Goal: Task Accomplishment & Management: Use online tool/utility

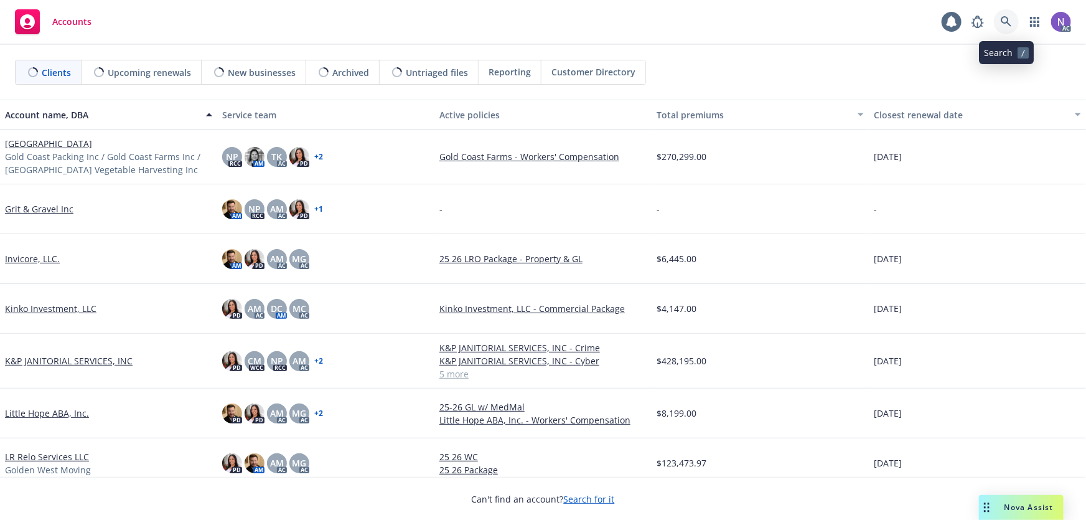
click at [1013, 17] on link at bounding box center [1006, 21] width 25 height 25
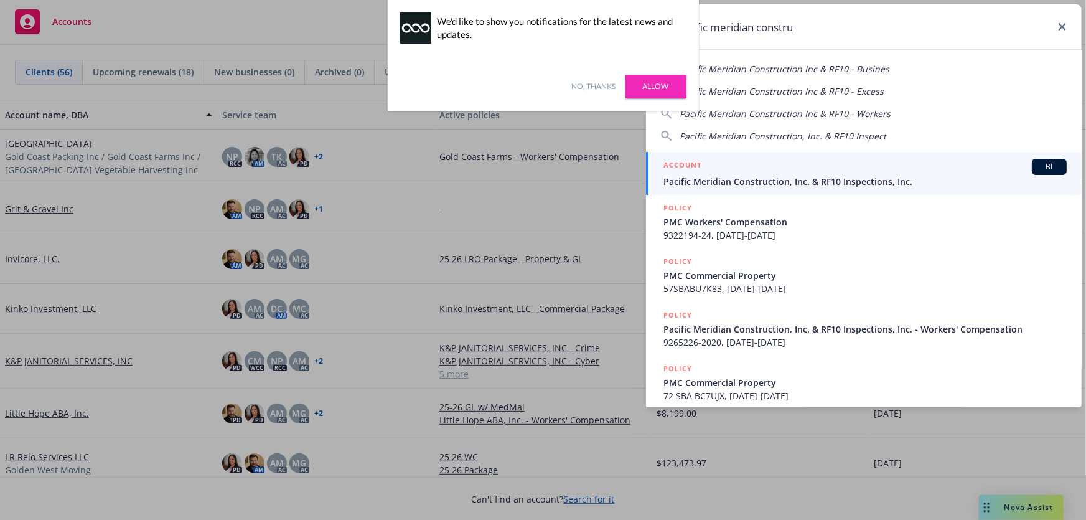
type input "pacific meridian constru"
click at [767, 187] on span "Pacific Meridian Construction, Inc. & RF10 Inspections, Inc." at bounding box center [865, 181] width 403 height 13
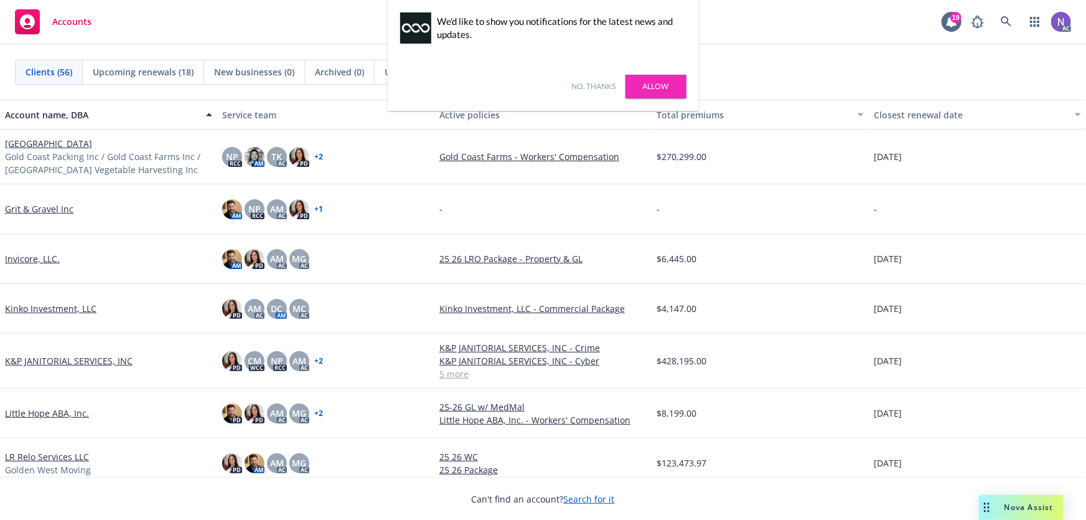
click at [602, 83] on link "No, thanks" at bounding box center [594, 86] width 44 height 11
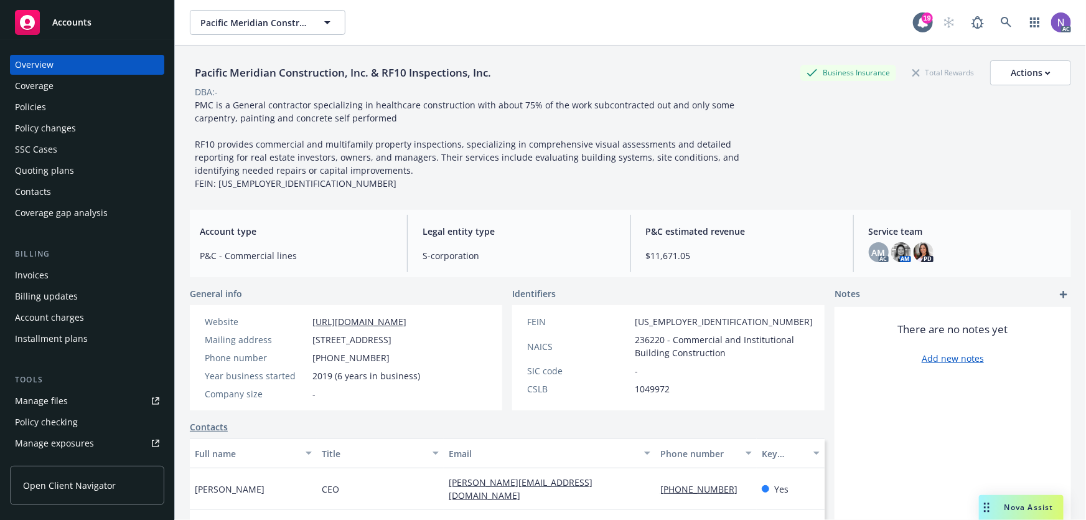
click at [104, 182] on div "Contacts" at bounding box center [87, 192] width 144 height 20
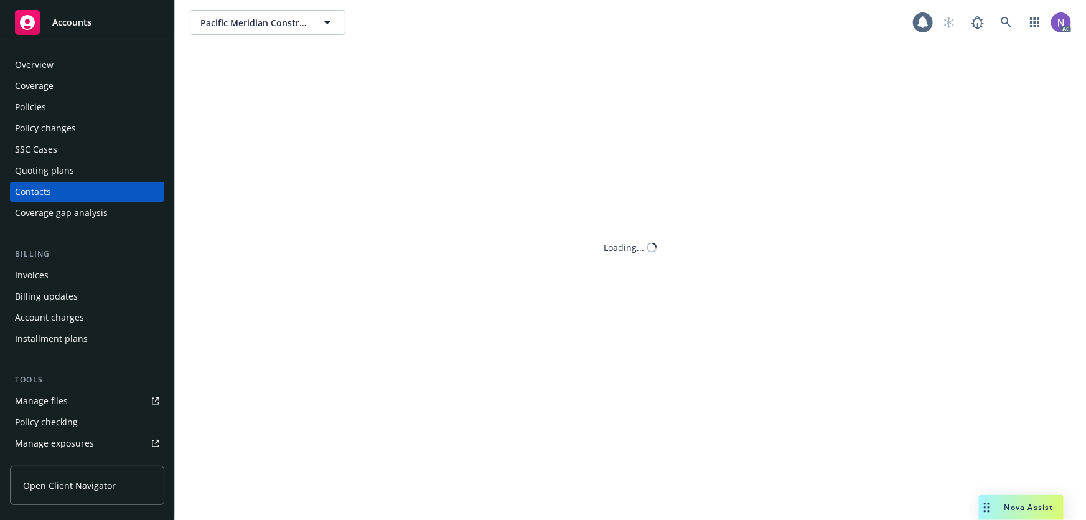
click at [104, 174] on div "Quoting plans" at bounding box center [87, 171] width 144 height 20
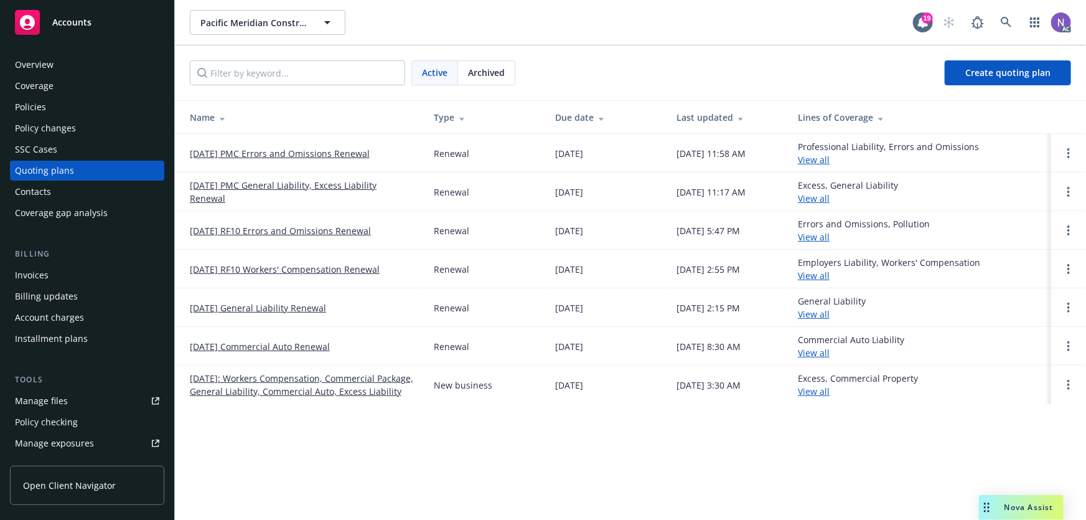
click at [285, 186] on link "10/24/25 PMC General Liability, Excess Liability Renewal" at bounding box center [302, 192] width 224 height 26
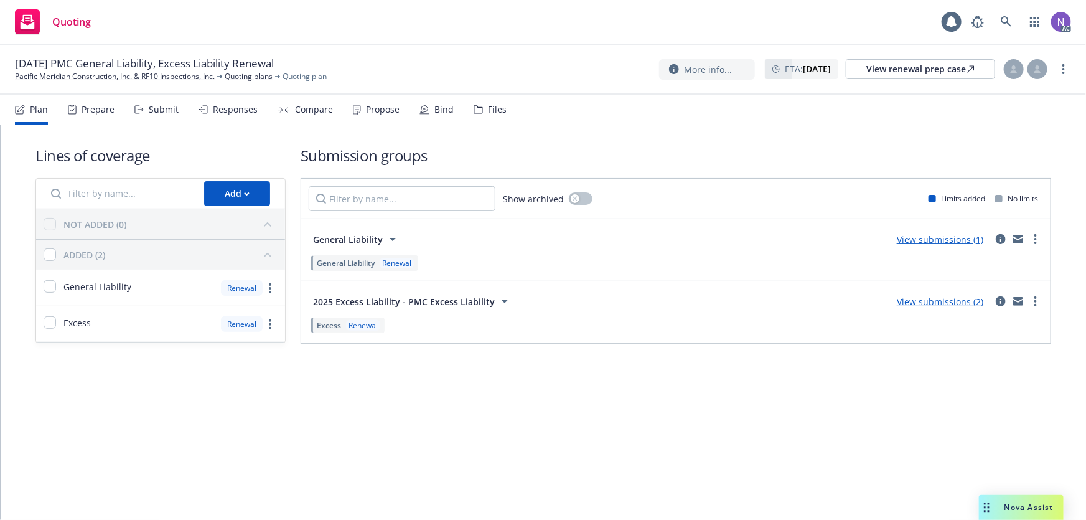
click at [105, 121] on div "Prepare" at bounding box center [91, 110] width 47 height 30
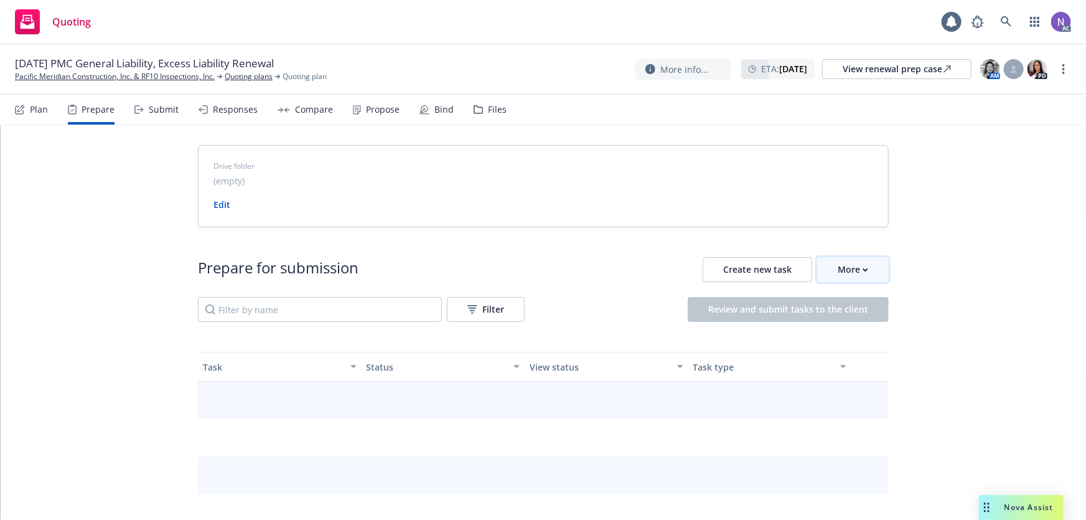
click at [840, 263] on div "More" at bounding box center [853, 270] width 30 height 24
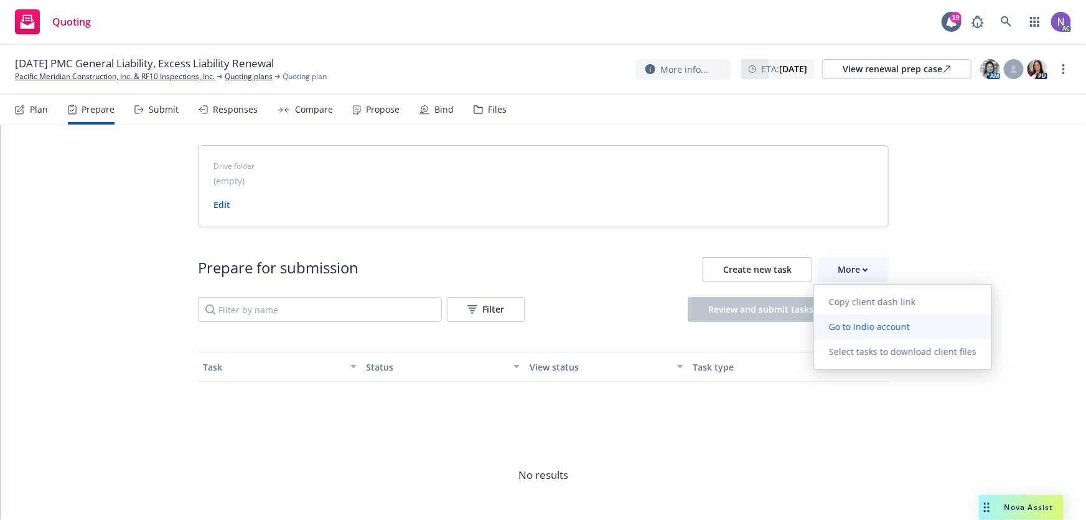
click at [875, 324] on span "Go to Indio account" at bounding box center [869, 327] width 111 height 12
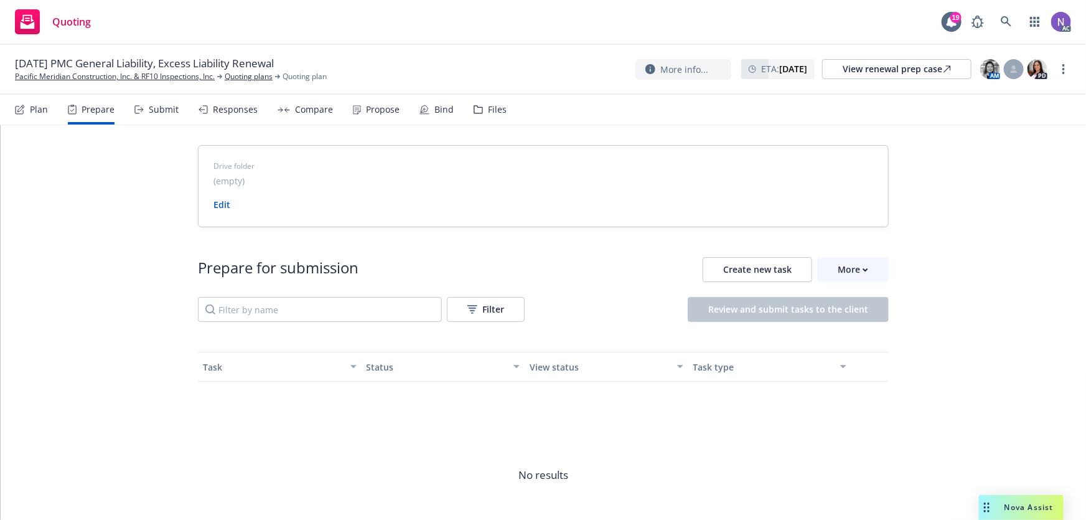
click at [479, 113] on div "Files" at bounding box center [490, 110] width 33 height 30
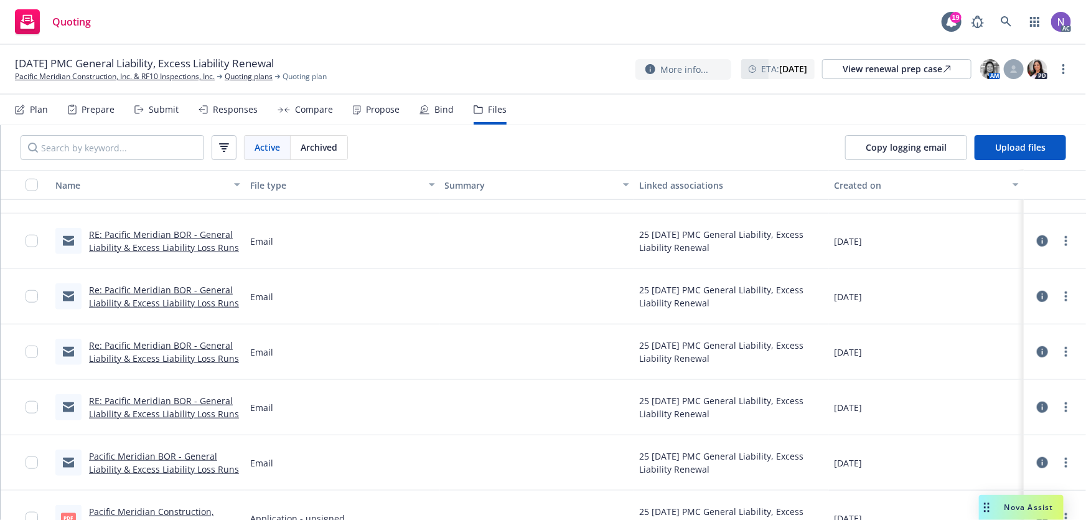
scroll to position [614, 0]
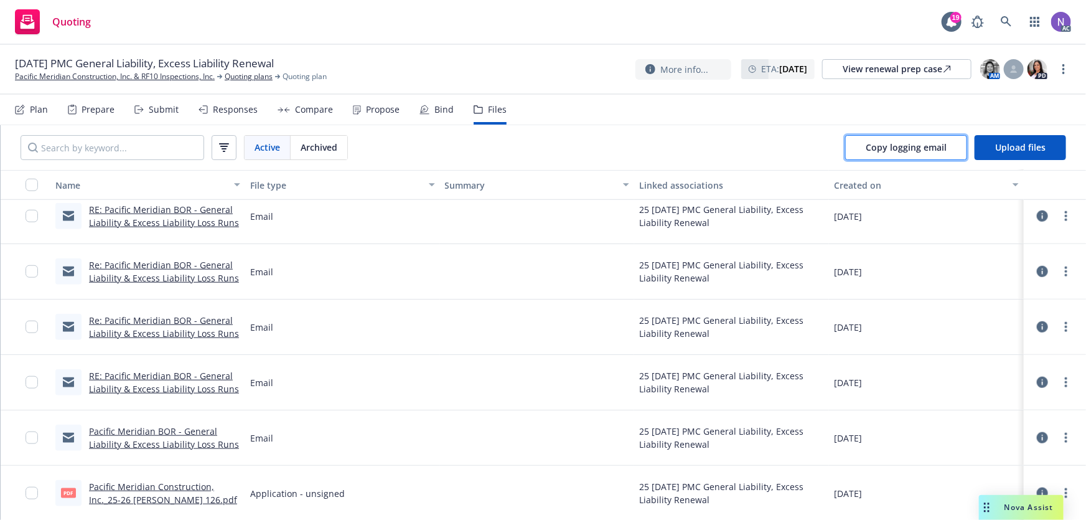
click at [936, 149] on span "Copy logging email" at bounding box center [906, 147] width 81 height 12
click at [1065, 489] on circle "more" at bounding box center [1066, 489] width 2 height 2
click at [1002, 400] on link "Archive" at bounding box center [1011, 400] width 124 height 25
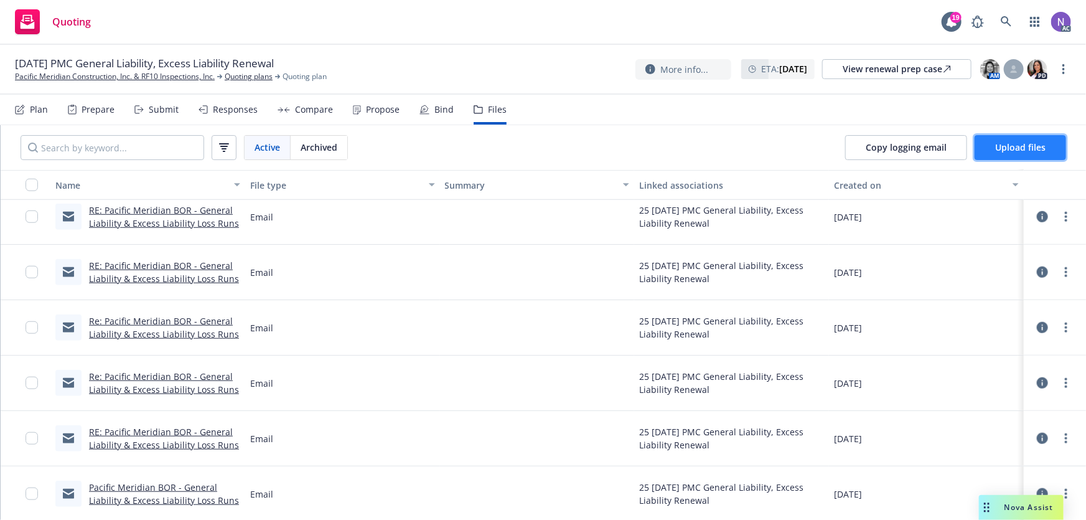
click at [1021, 156] on button "Upload files" at bounding box center [1020, 147] width 91 height 25
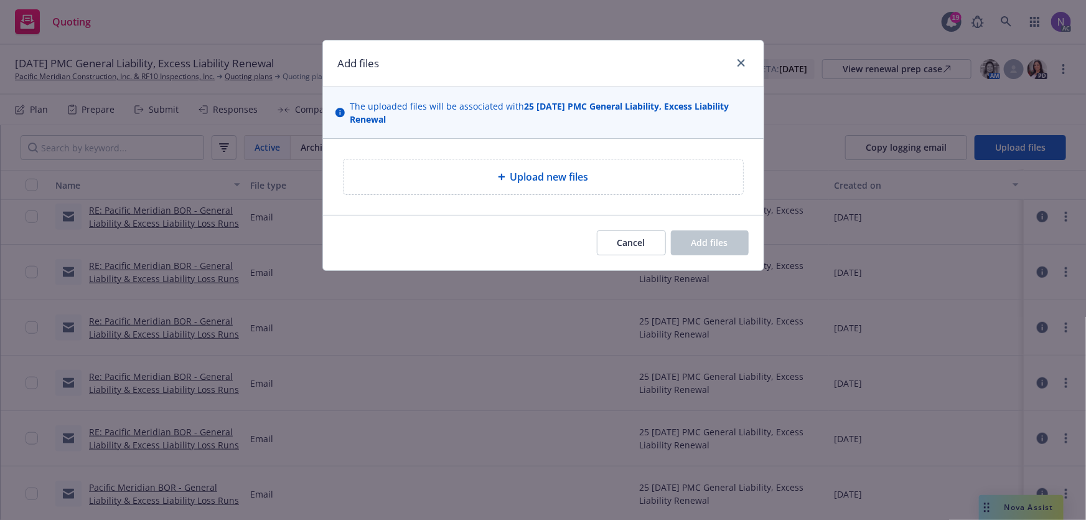
click at [578, 182] on span "Upload new files" at bounding box center [549, 176] width 78 height 15
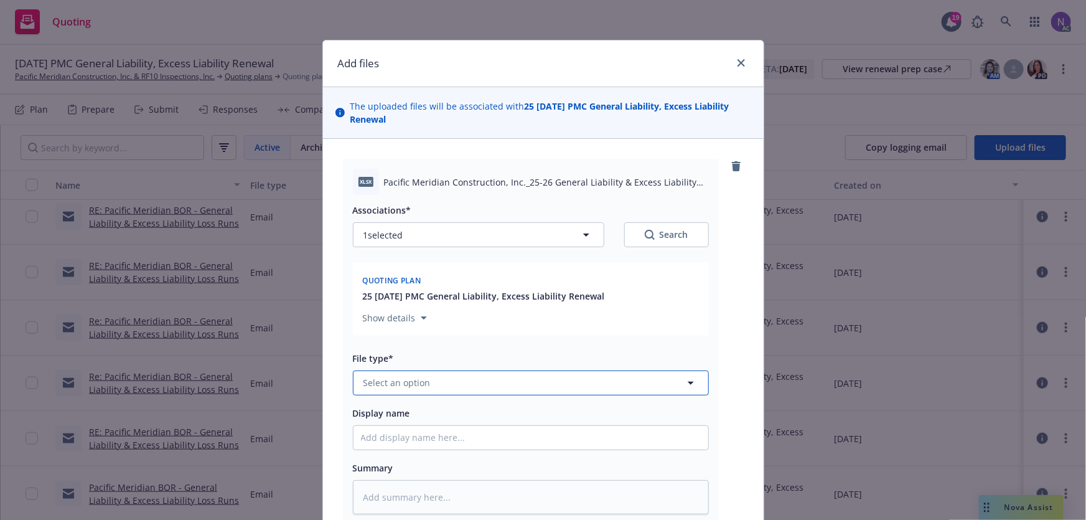
click at [461, 395] on button "Select an option" at bounding box center [531, 382] width 356 height 25
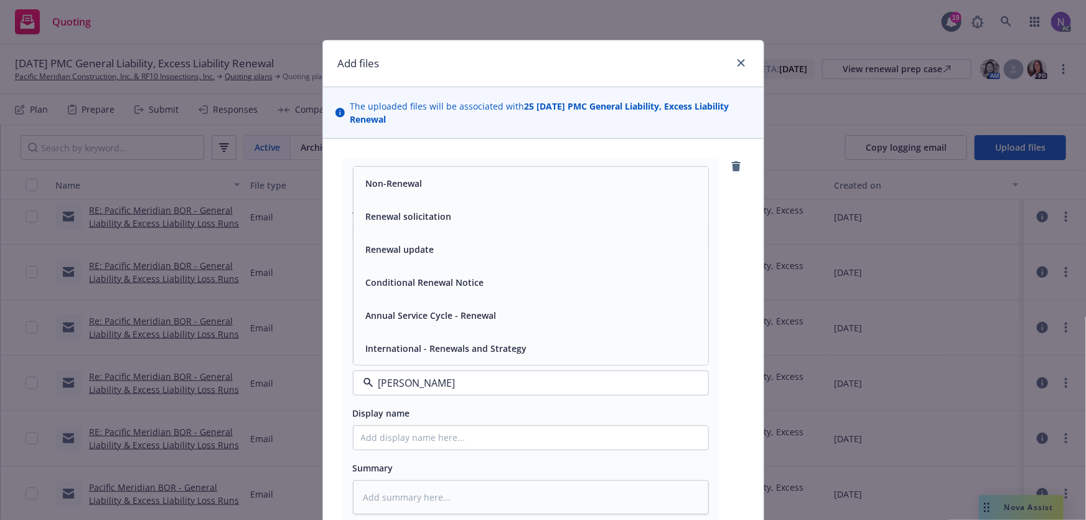
type input "renew"
click at [486, 249] on div "Renewal update" at bounding box center [531, 249] width 340 height 18
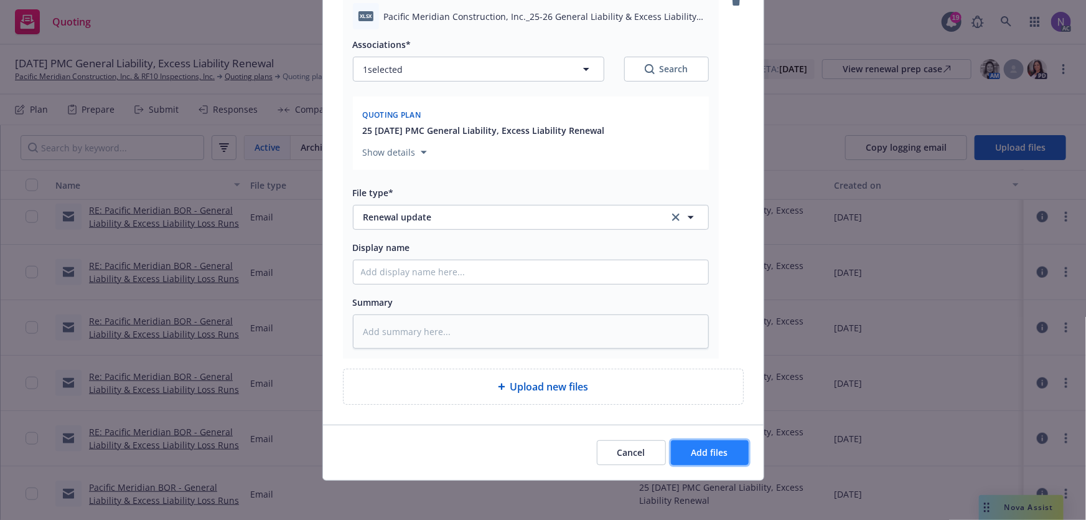
click at [720, 462] on button "Add files" at bounding box center [710, 452] width 78 height 25
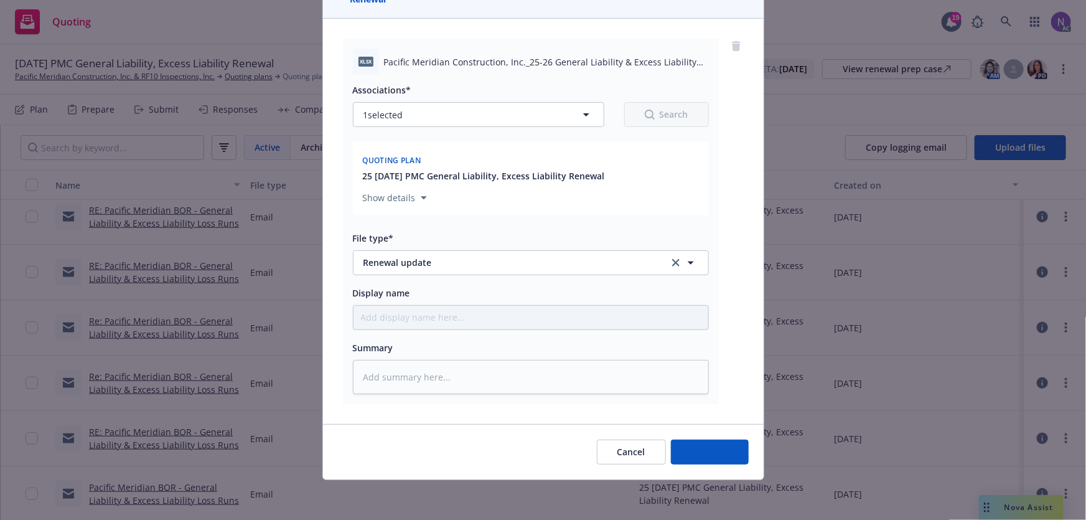
scroll to position [120, 0]
type textarea "x"
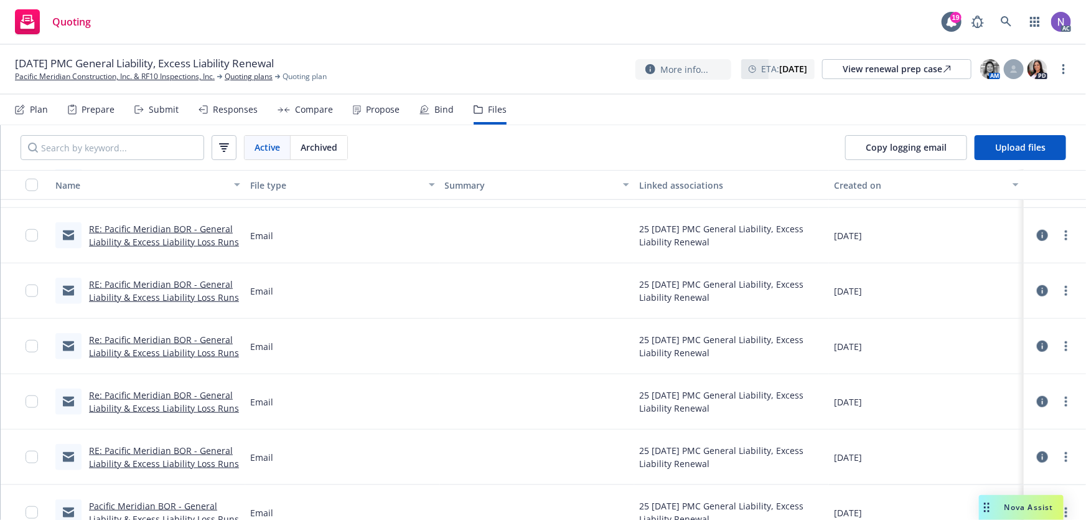
scroll to position [614, 0]
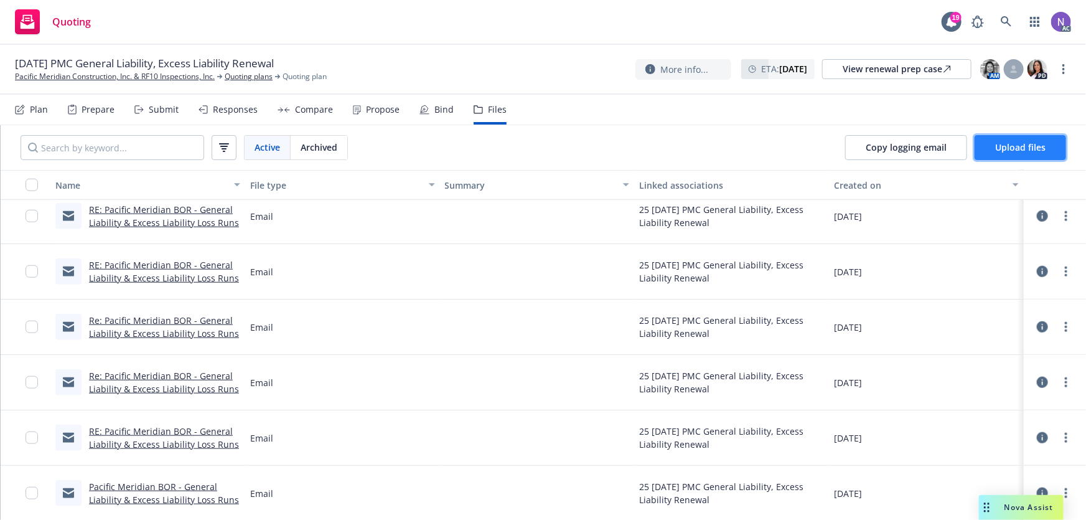
click at [1026, 147] on span "Upload files" at bounding box center [1020, 147] width 50 height 12
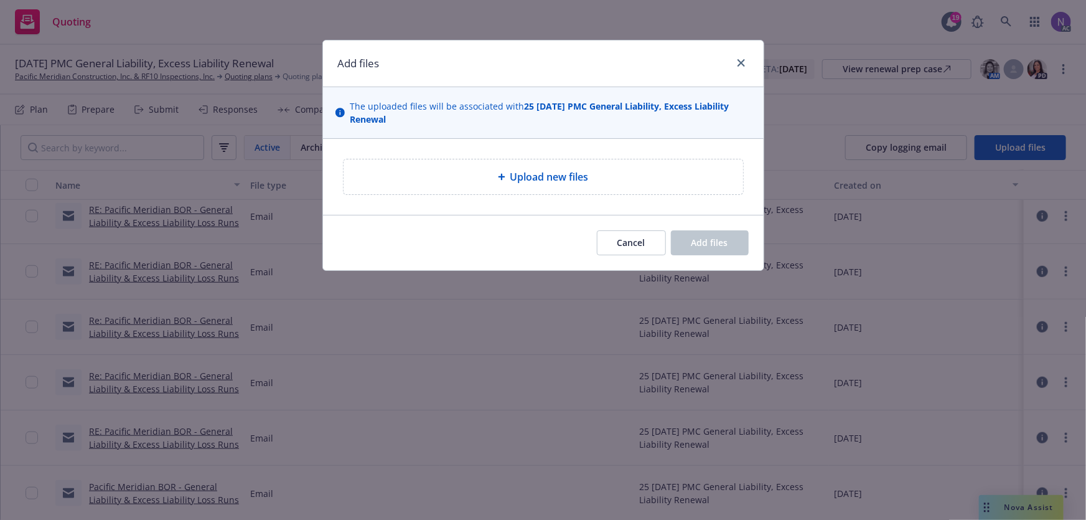
click at [494, 185] on div "Upload new files" at bounding box center [544, 176] width 400 height 35
click at [747, 65] on link "close" at bounding box center [741, 62] width 15 height 15
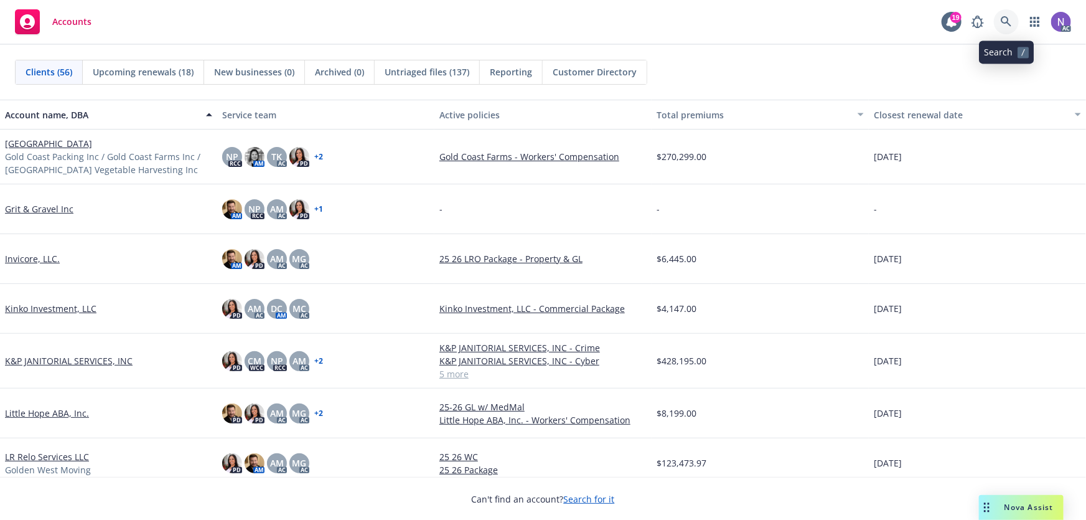
click at [998, 18] on link at bounding box center [1006, 21] width 25 height 25
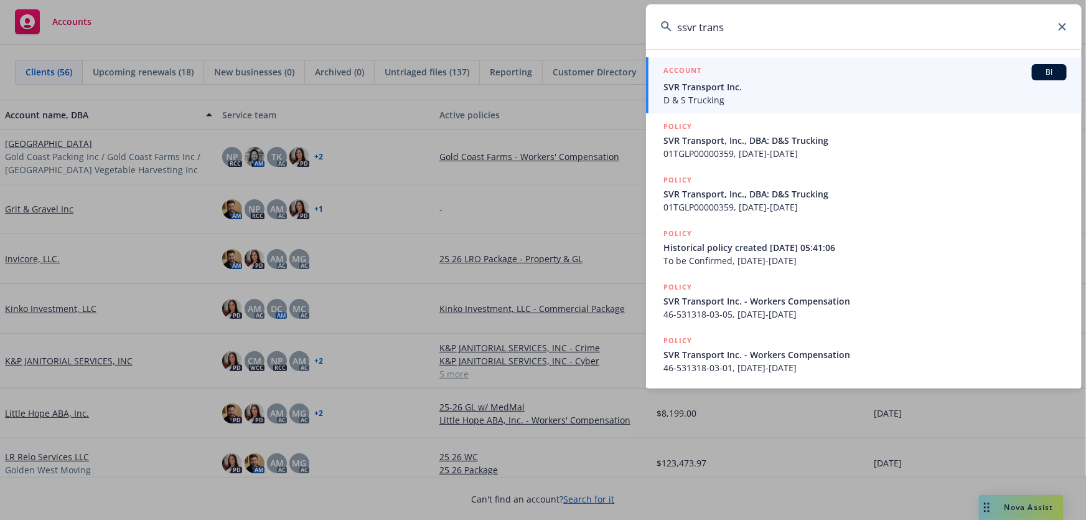
type input "ssvr trans"
click at [779, 103] on span "D & S Trucking" at bounding box center [865, 99] width 403 height 13
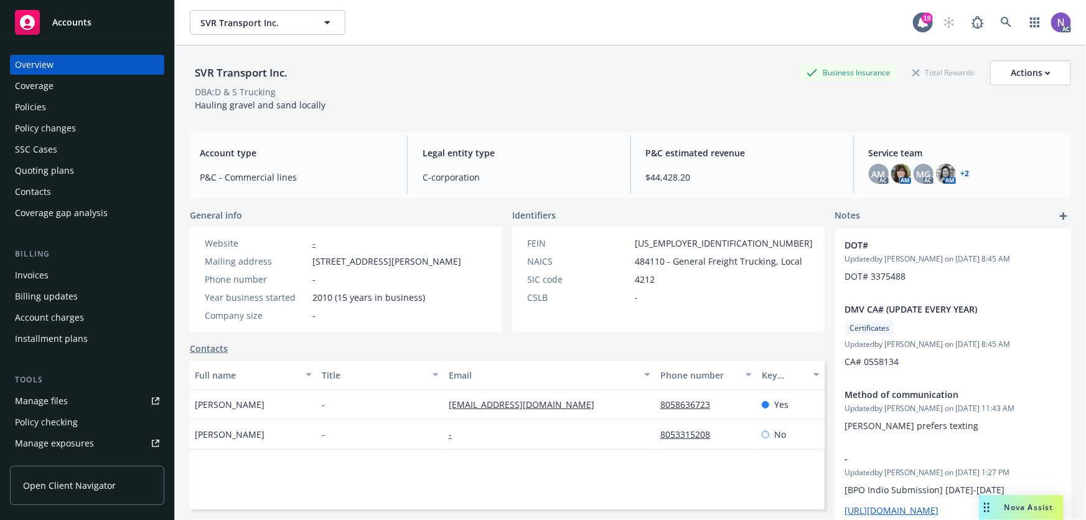
drag, startPoint x: 67, startPoint y: 107, endPoint x: 80, endPoint y: 67, distance: 41.9
click at [67, 107] on div "Policies" at bounding box center [87, 107] width 144 height 20
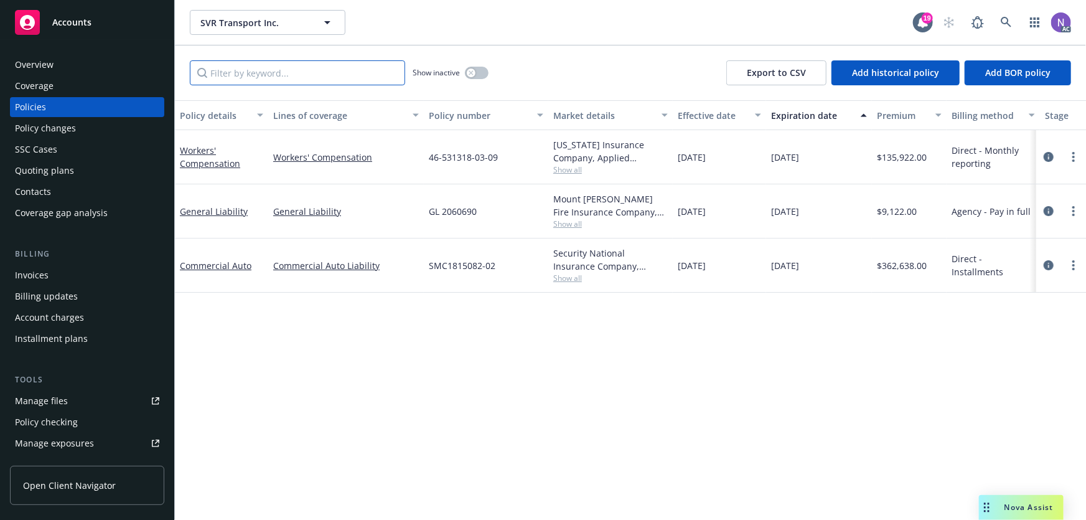
click at [270, 78] on input "Filter by keyword..." at bounding box center [297, 72] width 215 height 25
paste input "GL2060690"
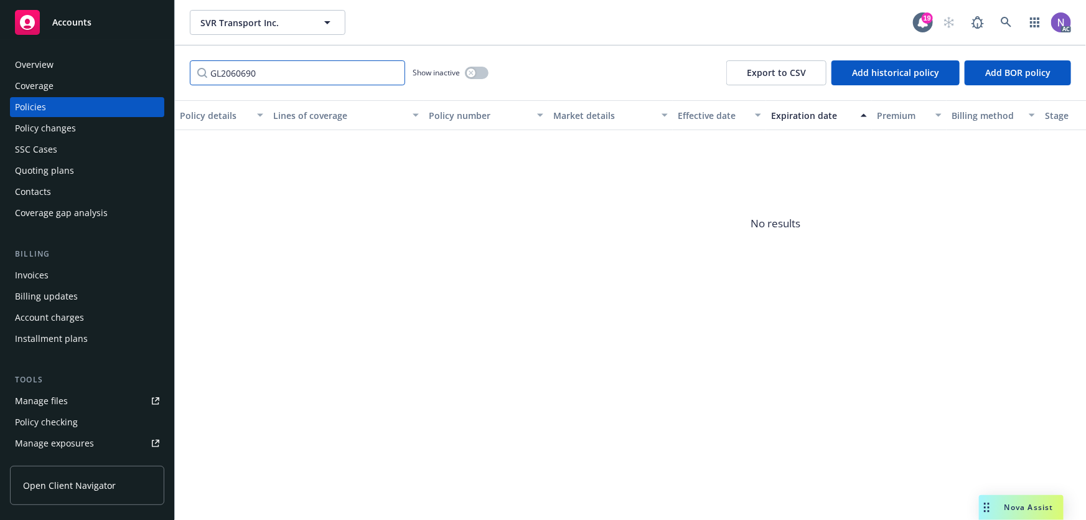
type input "GL2060690"
click at [487, 68] on div "Show inactive" at bounding box center [451, 72] width 76 height 25
click at [485, 70] on button "button" at bounding box center [477, 73] width 24 height 12
click at [395, 73] on input "GL2060690" at bounding box center [297, 72] width 215 height 25
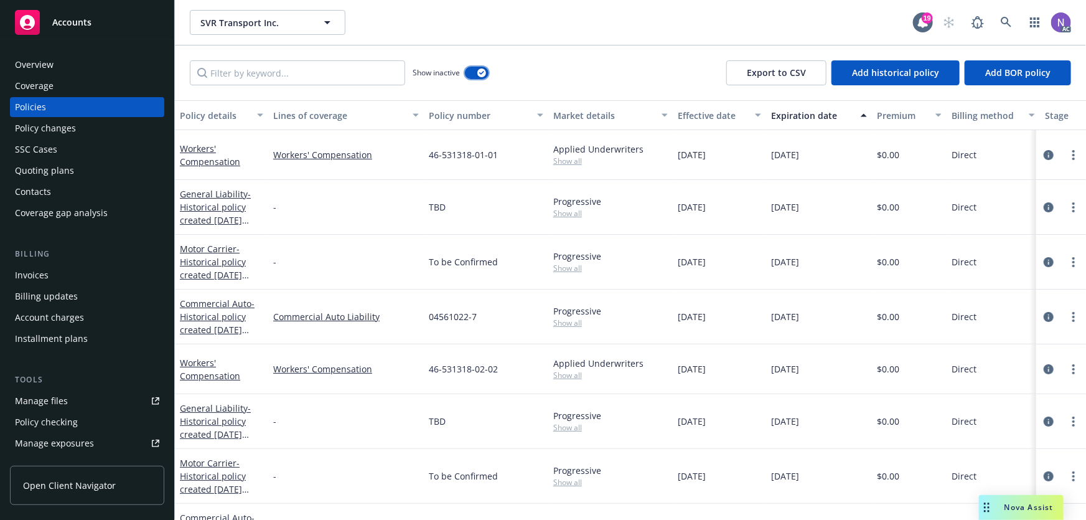
click at [475, 78] on button "button" at bounding box center [477, 73] width 24 height 12
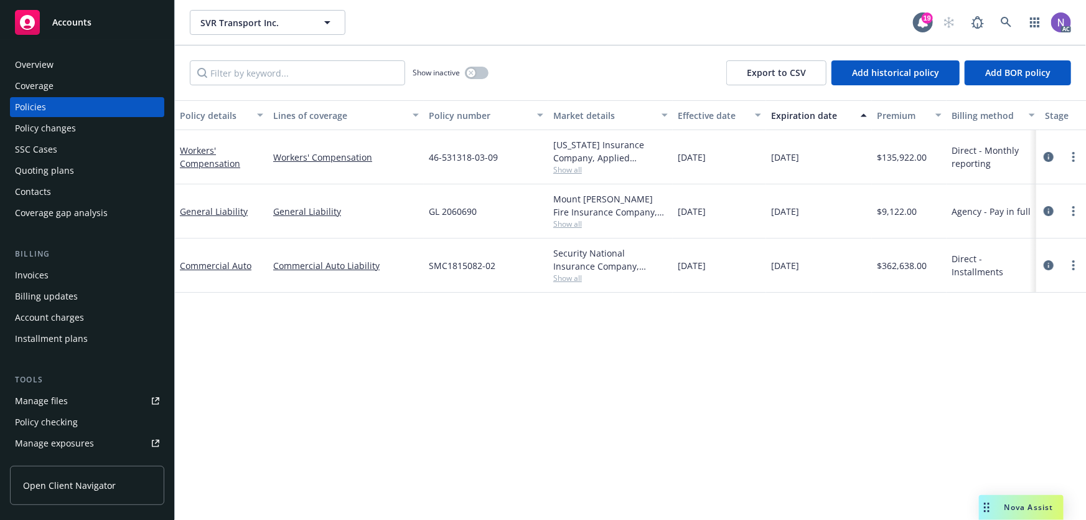
click at [454, 207] on span "GL 2060690" at bounding box center [453, 211] width 48 height 13
copy span "GL 2060690"
click at [106, 73] on div "Overview" at bounding box center [87, 65] width 144 height 20
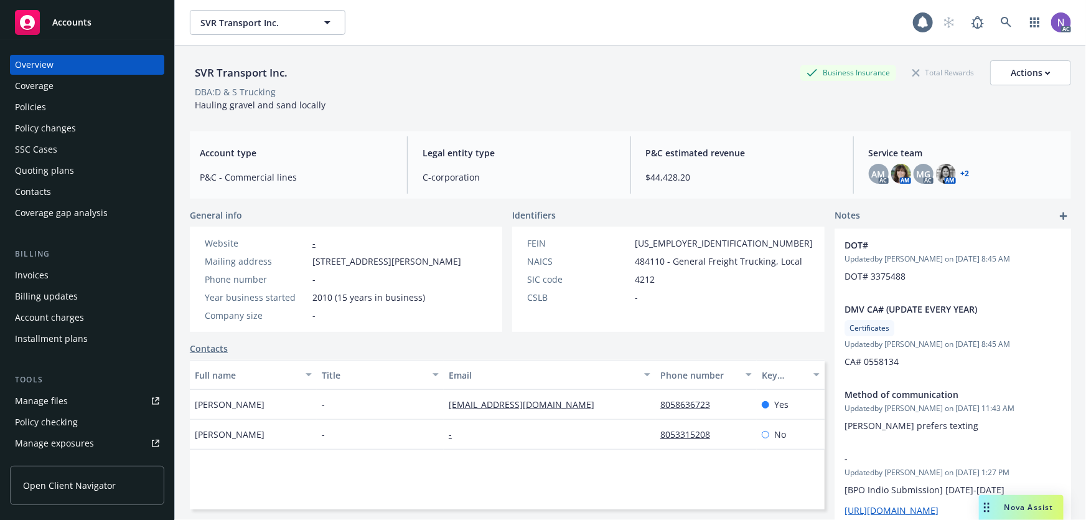
click at [253, 72] on div "SVR Transport Inc." at bounding box center [241, 73] width 103 height 16
copy div "SVR Transport Inc."
click at [240, 109] on span "Hauling gravel and sand locally" at bounding box center [260, 105] width 131 height 12
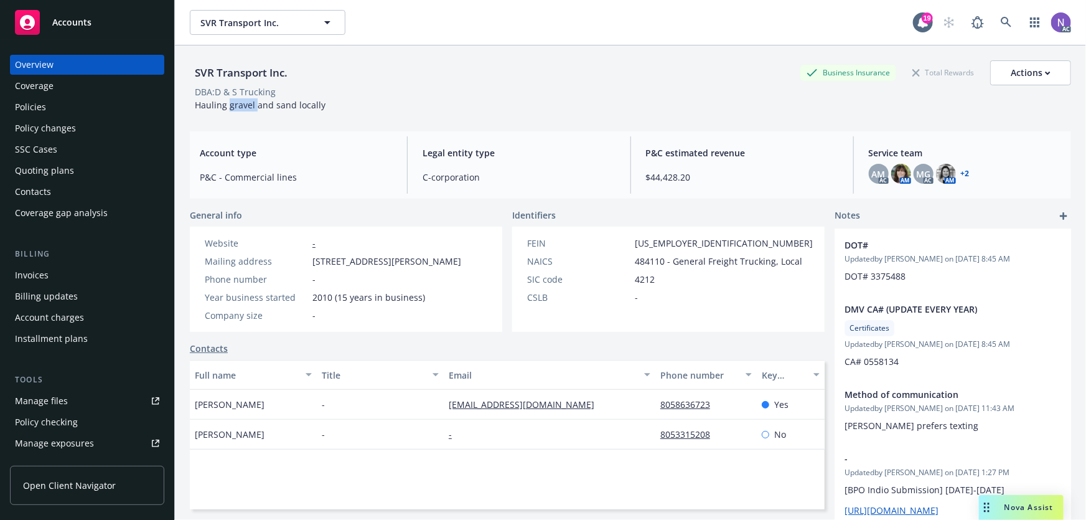
click at [240, 109] on span "Hauling gravel and sand locally" at bounding box center [260, 105] width 131 height 12
copy span "Hauling gravel and sand locally"
click at [37, 106] on div "Policies" at bounding box center [30, 107] width 31 height 20
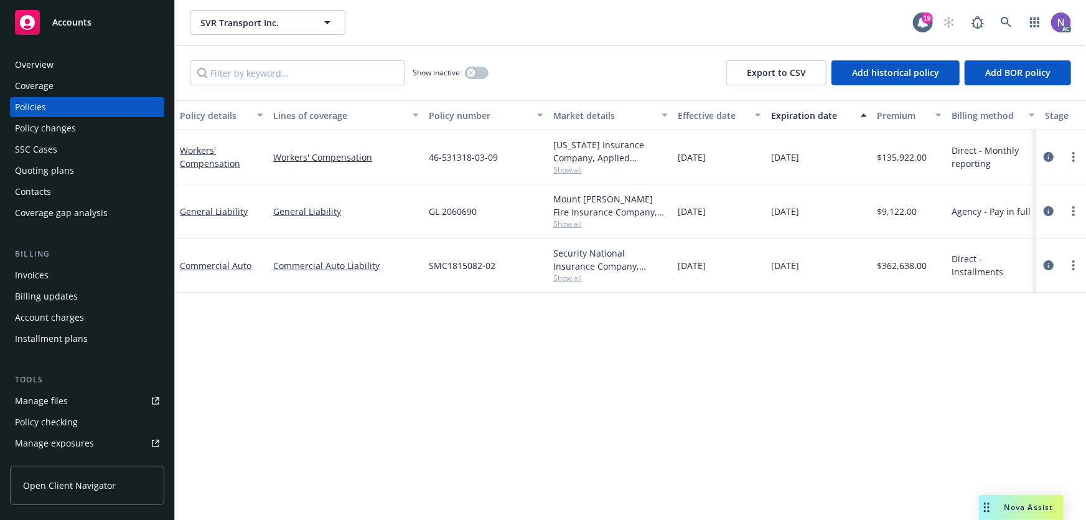
drag, startPoint x: 695, startPoint y: 217, endPoint x: 664, endPoint y: 220, distance: 31.3
click at [664, 220] on div "General Liability General Liability GL 2060690 Mount Vernon Fire Insurance Comp…" at bounding box center [775, 211] width 1201 height 54
copy div "07/10/2025"
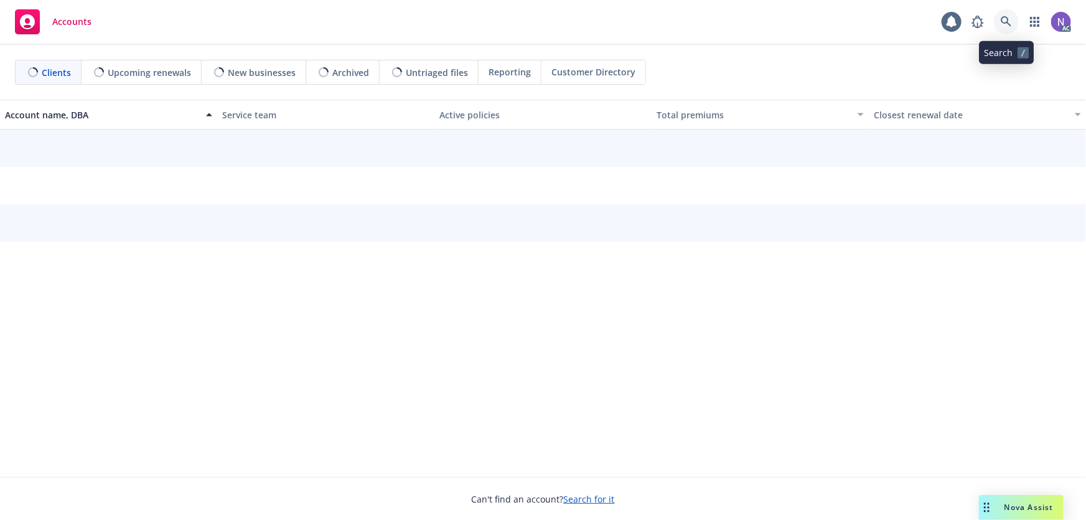
click at [1008, 18] on icon at bounding box center [1006, 21] width 11 height 11
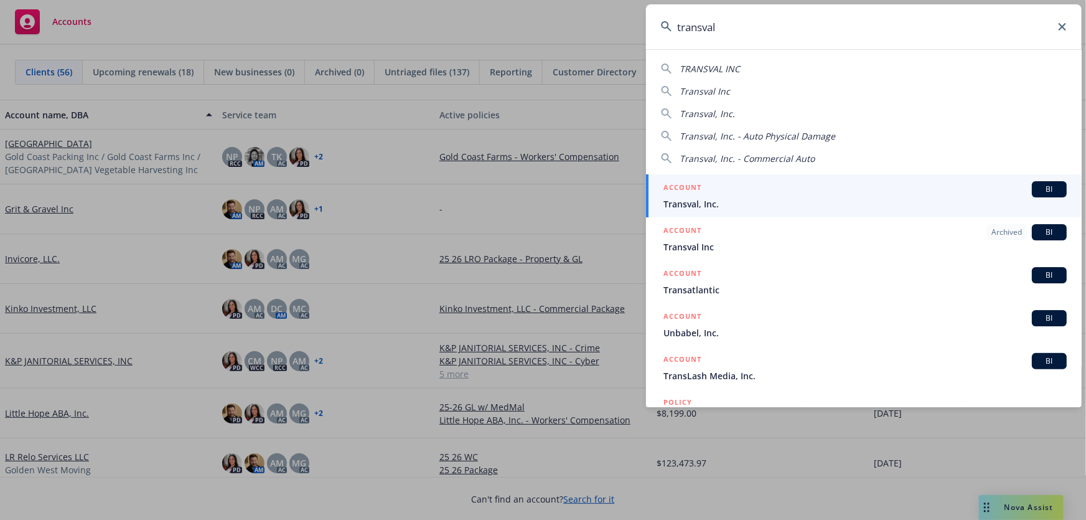
type input "transval"
click at [763, 201] on span "Transval, Inc." at bounding box center [865, 203] width 403 height 13
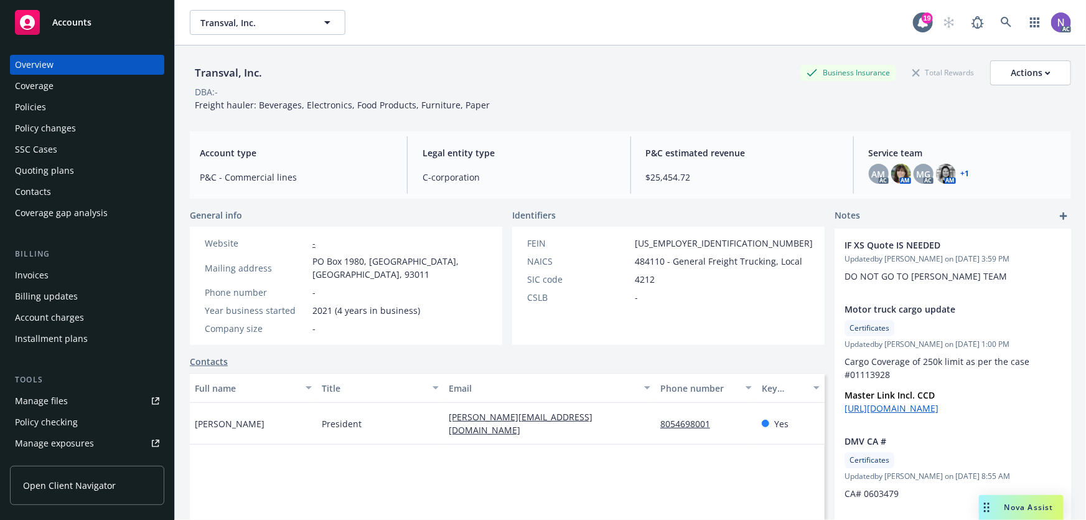
click at [70, 131] on div "Policy changes" at bounding box center [45, 128] width 61 height 20
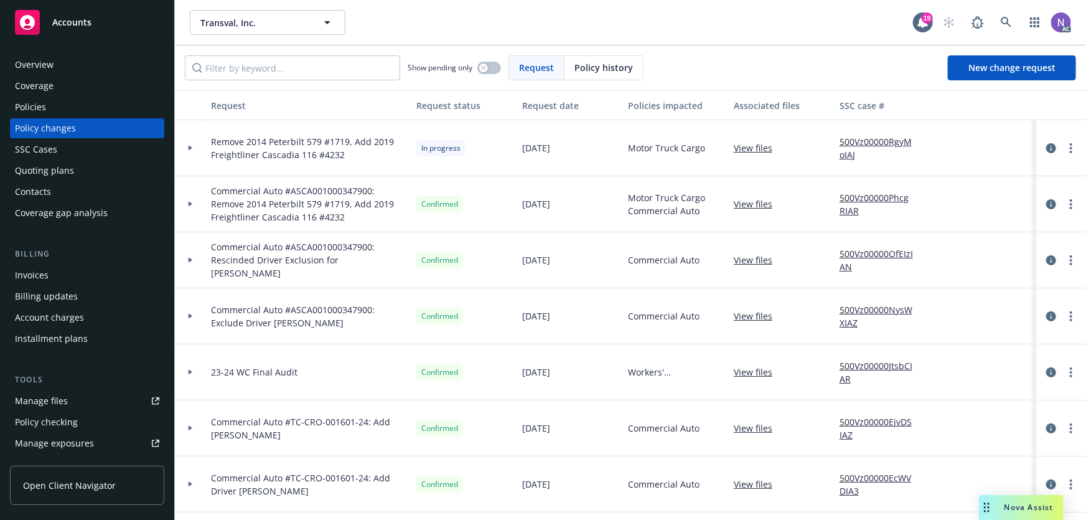
click at [87, 110] on div "Policies" at bounding box center [87, 107] width 144 height 20
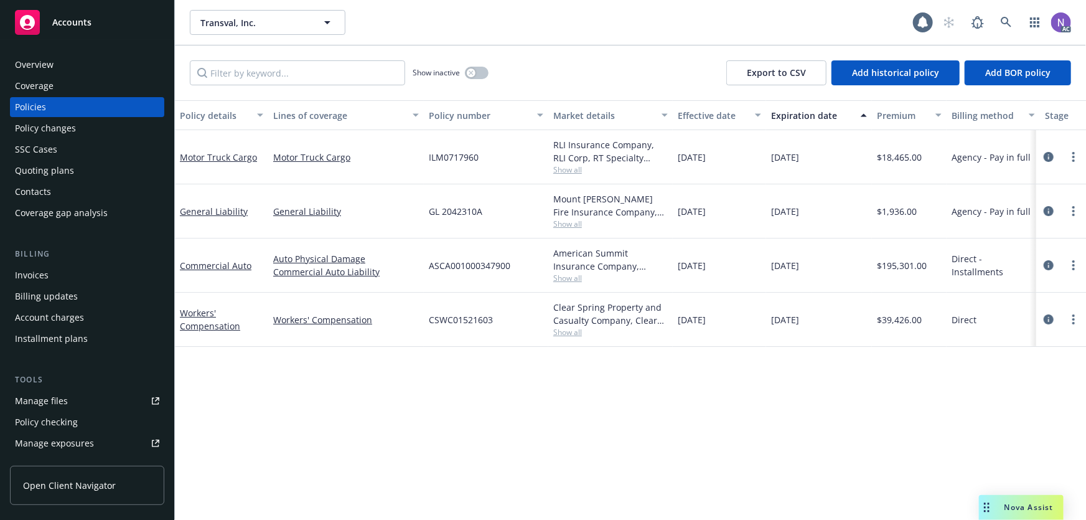
click at [115, 124] on div "Policy changes" at bounding box center [87, 128] width 144 height 20
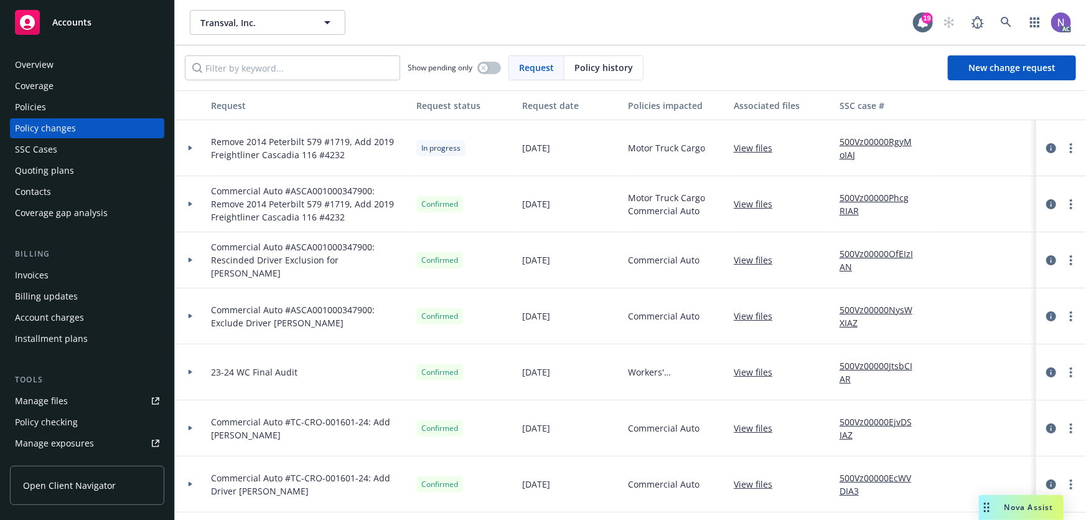
click at [599, 67] on span "Policy history" at bounding box center [604, 67] width 59 height 13
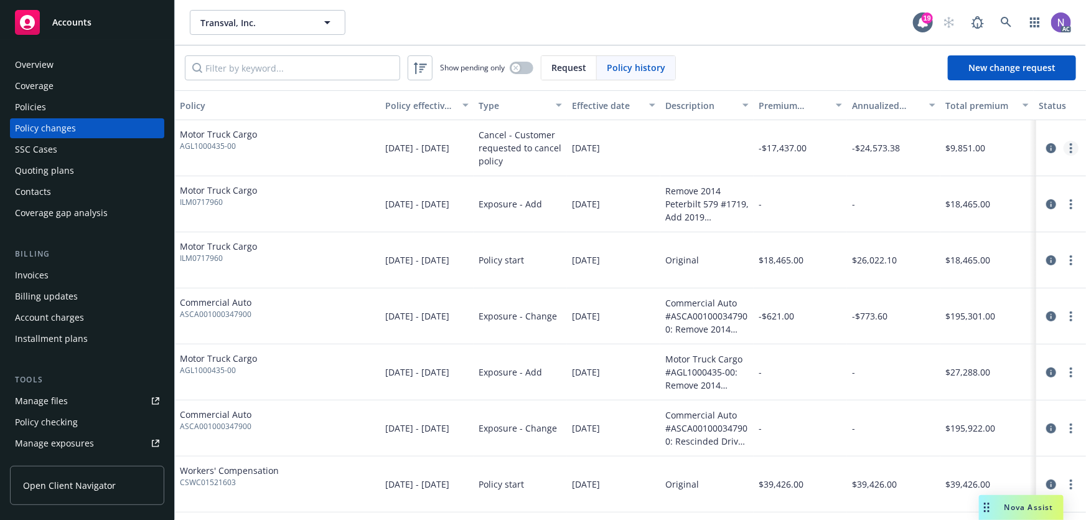
click at [1064, 150] on link "more" at bounding box center [1071, 148] width 15 height 15
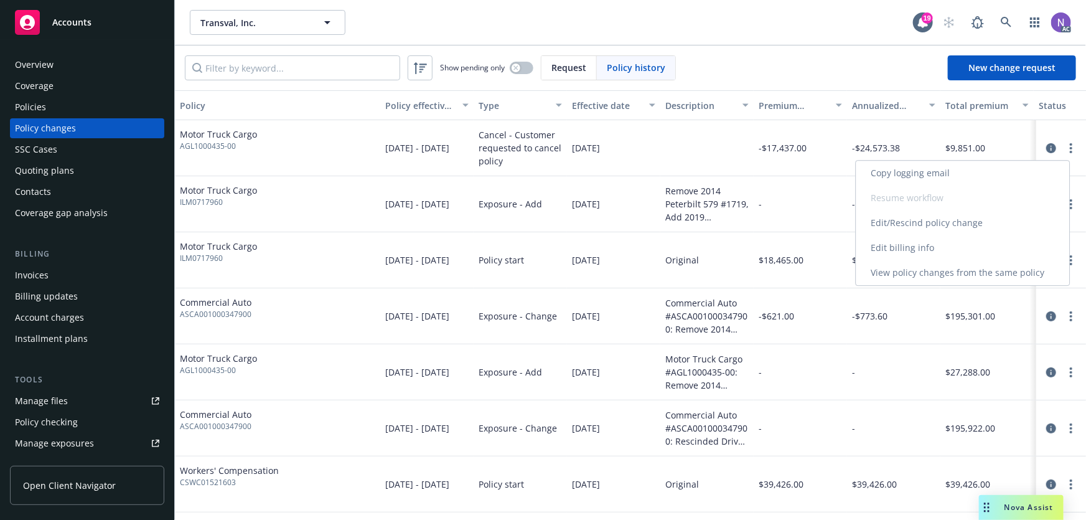
click at [975, 181] on link "Copy logging email" at bounding box center [962, 173] width 213 height 25
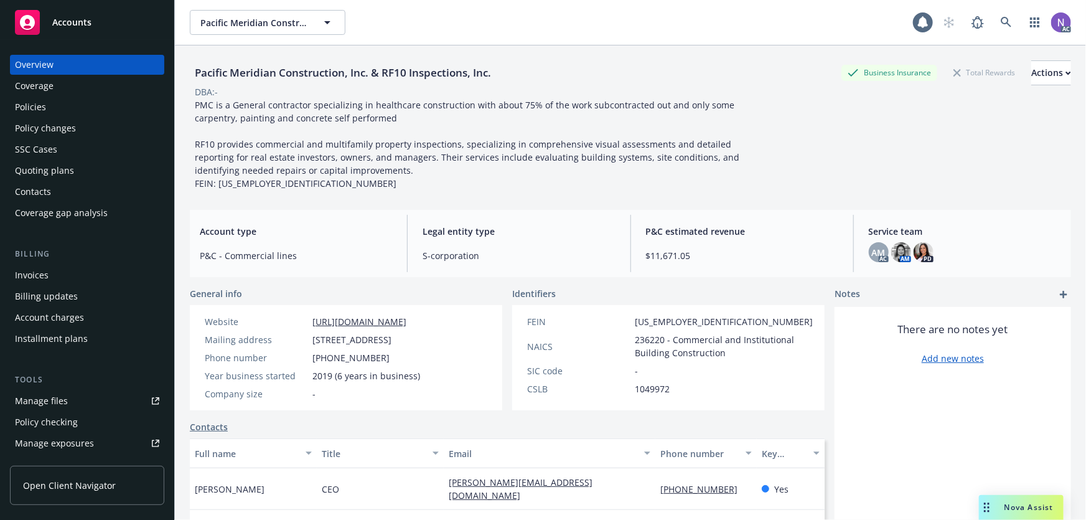
click at [103, 110] on div "Policies" at bounding box center [87, 107] width 144 height 20
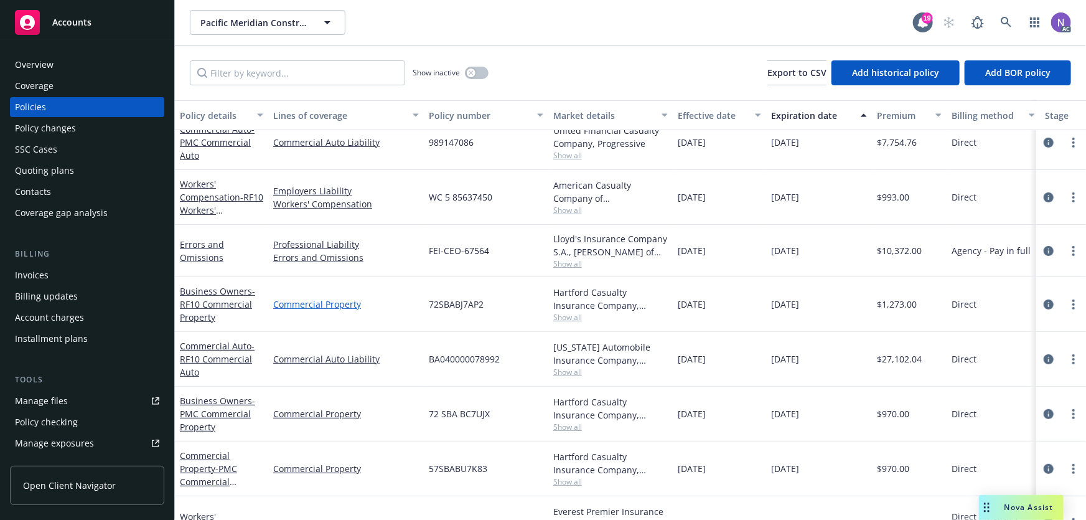
scroll to position [202, 0]
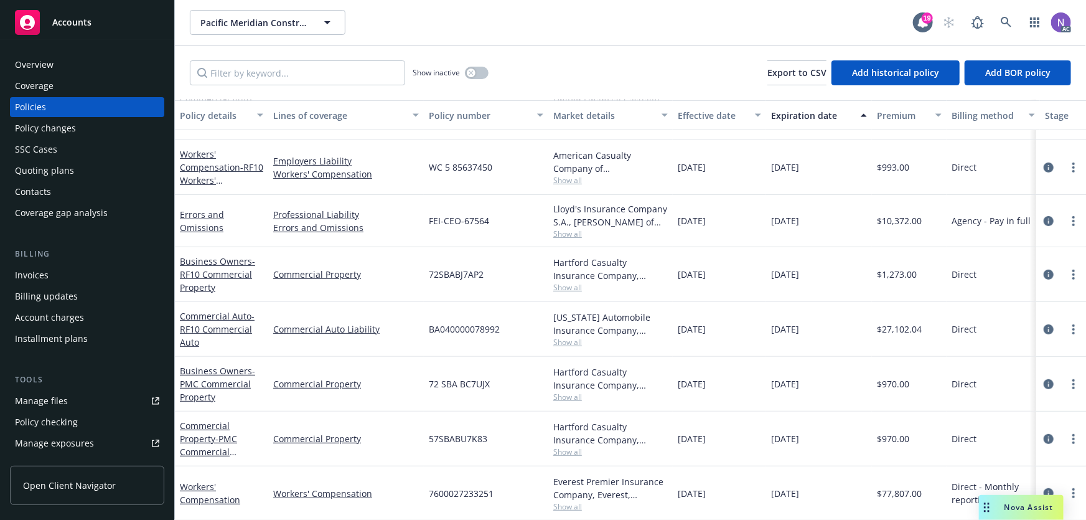
click at [555, 60] on div "Show inactive Export to CSV Add historical policy Add BOR policy" at bounding box center [630, 72] width 911 height 55
click at [1044, 488] on icon "circleInformation" at bounding box center [1049, 493] width 10 height 10
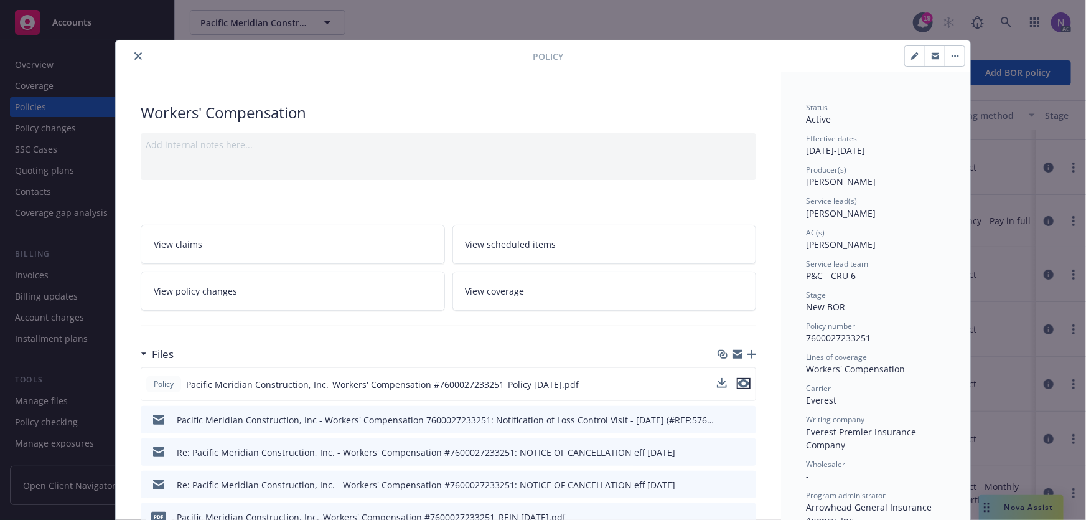
click at [741, 379] on icon "preview file" at bounding box center [743, 383] width 11 height 9
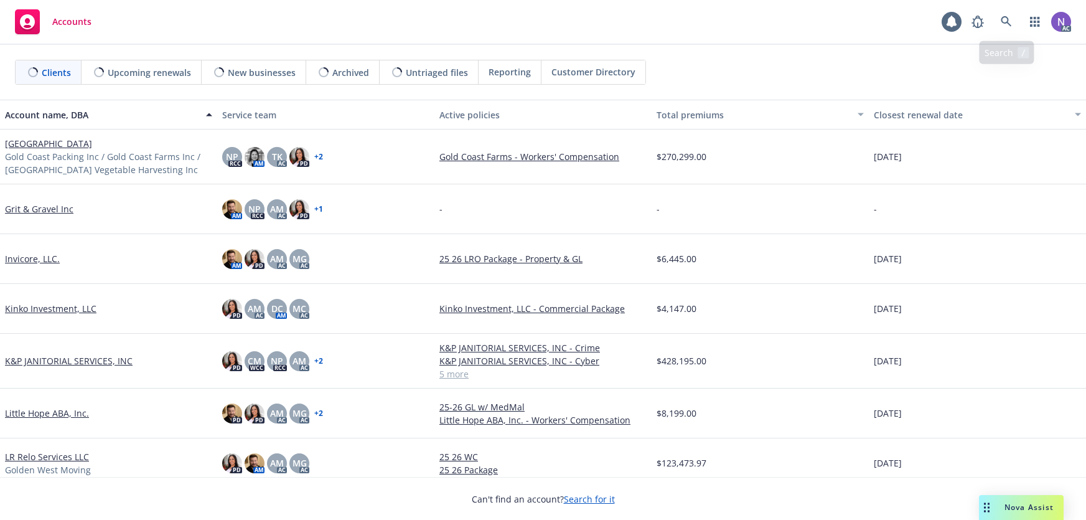
click at [1005, 21] on icon at bounding box center [1006, 21] width 11 height 11
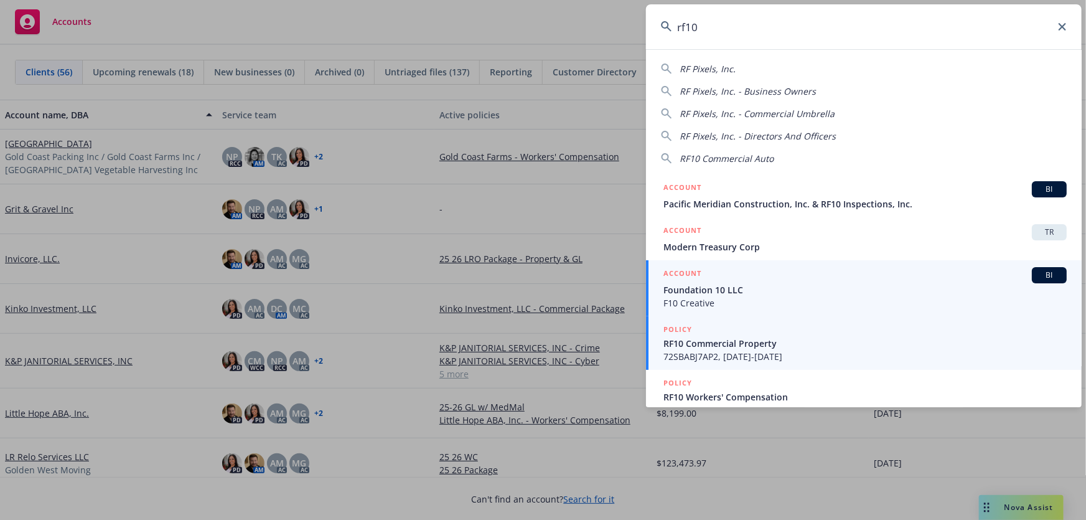
type input "rf10"
click at [718, 355] on span "72SBABJ7AP2, 03/05/2025-03/05/2026" at bounding box center [865, 356] width 403 height 13
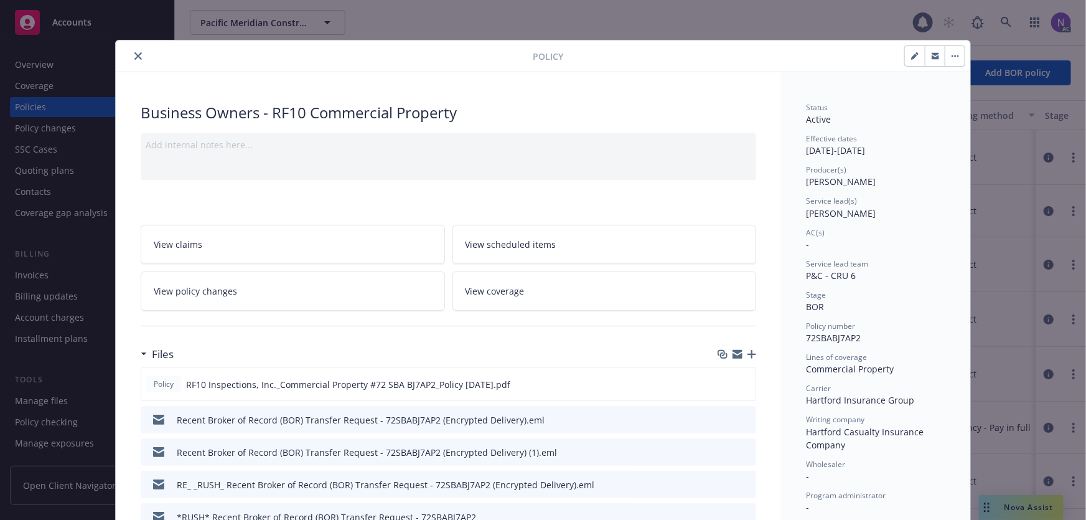
click at [65, 177] on div "Policy Business Owners - RF10 Commercial Property Add internal notes here... Vi…" at bounding box center [543, 260] width 1086 height 520
click at [121, 58] on div at bounding box center [327, 56] width 412 height 15
click at [137, 51] on button "close" at bounding box center [138, 56] width 15 height 15
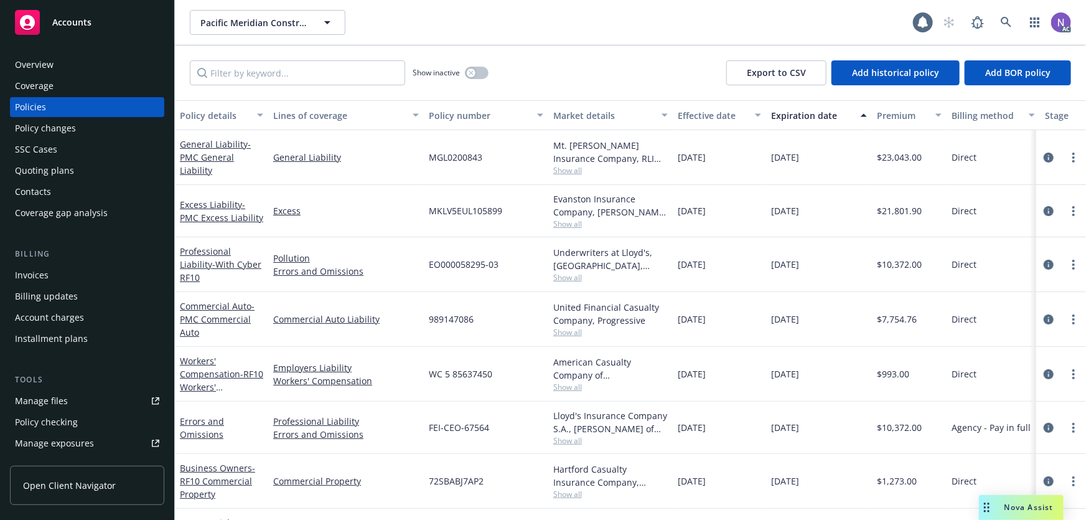
click at [70, 167] on div "Quoting plans" at bounding box center [44, 171] width 59 height 20
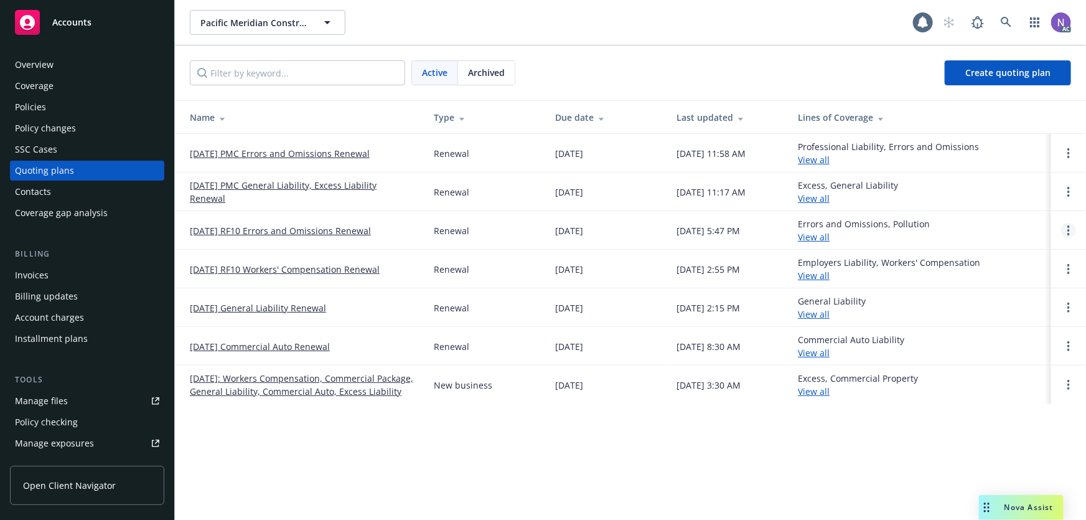
click at [1068, 226] on circle "Open options" at bounding box center [1068, 226] width 2 height 2
click at [988, 149] on span "Copy logging email" at bounding box center [1004, 146] width 109 height 12
click at [995, 19] on link at bounding box center [1006, 22] width 25 height 25
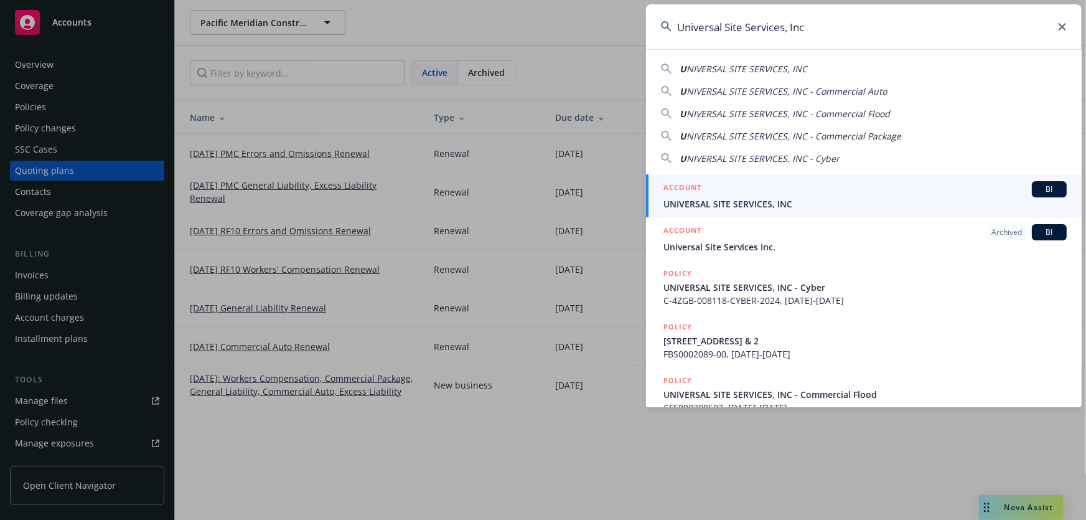
type input "Universal Site Services, Inc"
click at [753, 195] on div "ACCOUNT BI" at bounding box center [865, 189] width 403 height 16
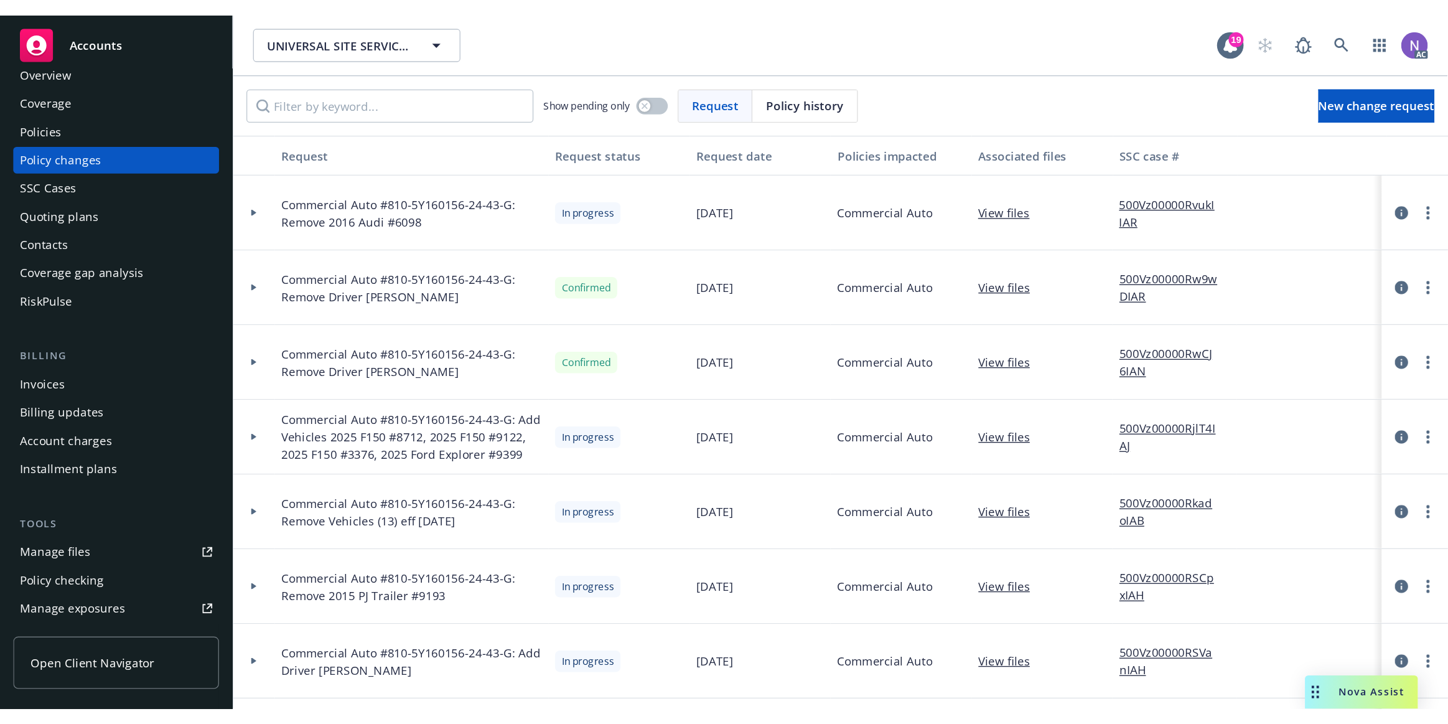
scroll to position [56, 0]
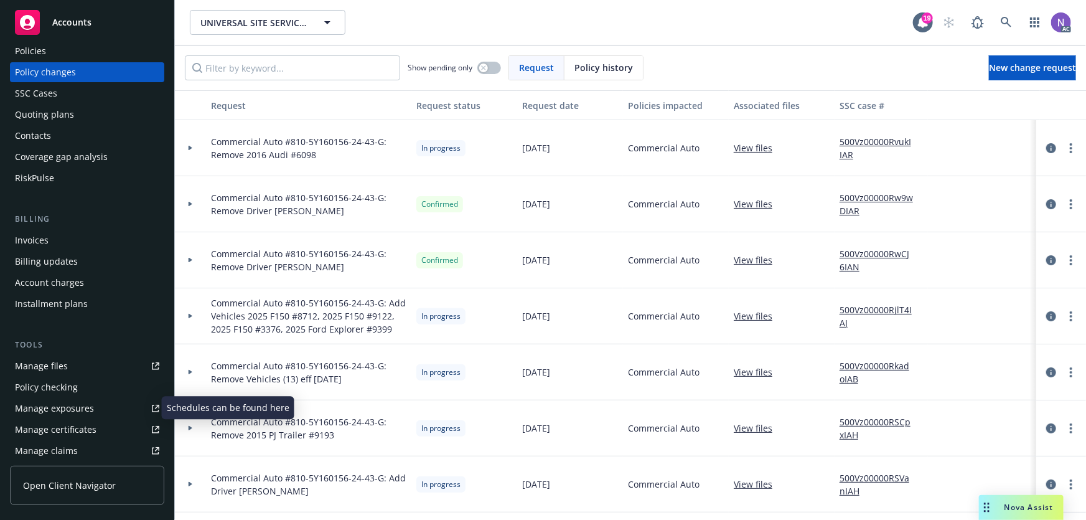
click at [77, 411] on div "Manage exposures" at bounding box center [54, 408] width 79 height 20
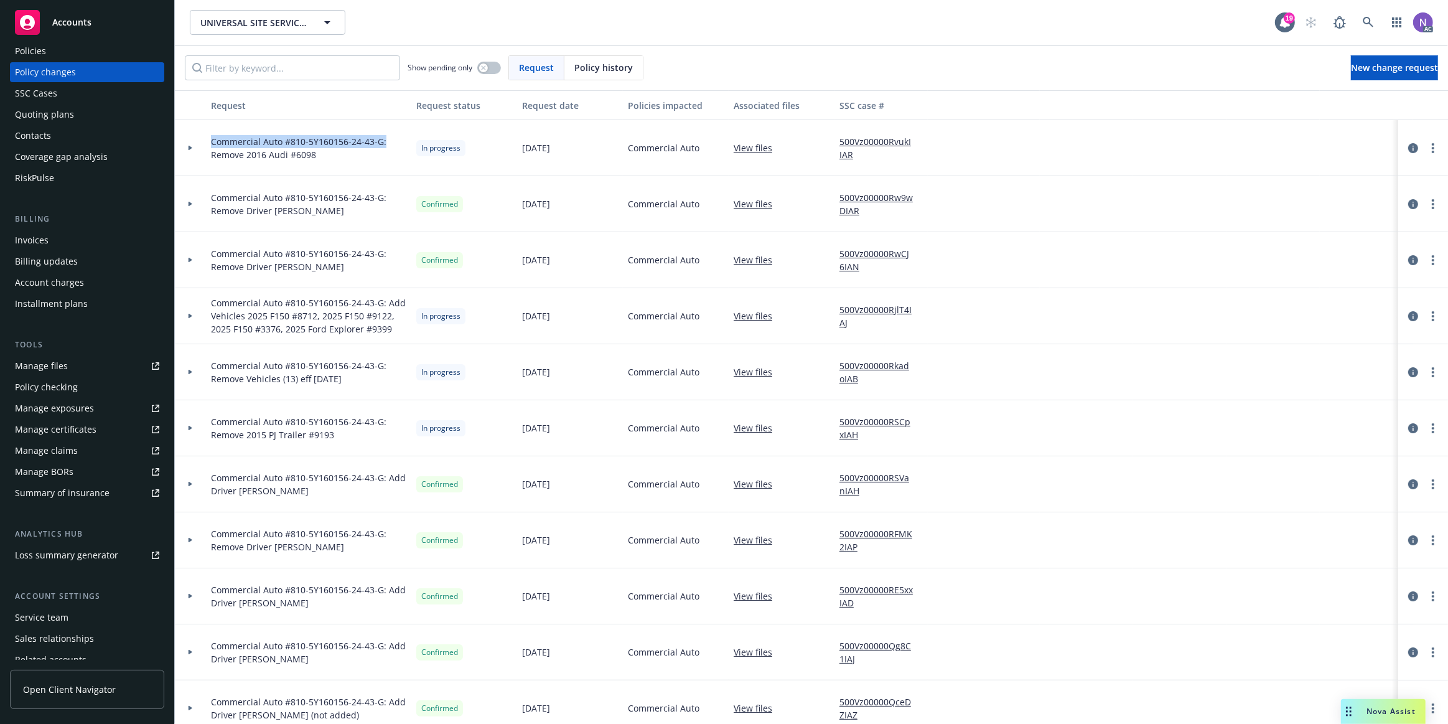
drag, startPoint x: 378, startPoint y: 141, endPoint x: 205, endPoint y: 138, distance: 173.1
click at [206, 138] on div "Commercial Auto #810-5Y160156-24-43-G: Remove 2016 Audi #6098" at bounding box center [308, 148] width 205 height 56
copy span "Commercial Auto #810-5Y160156-24-43-G:"
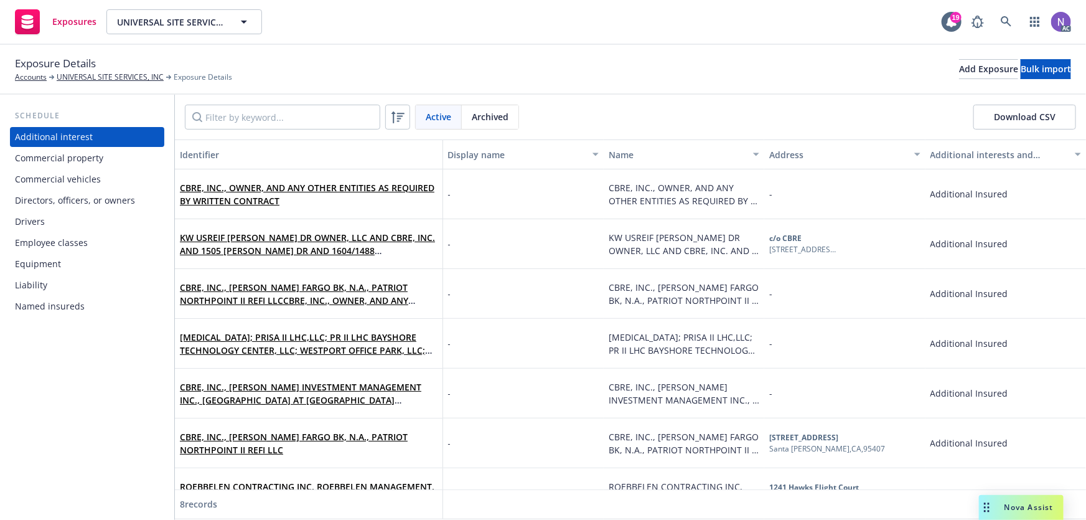
click at [93, 235] on div "Employee classes" at bounding box center [87, 243] width 144 height 20
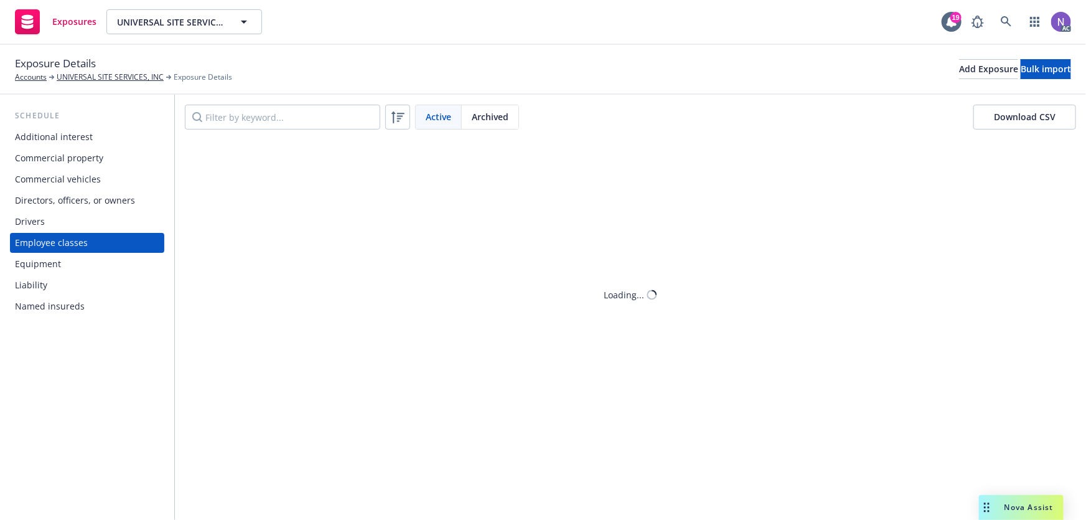
click at [78, 223] on div "Drivers" at bounding box center [87, 222] width 144 height 20
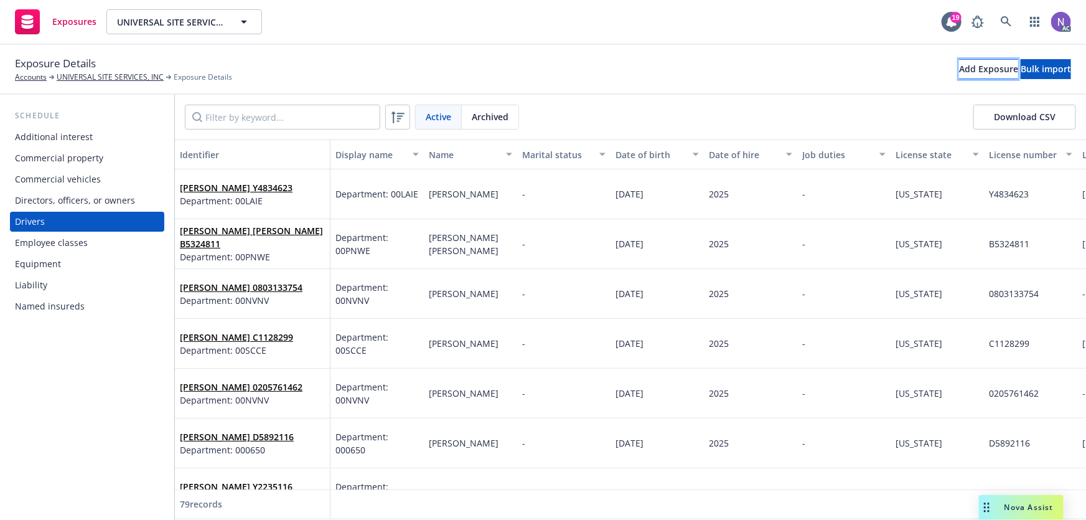
click at [959, 68] on div "Add Exposure" at bounding box center [988, 69] width 59 height 19
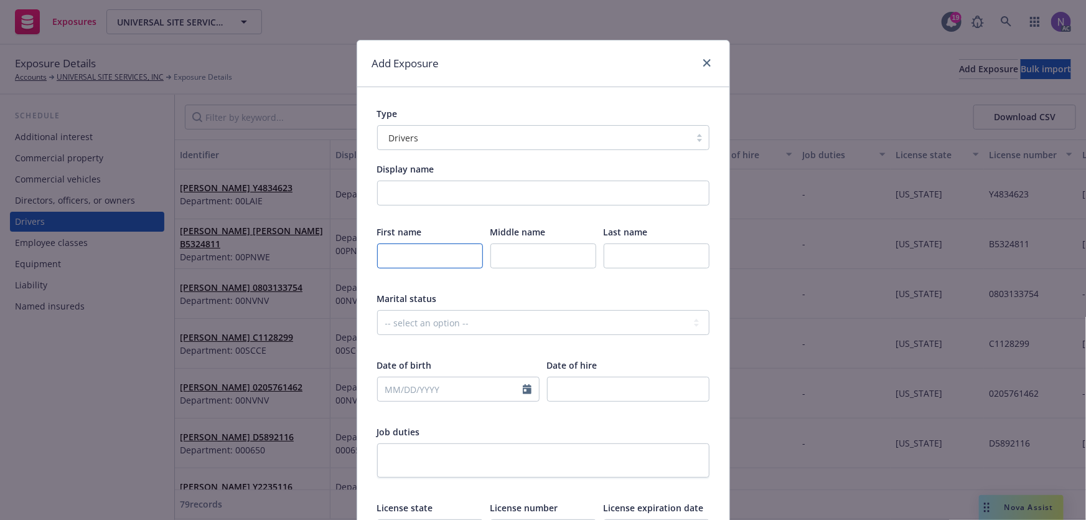
drag, startPoint x: 441, startPoint y: 258, endPoint x: 888, endPoint y: 210, distance: 448.8
click at [441, 258] on input "text" at bounding box center [430, 255] width 106 height 25
paste input "Joseph"
type input "Joseph"
click at [643, 255] on input "text" at bounding box center [657, 255] width 106 height 25
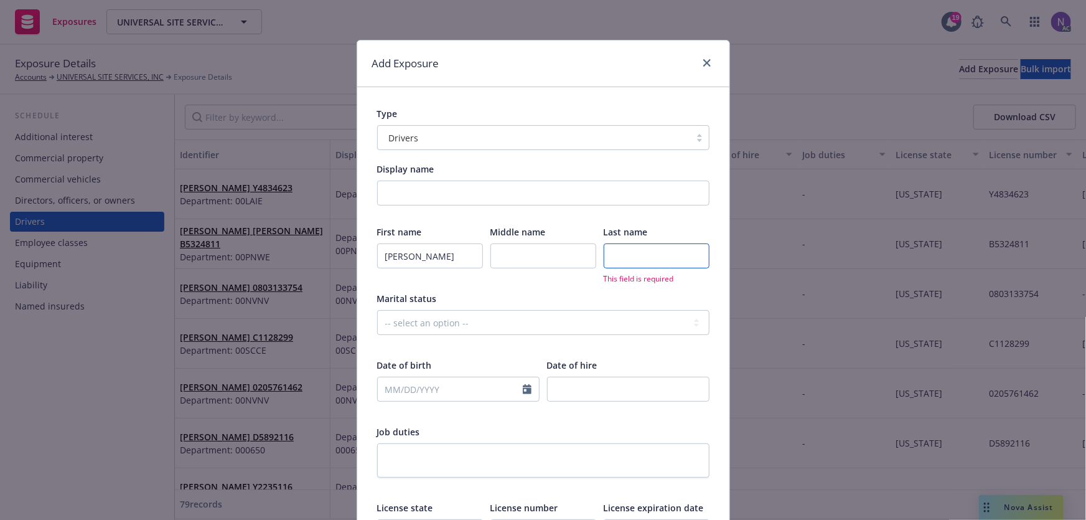
paste input "Allen Trejo"
click at [615, 255] on input "Allen Trejo" at bounding box center [657, 255] width 106 height 25
type input "Allen Trejo"
click at [537, 256] on input "text" at bounding box center [543, 255] width 106 height 25
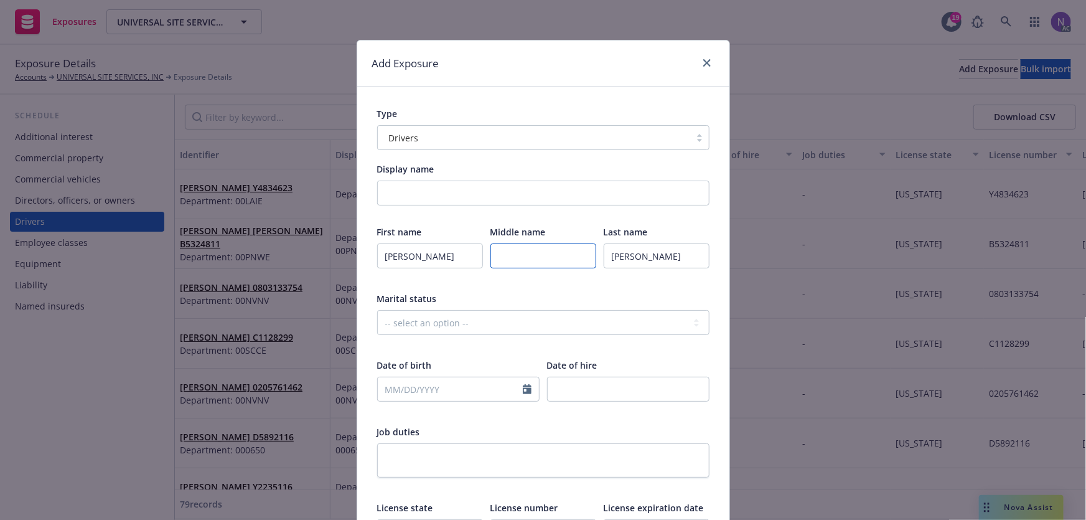
paste input "Allen"
type input "Allen"
drag, startPoint x: 629, startPoint y: 253, endPoint x: 576, endPoint y: 257, distance: 53.7
click at [589, 260] on div "First name Joseph Middle name Allen Last name Allen Trejo" at bounding box center [543, 254] width 332 height 59
type input "Trejo"
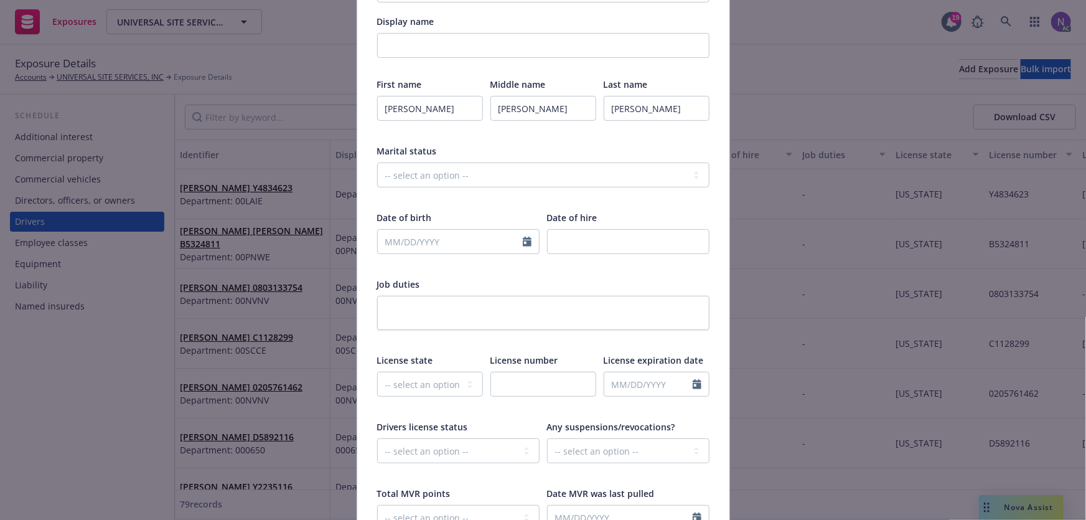
scroll to position [339, 0]
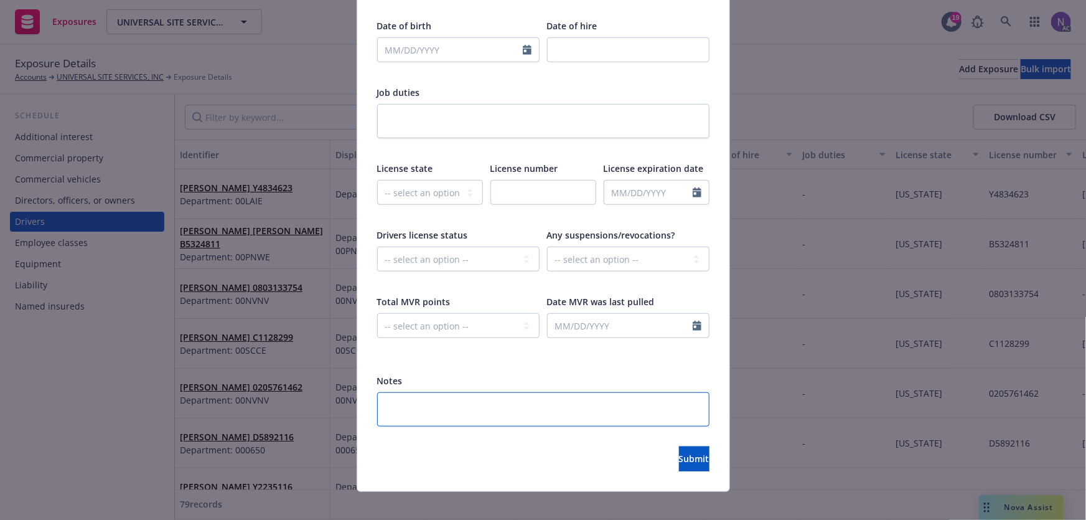
drag, startPoint x: 495, startPoint y: 398, endPoint x: 820, endPoint y: 361, distance: 326.4
click at [495, 398] on textarea at bounding box center [543, 409] width 332 height 34
paste textarea "Effective: 09/15/2025"
type textarea "x"
type textarea "Effective: 09/15/2025"
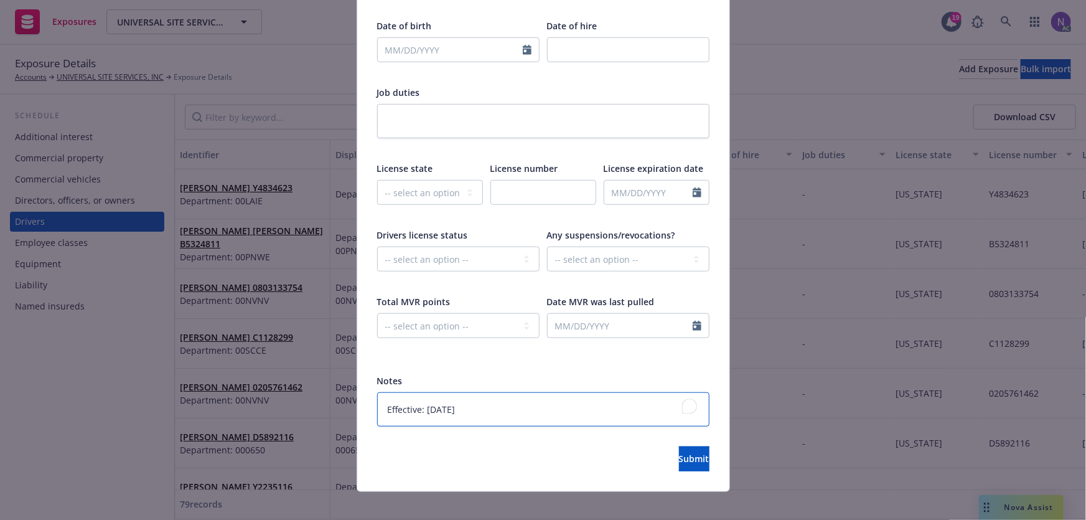
type textarea "x"
type textarea "Effective: 09/15/2025"
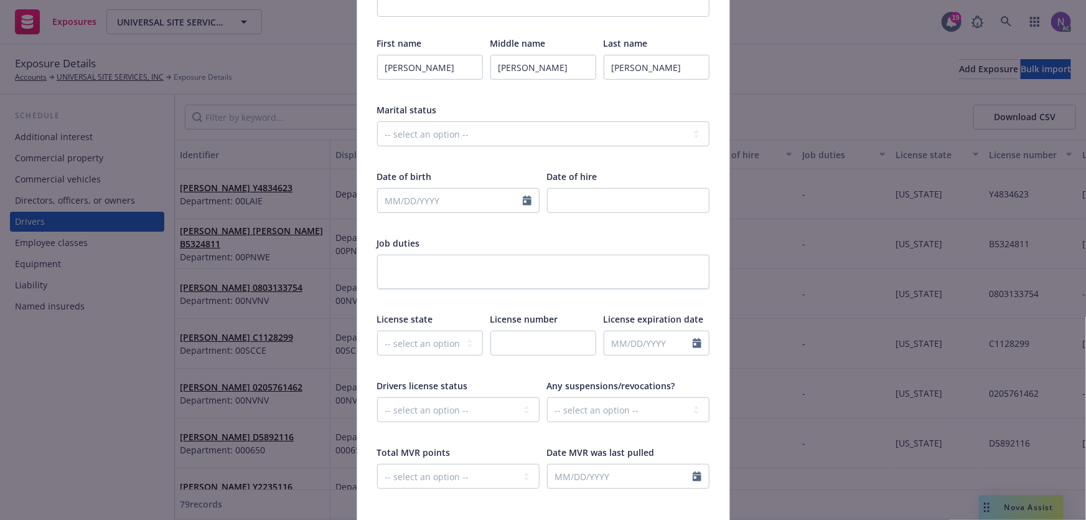
scroll to position [0, 0]
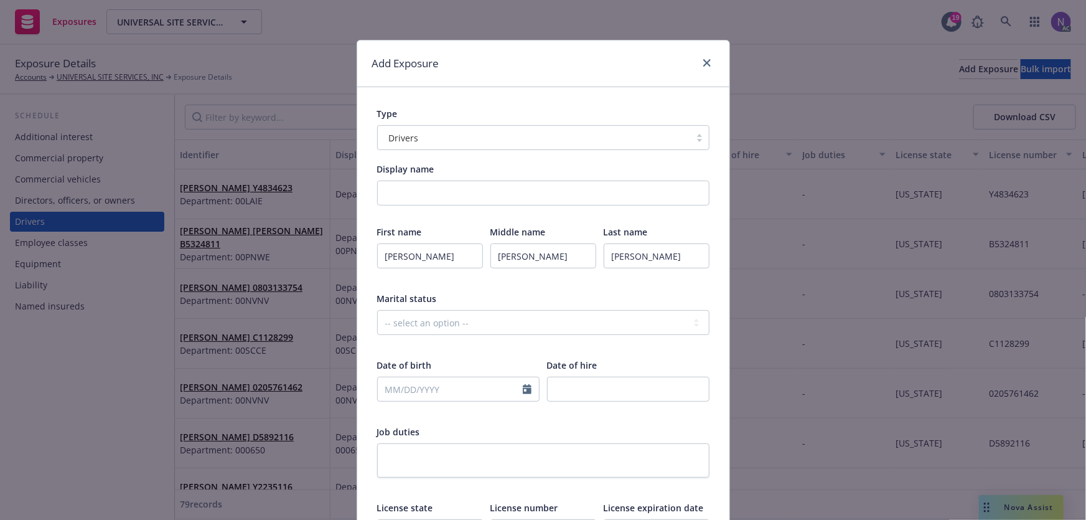
click at [461, 177] on div "Display name" at bounding box center [543, 183] width 332 height 43
click at [510, 197] on input "Display name" at bounding box center [543, 193] width 332 height 25
paste input "Department: 00SCSO"
type textarea "x"
type input "Department: 00SCSO"
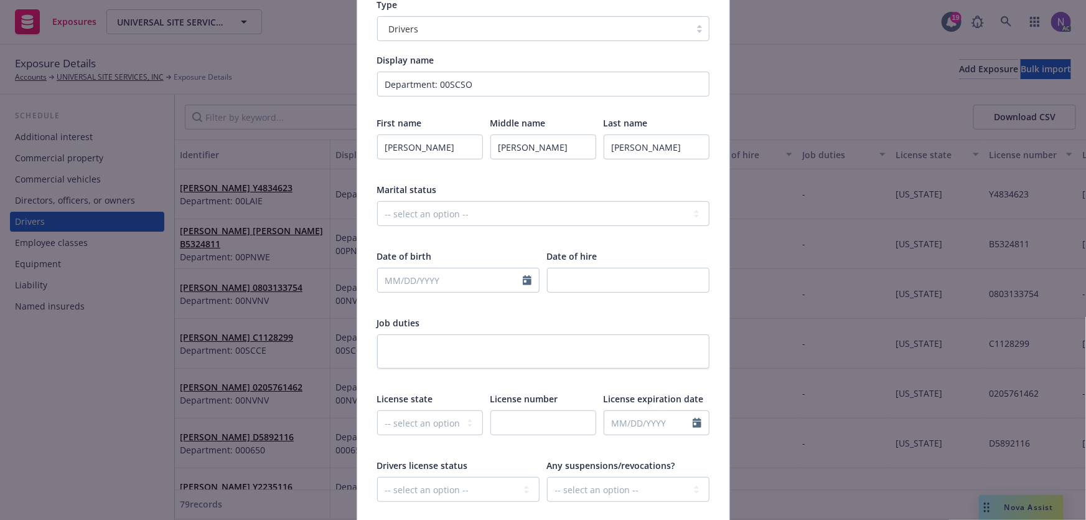
scroll to position [113, 0]
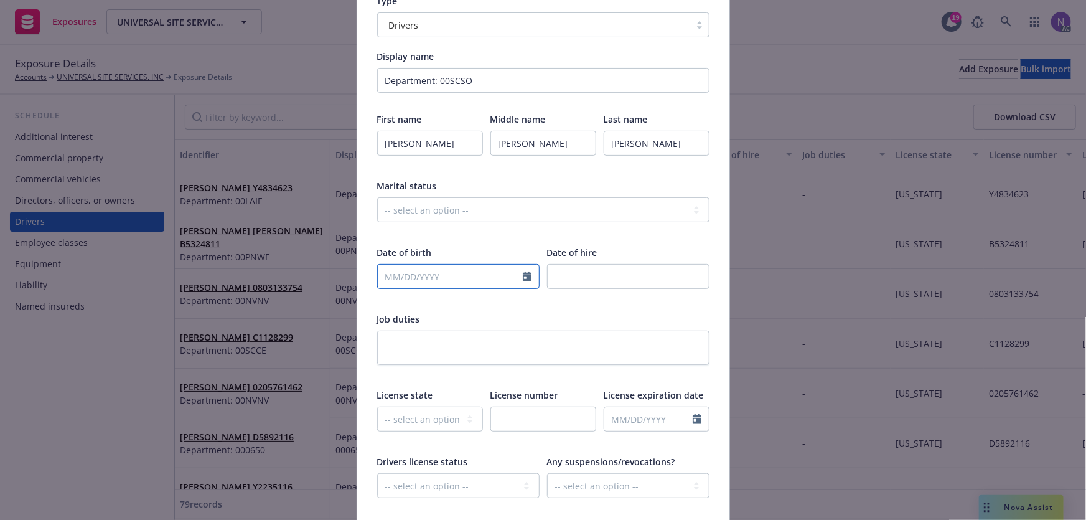
click at [457, 278] on input "text" at bounding box center [450, 277] width 145 height 24
paste input "07/14/1983"
type input "07/14/1983"
select select "9"
type input "07/14/1983"
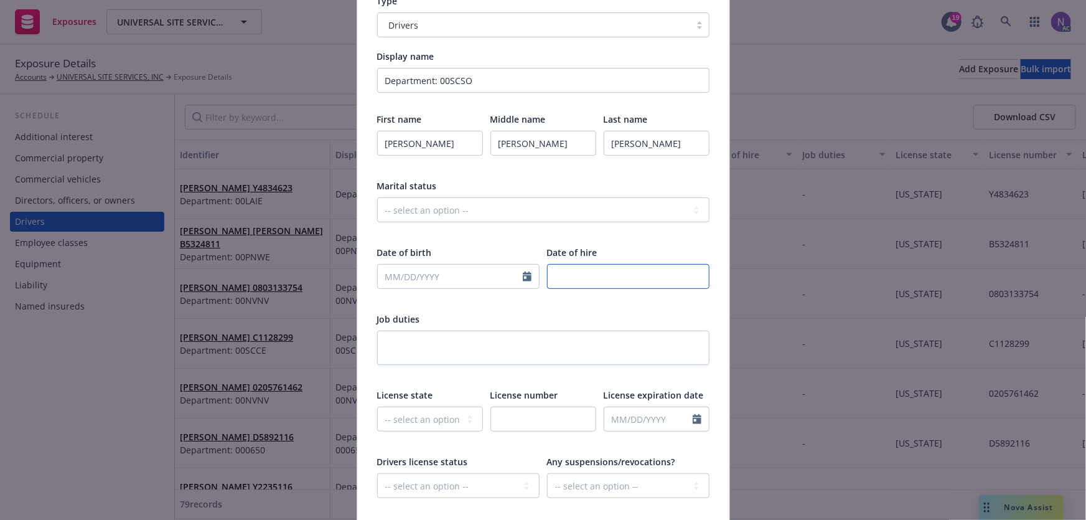
click at [616, 273] on input "number" at bounding box center [628, 276] width 162 height 25
type textarea "x"
type input "2"
type textarea "x"
type input "20"
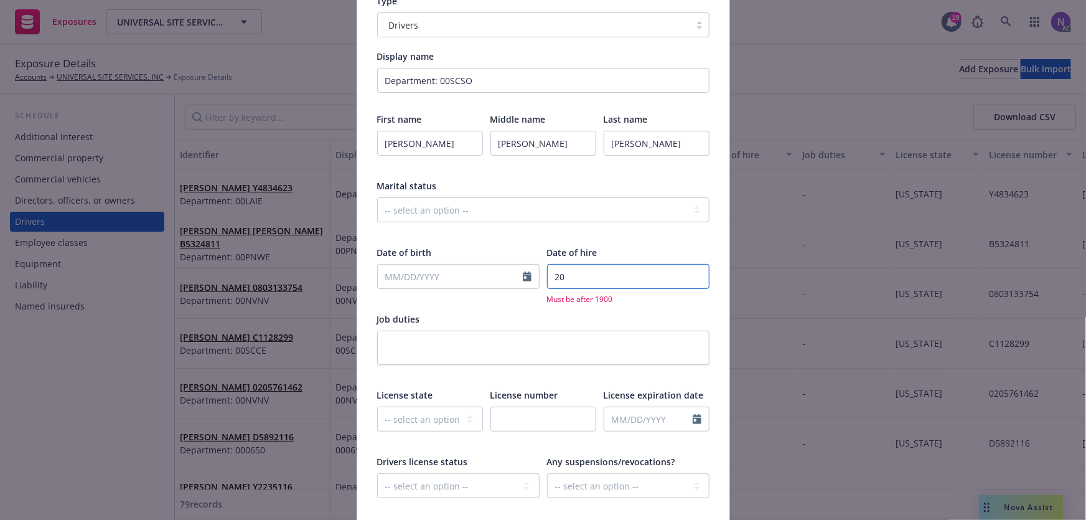
type textarea "x"
type input "202"
type textarea "x"
type input "2025"
type textarea "x"
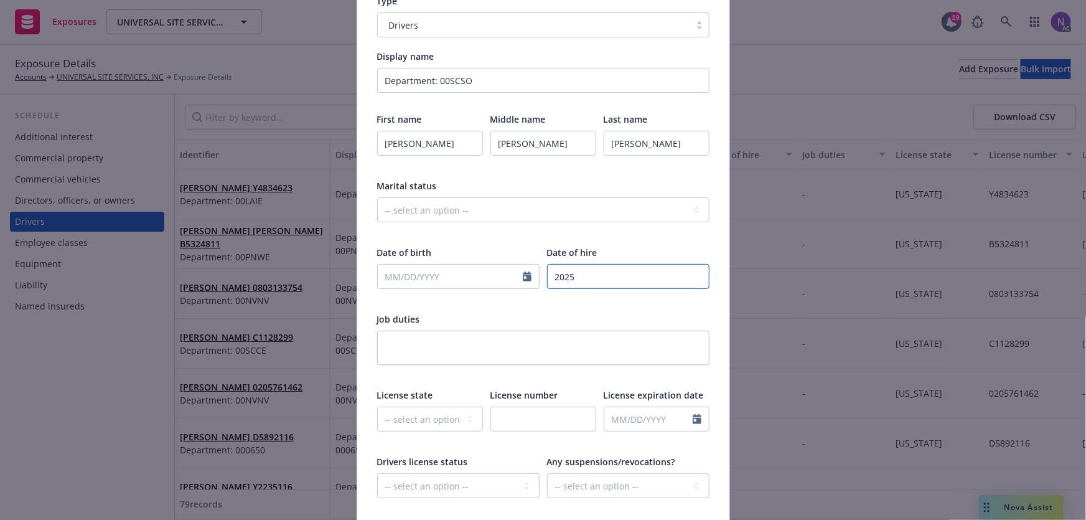
type input "2025"
click at [420, 416] on select "-- select an option -- Alaska Alabama Arkansas American Samoa Arizona Californi…" at bounding box center [430, 418] width 106 height 25
select select "CA"
click at [377, 406] on select "-- select an option -- Alaska Alabama Arkansas American Samoa Arizona Californi…" at bounding box center [430, 418] width 106 height 25
click at [550, 414] on input "text" at bounding box center [543, 418] width 106 height 25
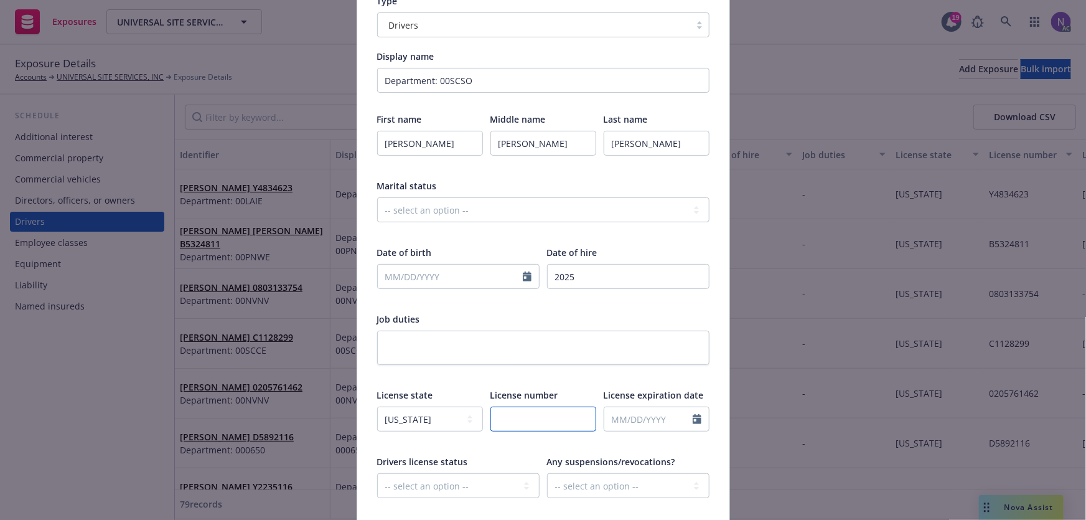
paste input "D2225364"
type textarea "x"
type input "D2225364"
type textarea "x"
type input "D2225364"
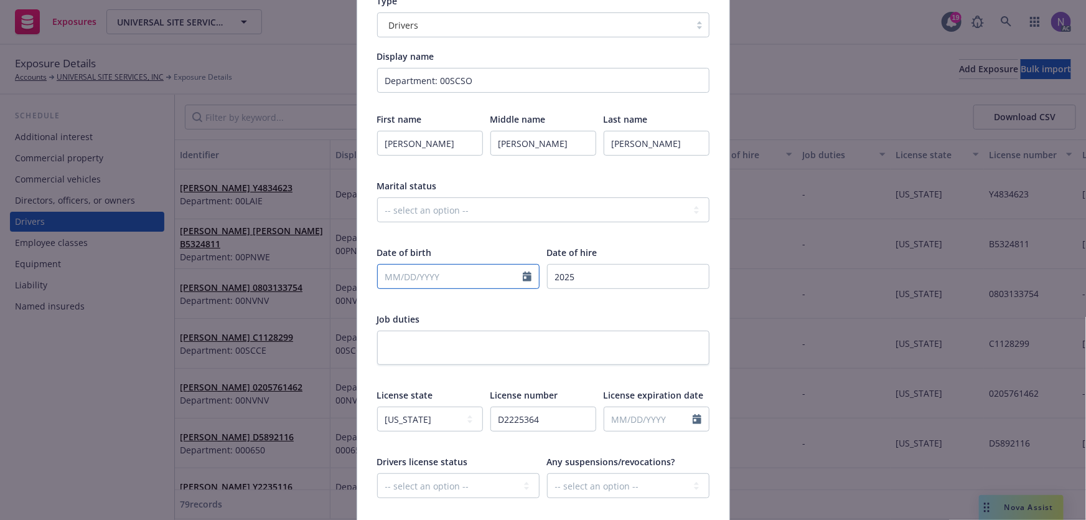
select select "9"
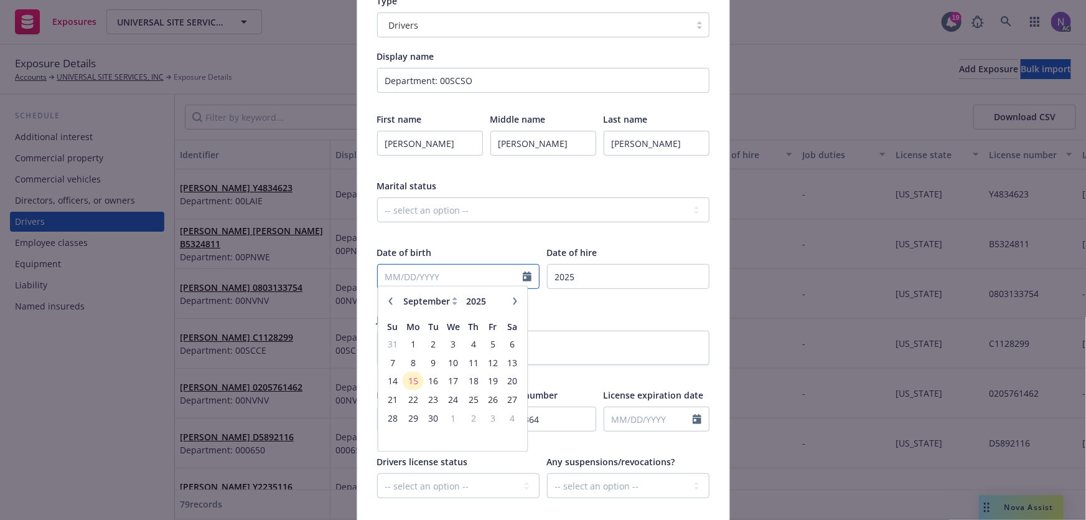
click at [401, 271] on input "text" at bounding box center [450, 277] width 145 height 24
paste input "07/14/1983"
type input "07/14/1983"
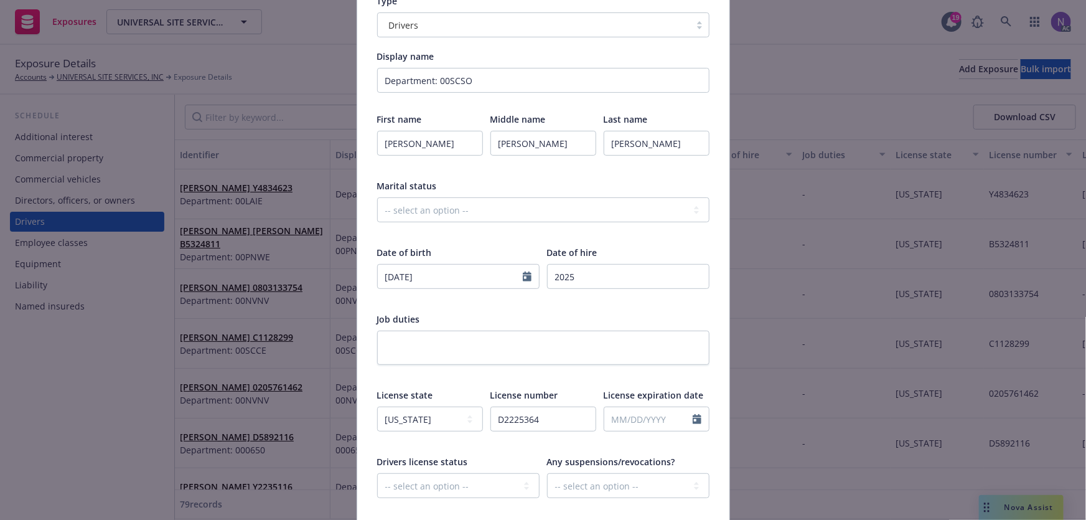
click at [484, 251] on div "Date of birth" at bounding box center [458, 252] width 162 height 13
type textarea "x"
select select "9"
click at [632, 420] on input "text" at bounding box center [648, 419] width 88 height 24
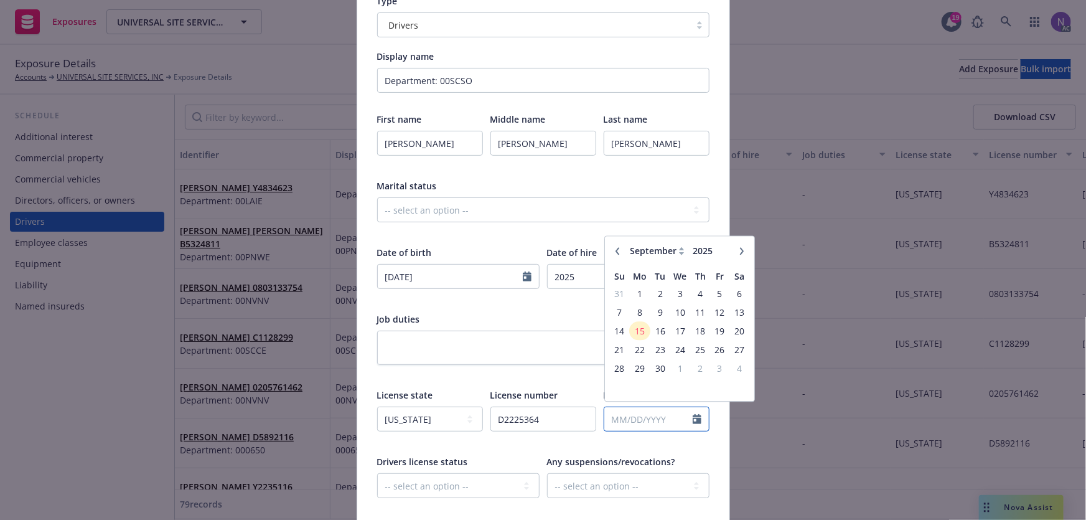
paste input "07/14/2030"
type input "07/14/2030"
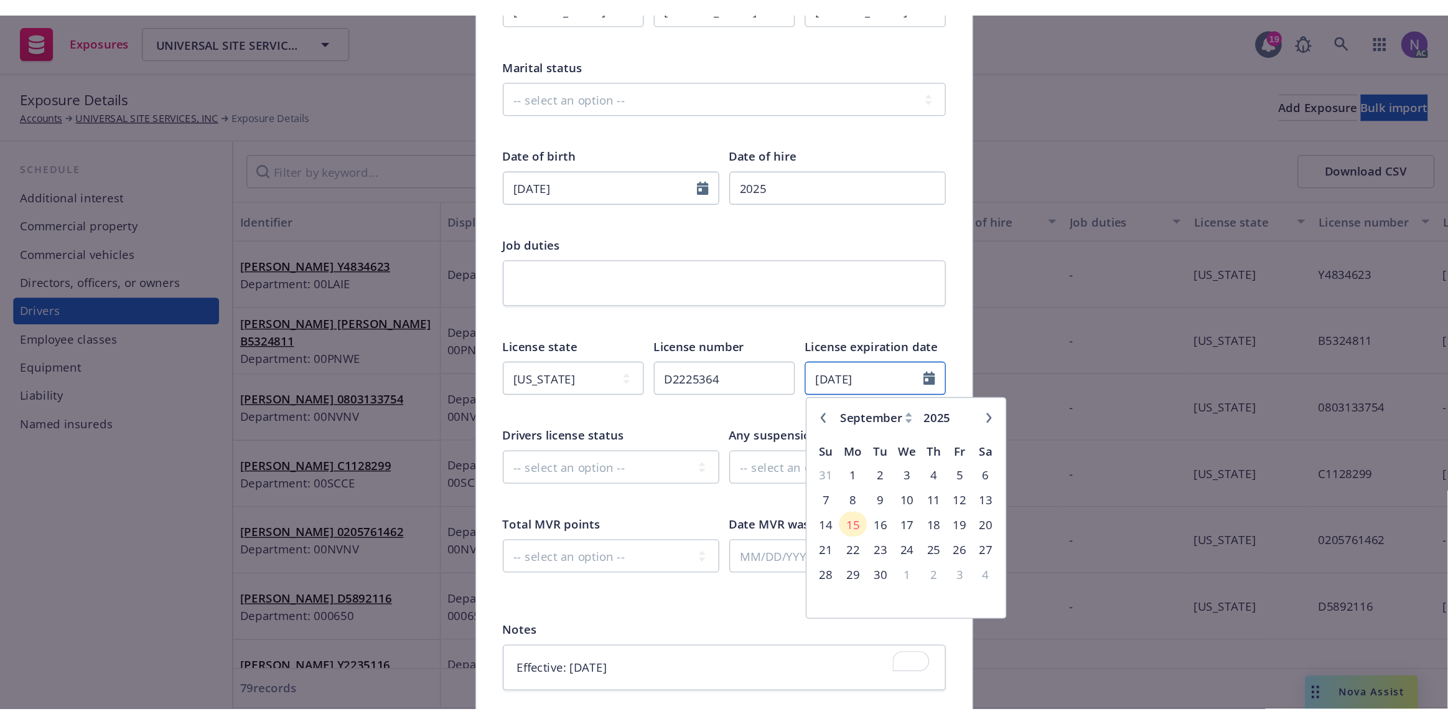
scroll to position [283, 0]
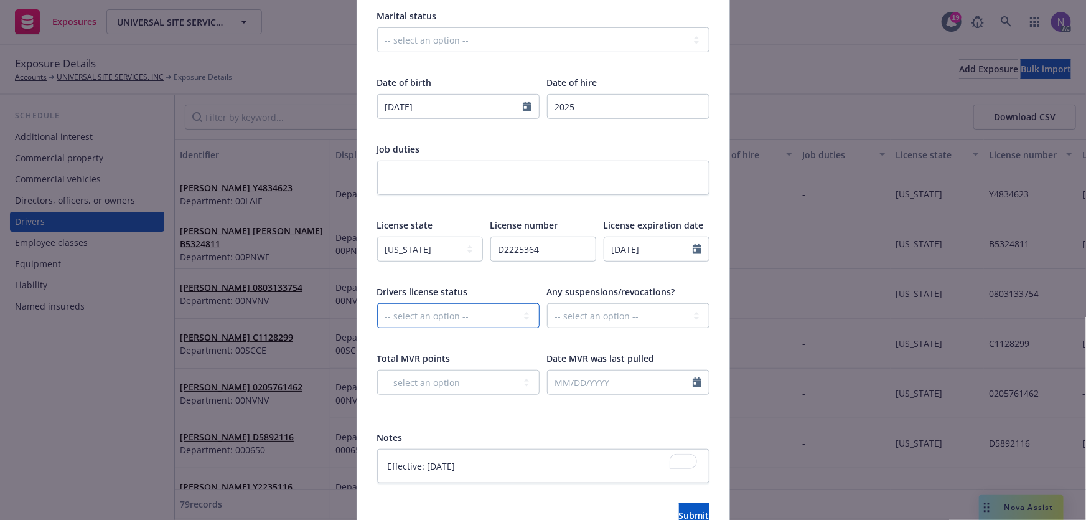
type textarea "x"
click at [425, 311] on select "-- select an option -- Cancelled Denied Disqualified Expired Invalid Limited No…" at bounding box center [458, 315] width 162 height 25
select select "VALID"
click at [377, 303] on select "-- select an option -- Cancelled Denied Disqualified Expired Invalid Limited No…" at bounding box center [458, 315] width 162 height 25
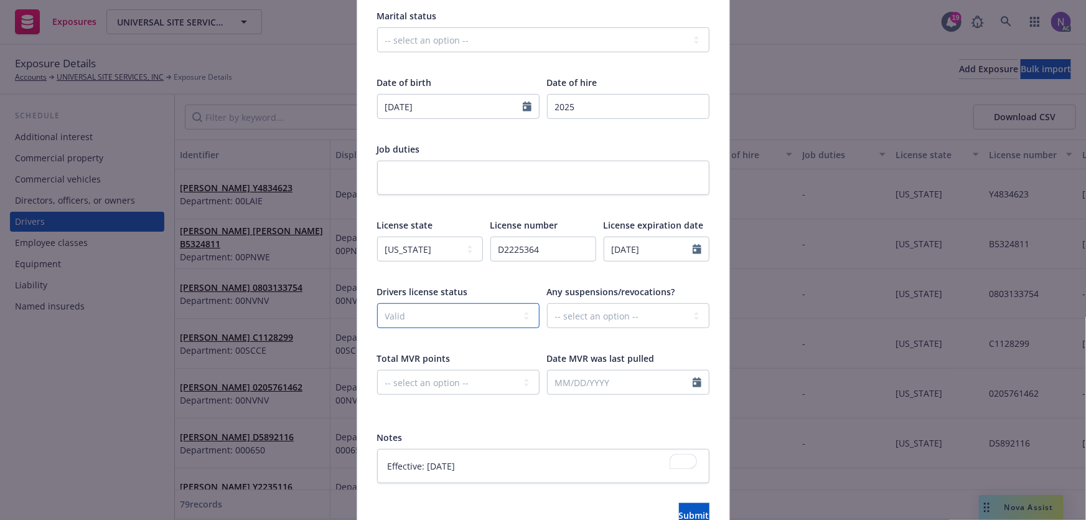
type textarea "x"
click at [420, 378] on select "-- select an option -- 0 1 2 3 4 5+ N/A" at bounding box center [458, 382] width 162 height 25
select select "ZERO"
click at [377, 370] on select "-- select an option -- 0 1 2 3 4 5+ N/A" at bounding box center [458, 382] width 162 height 25
type textarea "x"
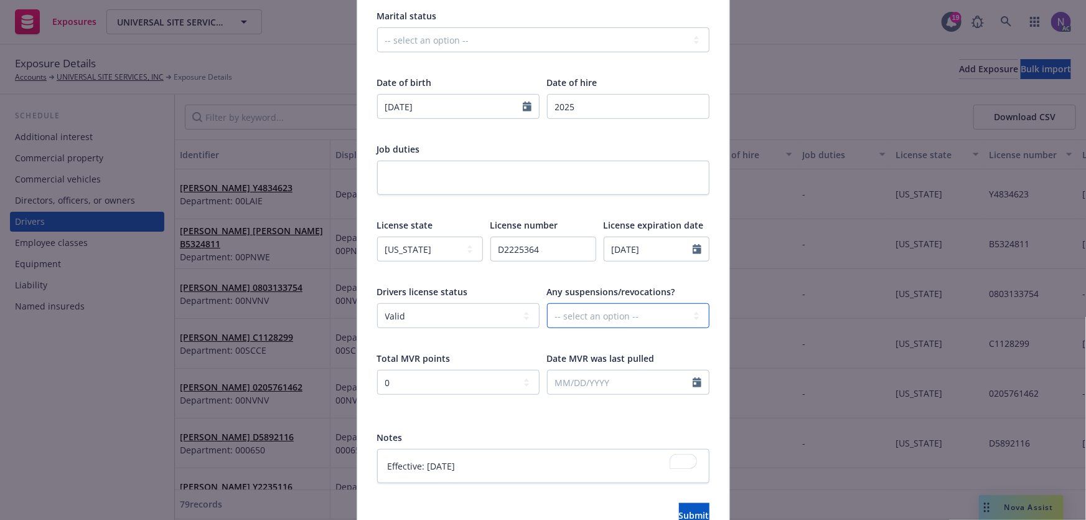
click at [621, 317] on select "-- select an option -- Unknown Yes No" at bounding box center [628, 315] width 162 height 25
select select "NO"
click at [547, 303] on select "-- select an option -- Unknown Yes No" at bounding box center [628, 315] width 162 height 25
type textarea "x"
click at [621, 367] on div "Date MVR was last pulled" at bounding box center [628, 381] width 162 height 59
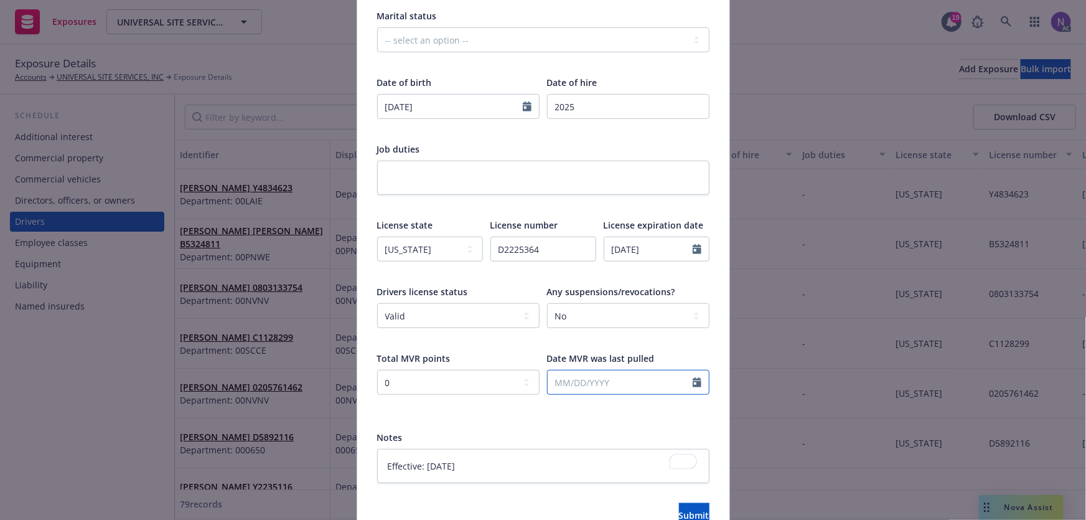
click at [629, 384] on input "text" at bounding box center [620, 382] width 145 height 24
select select "9"
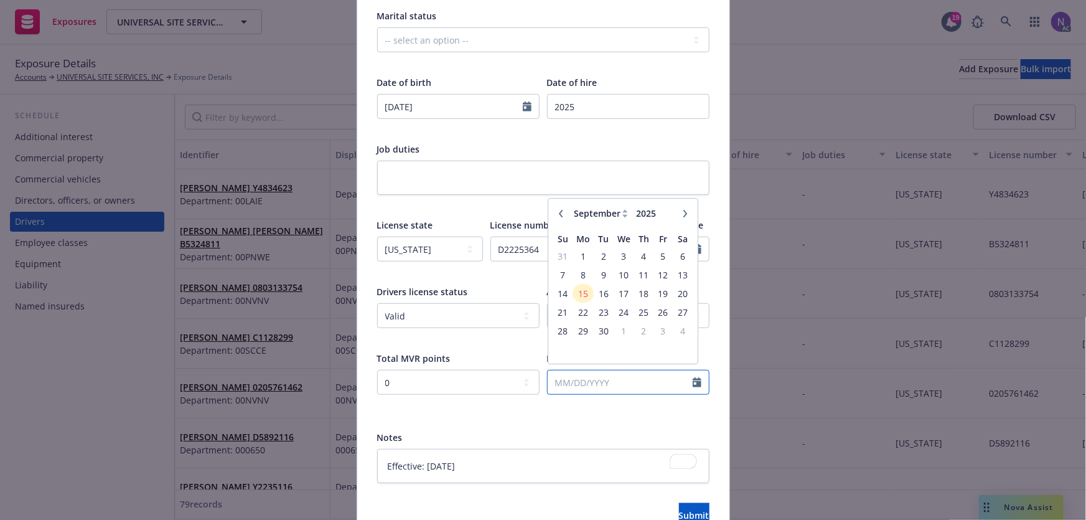
paste input "08/29/2025"
type input "08/29/2025"
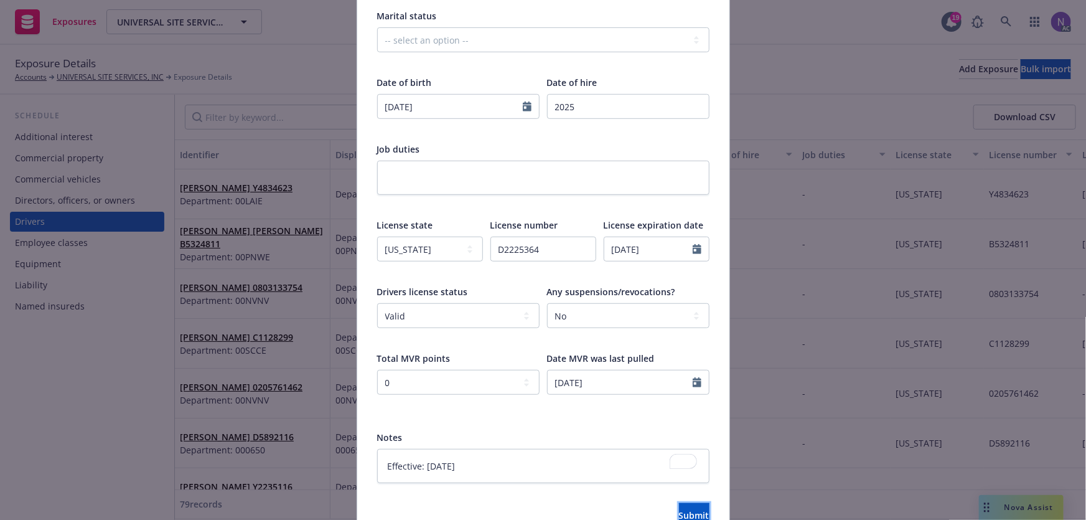
drag, startPoint x: 683, startPoint y: 510, endPoint x: 691, endPoint y: 499, distance: 13.5
click at [683, 510] on span "Submit" at bounding box center [694, 515] width 30 height 12
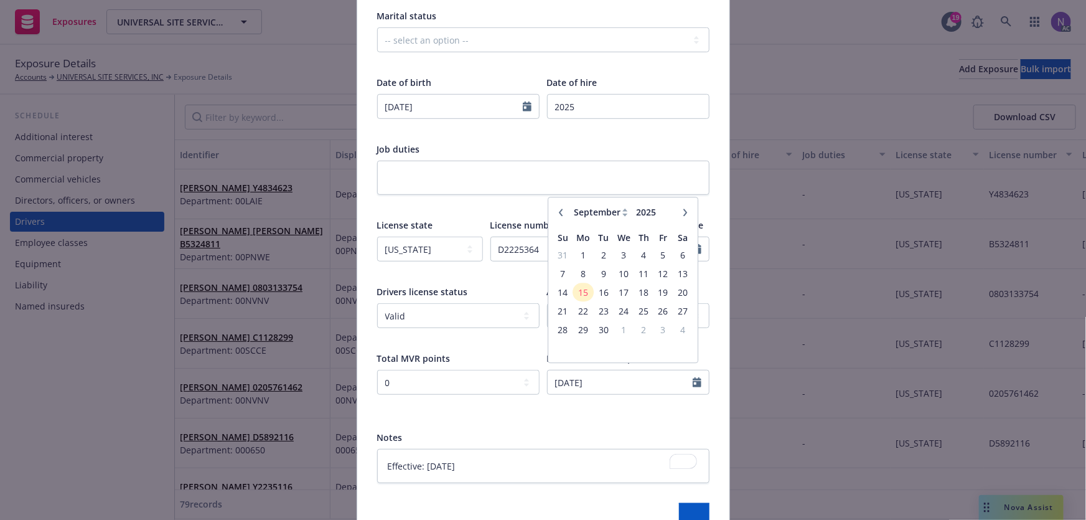
type textarea "x"
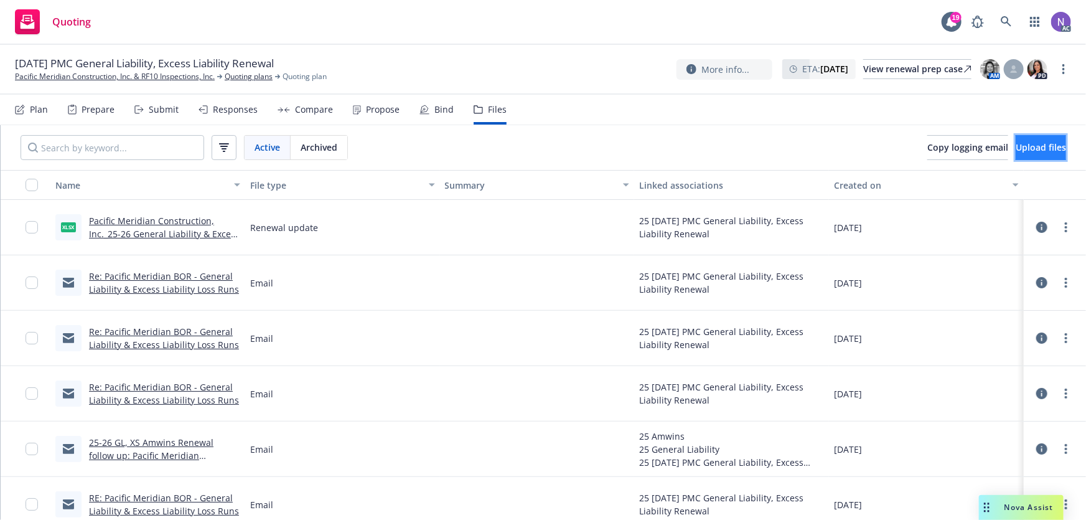
click at [1016, 142] on span "Upload files" at bounding box center [1041, 147] width 50 height 12
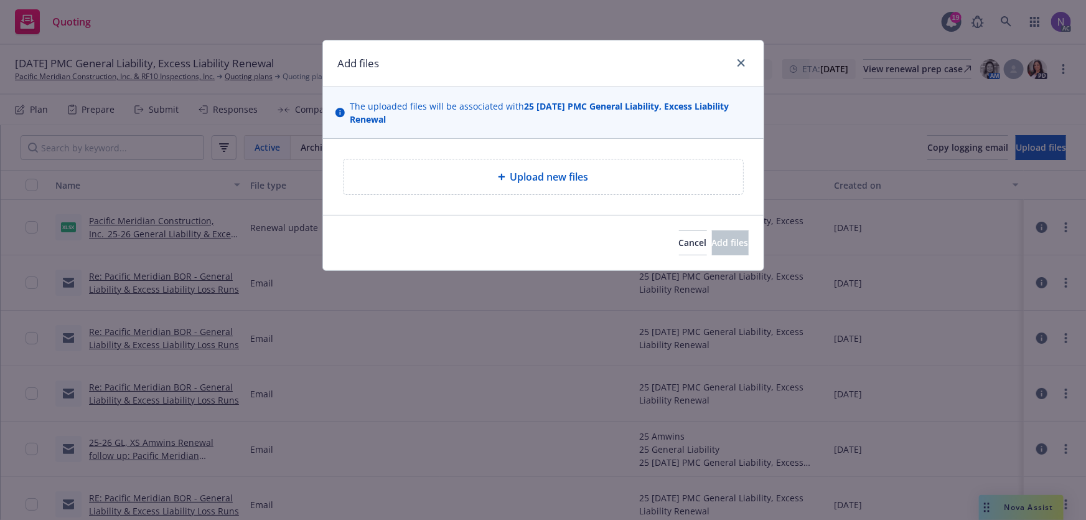
click at [414, 180] on div "Upload new files" at bounding box center [544, 176] width 380 height 15
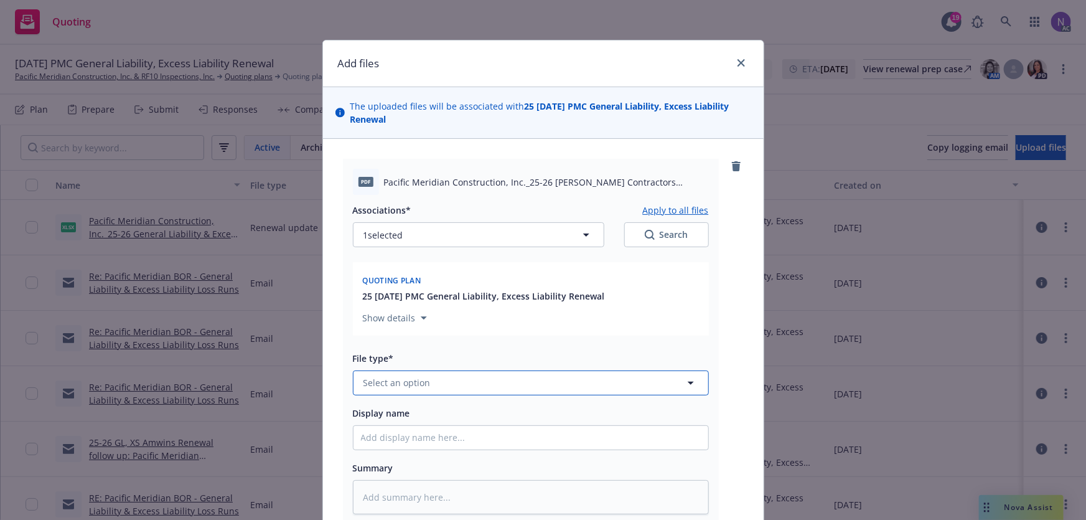
click at [468, 393] on button "Select an option" at bounding box center [531, 382] width 356 height 25
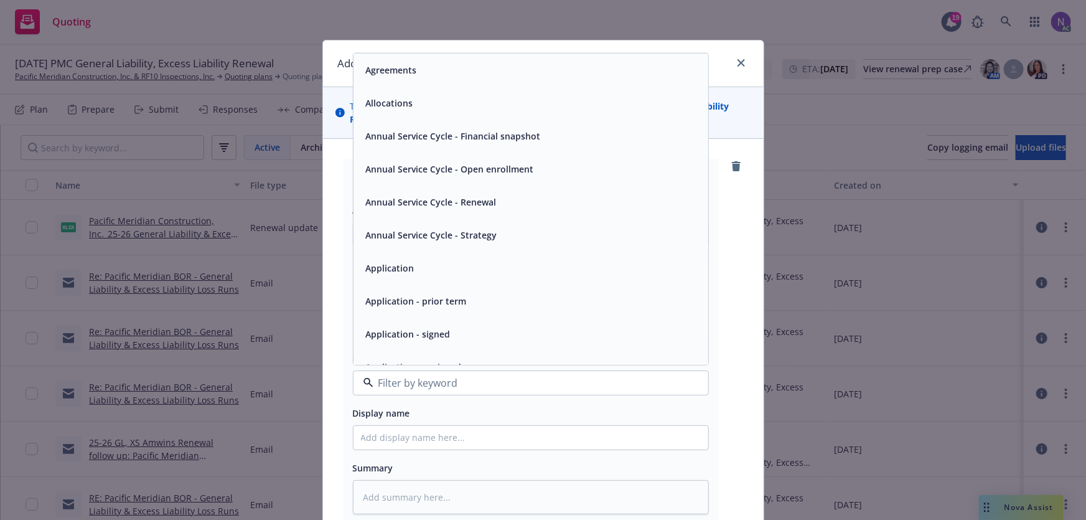
click at [482, 355] on div "Application - unsigned" at bounding box center [531, 366] width 355 height 33
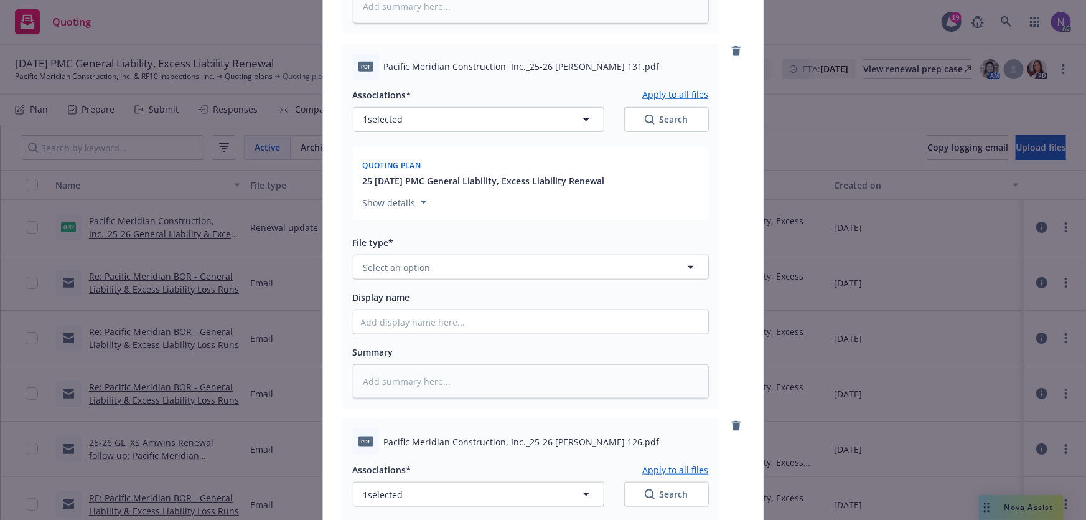
scroll to position [509, 0]
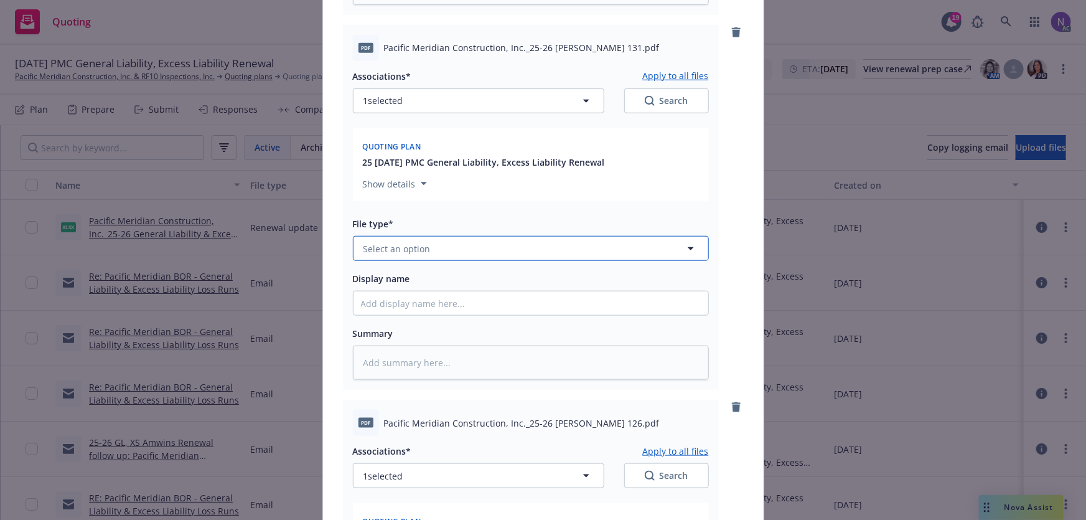
click at [506, 244] on button "Select an option" at bounding box center [531, 248] width 356 height 25
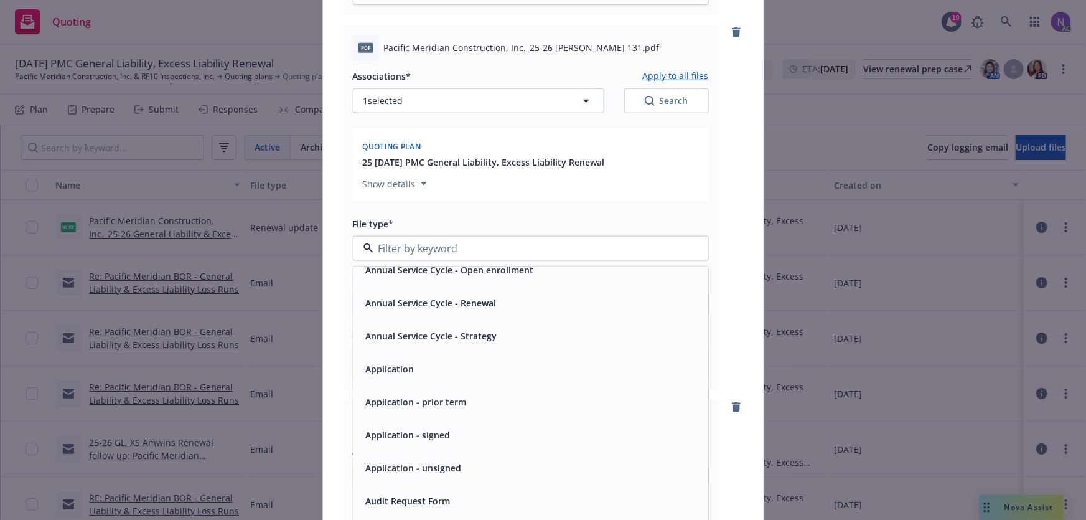
scroll to position [113, 0]
click at [473, 469] on div "Application - unsigned" at bounding box center [531, 467] width 340 height 18
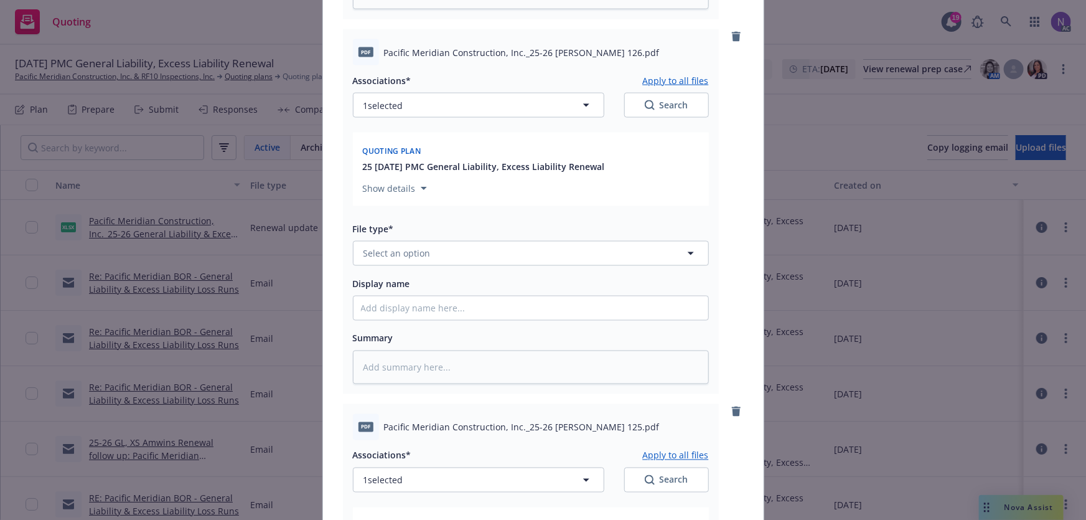
scroll to position [1018, 0]
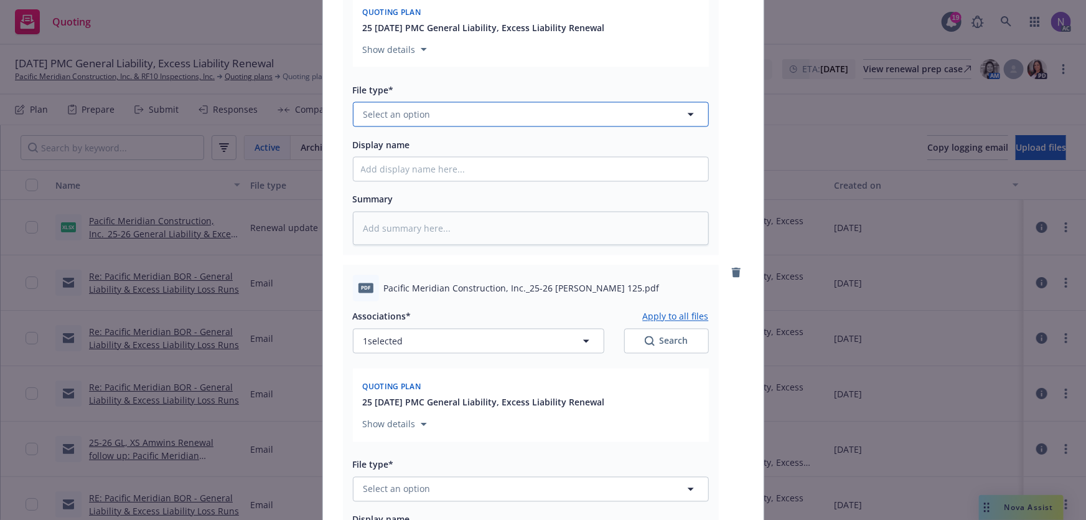
click at [476, 124] on button "Select an option" at bounding box center [531, 114] width 356 height 25
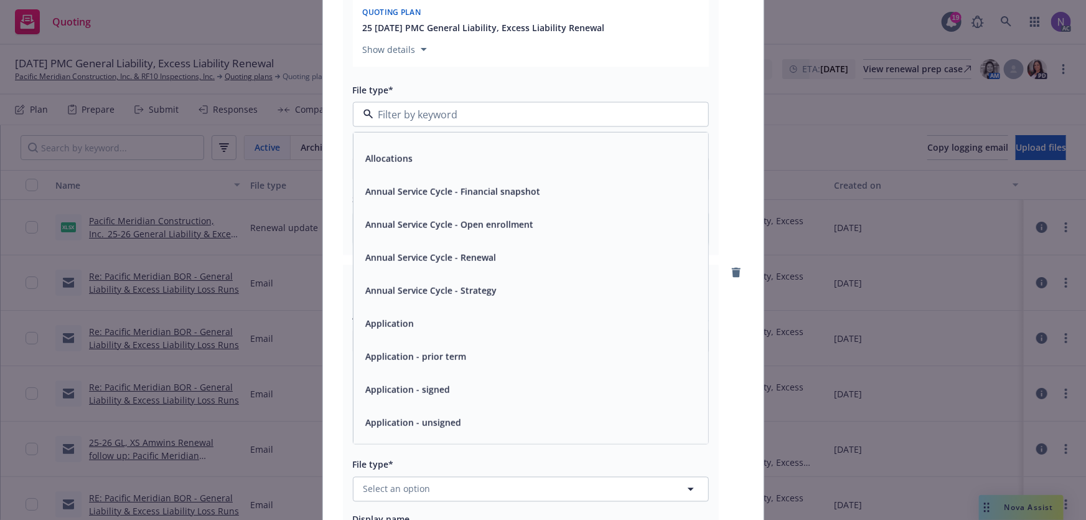
scroll to position [56, 0]
click at [486, 404] on div "Application - unsigned" at bounding box center [531, 389] width 355 height 33
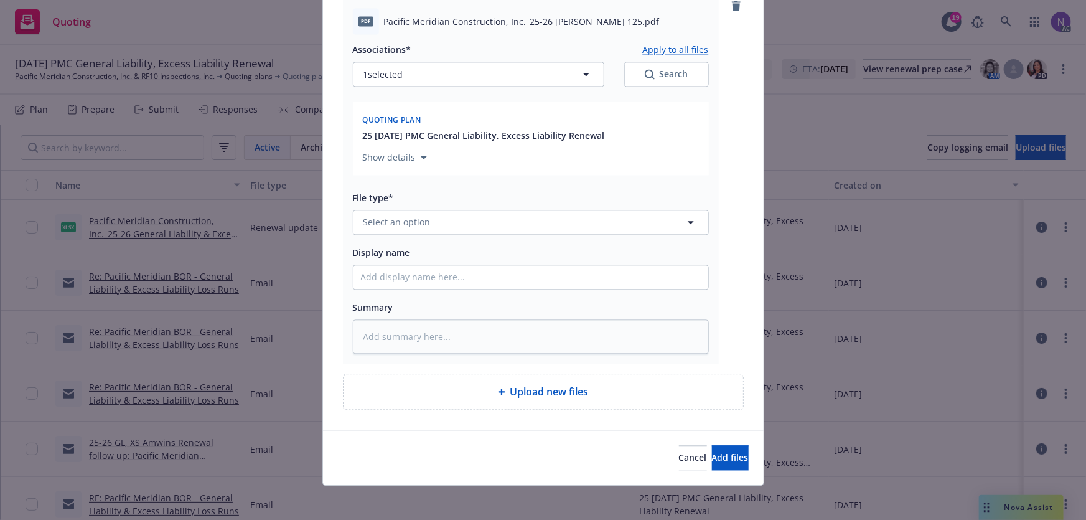
scroll to position [1291, 0]
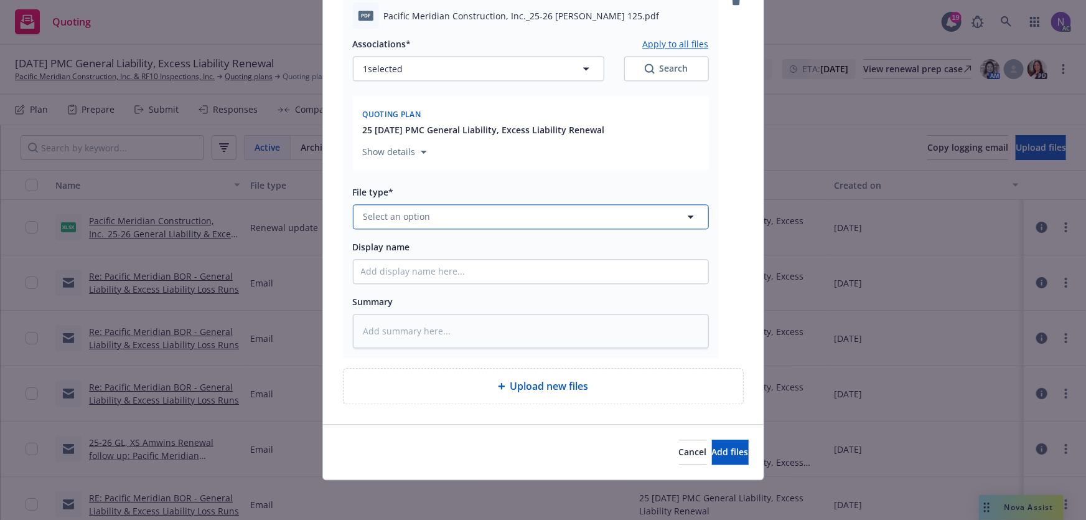
click at [444, 207] on button "Select an option" at bounding box center [531, 216] width 356 height 25
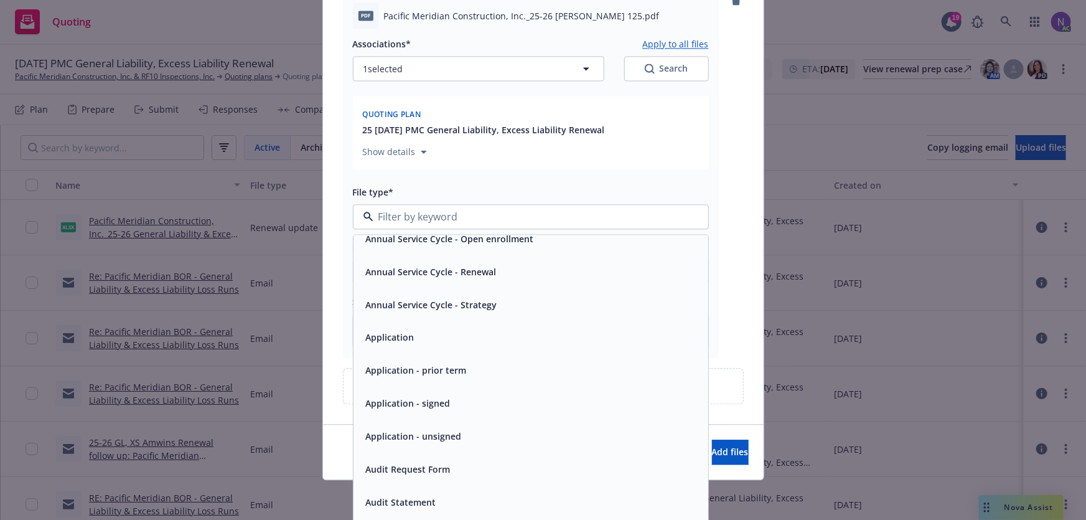
scroll to position [113, 0]
click at [479, 439] on div "Application - unsigned" at bounding box center [531, 435] width 340 height 18
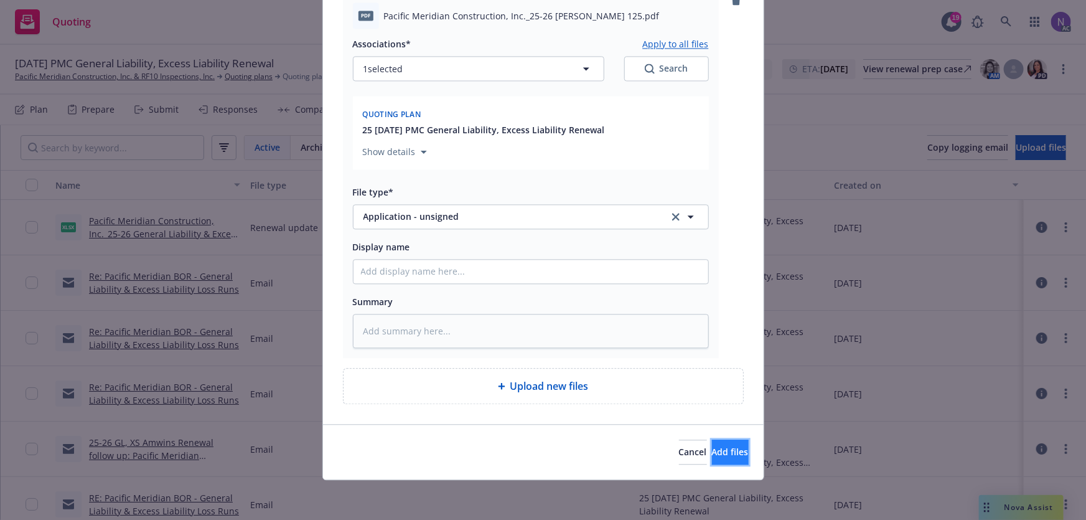
click at [713, 456] on span "Add files" at bounding box center [730, 452] width 37 height 12
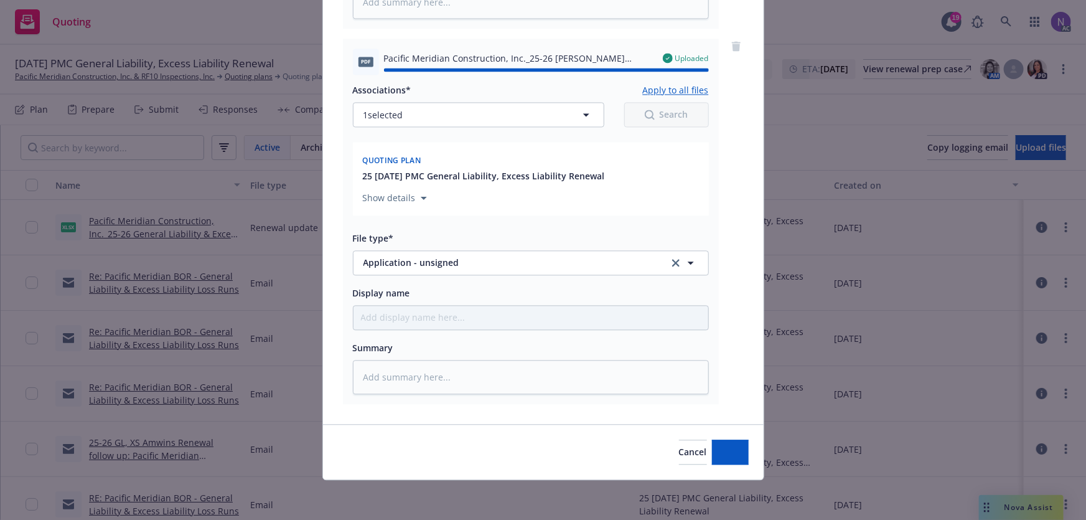
type textarea "x"
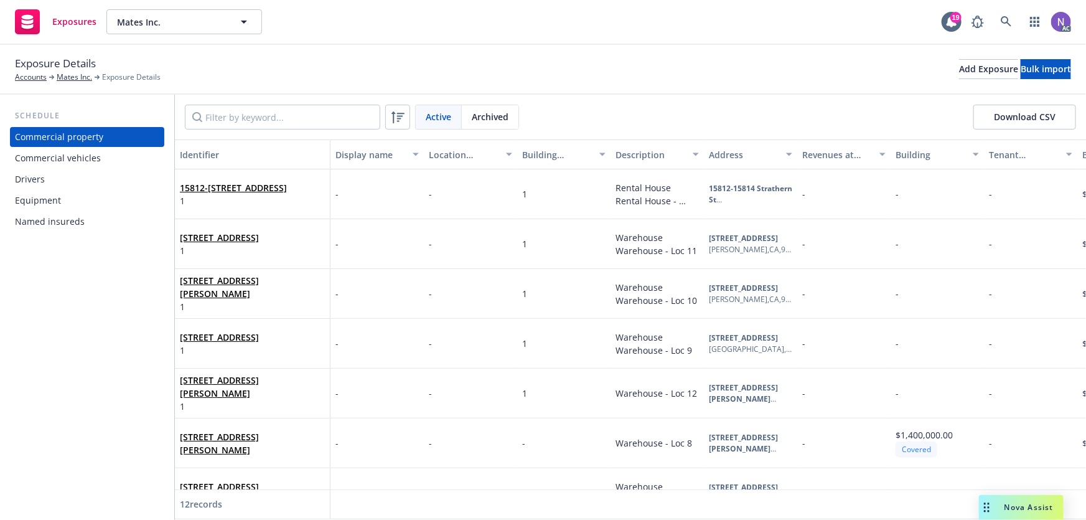
click at [84, 162] on div "Commercial vehicles" at bounding box center [58, 158] width 86 height 20
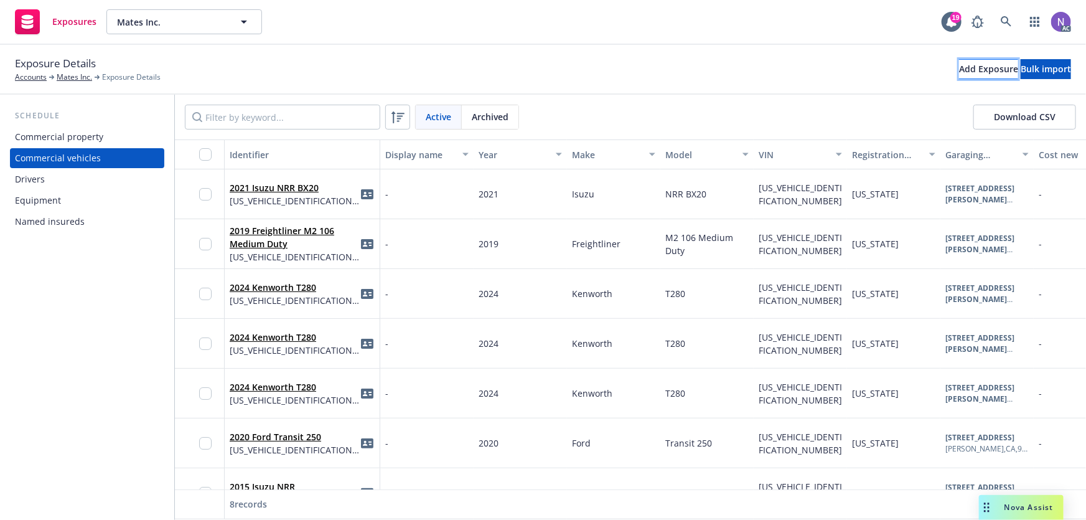
click at [959, 75] on div "Add Exposure" at bounding box center [988, 69] width 59 height 19
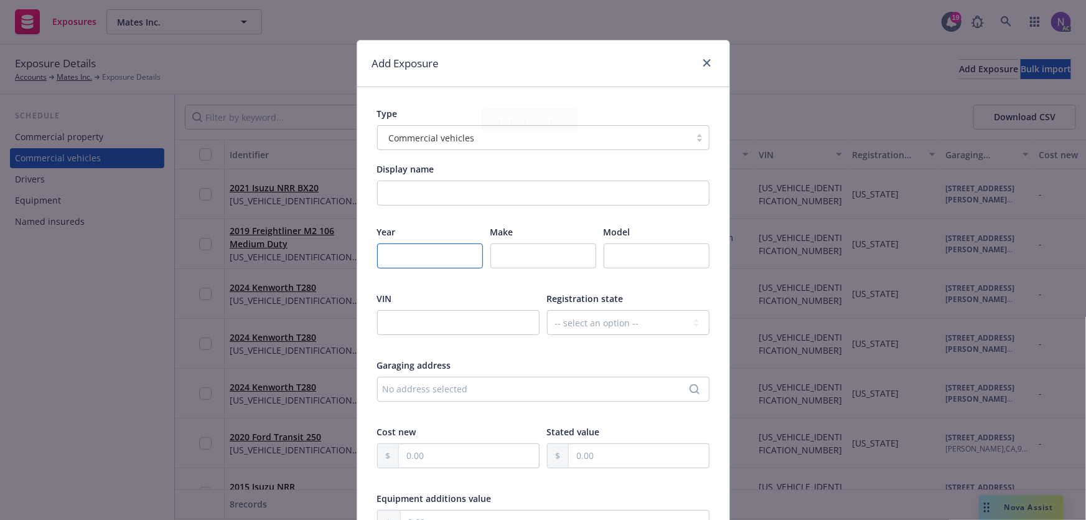
click at [427, 256] on input "number" at bounding box center [430, 255] width 106 height 25
type input "2024"
paste input "Ford Transit-350"
drag, startPoint x: 514, startPoint y: 261, endPoint x: 566, endPoint y: 254, distance: 53.3
click at [566, 254] on input "Ford Transit-350" at bounding box center [543, 255] width 106 height 25
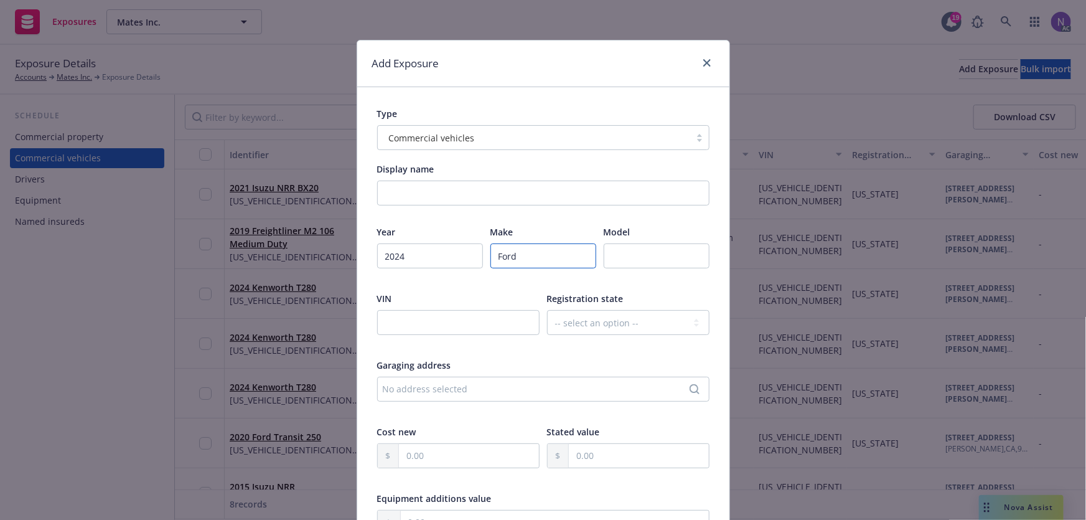
type input "Ford"
click at [621, 245] on input "text" at bounding box center [657, 255] width 106 height 25
paste input "Transit-350"
click at [610, 253] on input "Transit-350" at bounding box center [657, 255] width 106 height 25
type input "Transit-350"
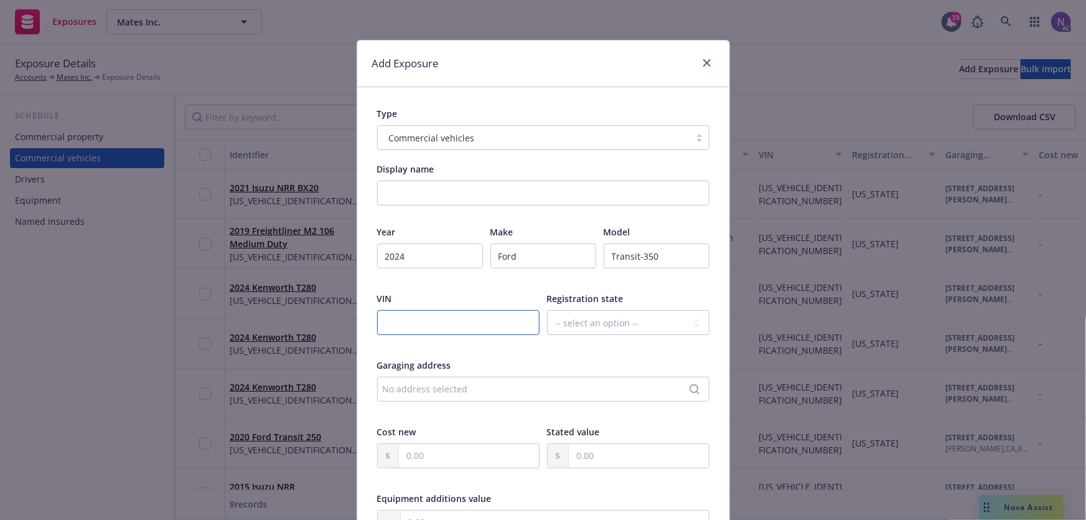
click at [472, 331] on input "text" at bounding box center [458, 322] width 162 height 25
paste input "1FTLW9C88RKA08267"
type input "1FTLW9C88RKA08267"
click at [591, 324] on select "-- select an option -- Alaska Alabama Arkansas American Samoa Arizona Californi…" at bounding box center [628, 322] width 162 height 25
select select "CA"
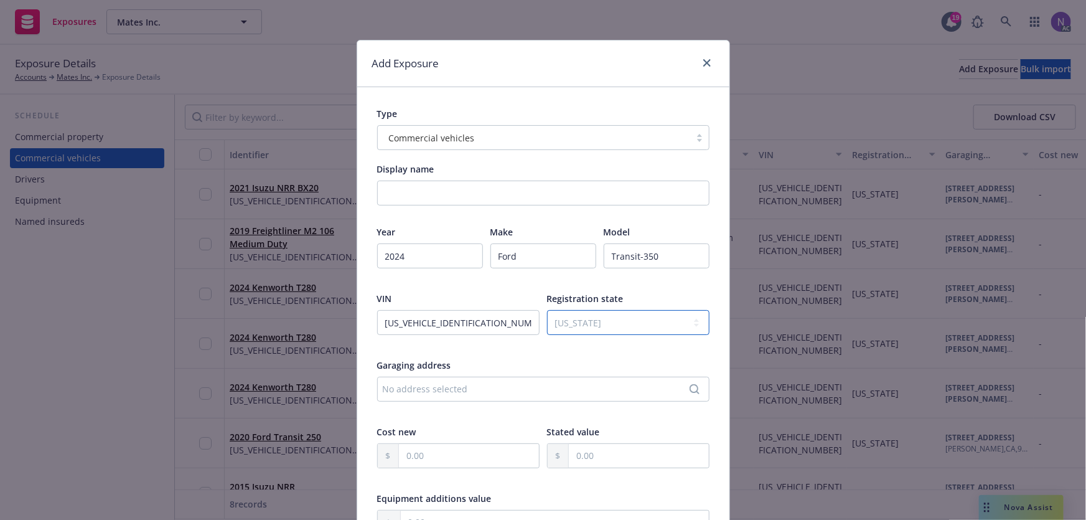
click at [547, 310] on select "-- select an option -- Alaska Alabama Arkansas American Samoa Arizona Californi…" at bounding box center [628, 322] width 162 height 25
click at [523, 388] on div "No address selected" at bounding box center [537, 388] width 309 height 13
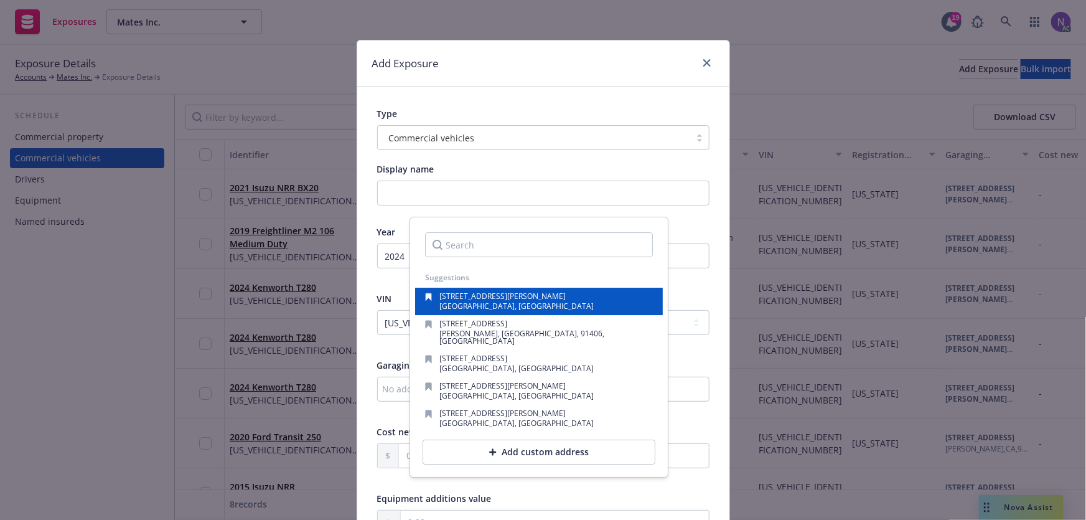
click at [528, 306] on span "North Hollywood, CA, 91601, USA" at bounding box center [517, 306] width 154 height 11
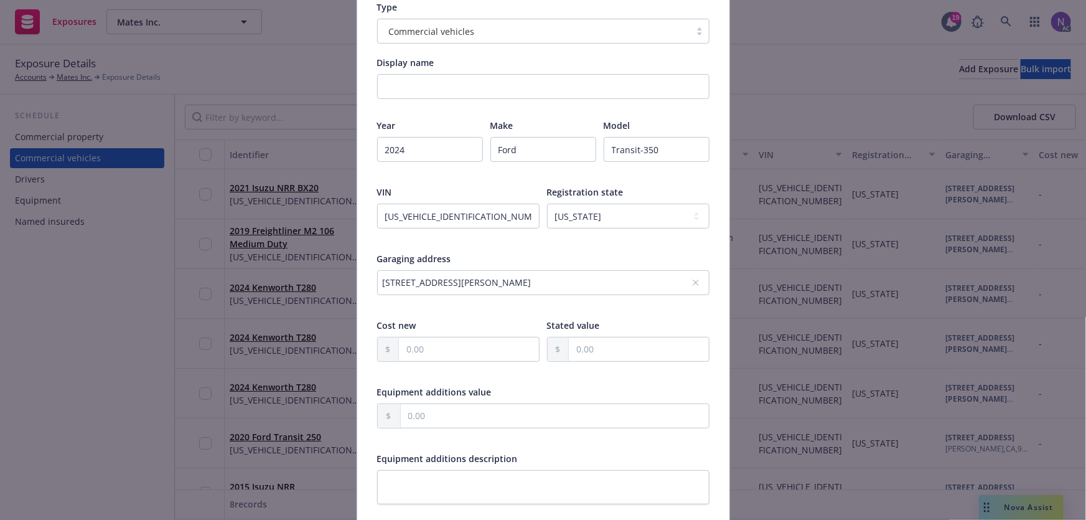
scroll to position [113, 0]
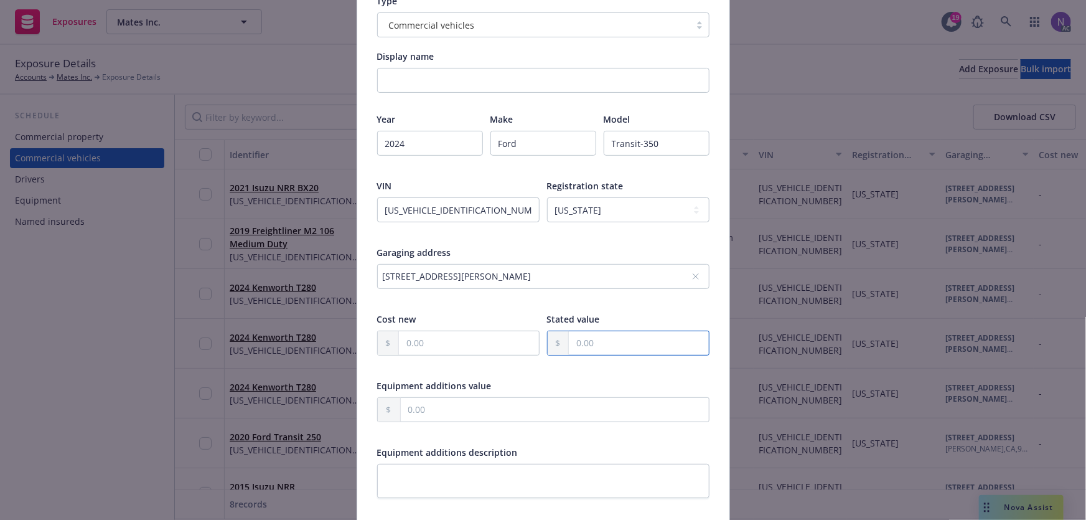
click at [599, 343] on input "text" at bounding box center [639, 343] width 140 height 24
paste input "45,500.00"
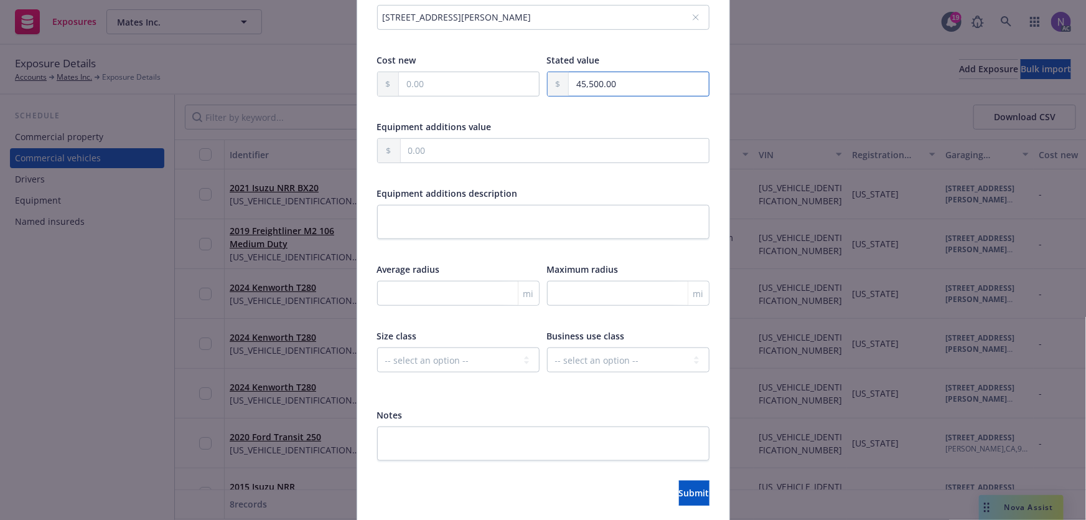
scroll to position [417, 0]
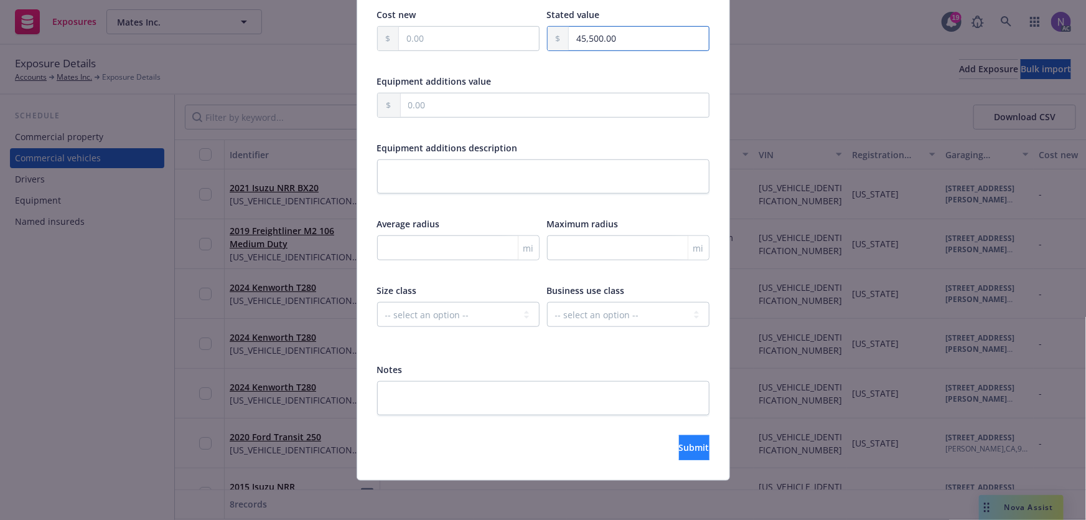
type input "45,500.00"
click at [682, 448] on span "Submit" at bounding box center [694, 447] width 30 height 12
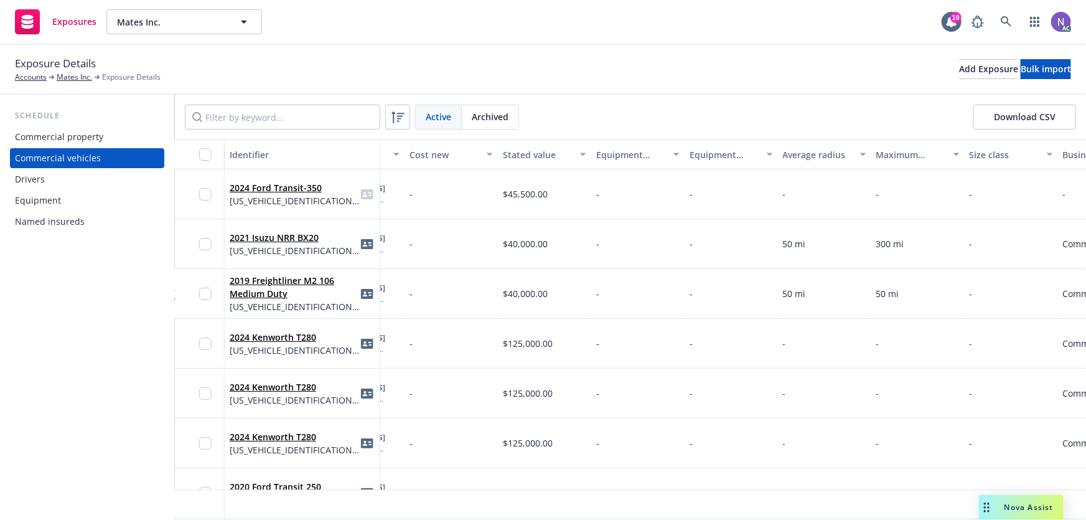
scroll to position [0, 703]
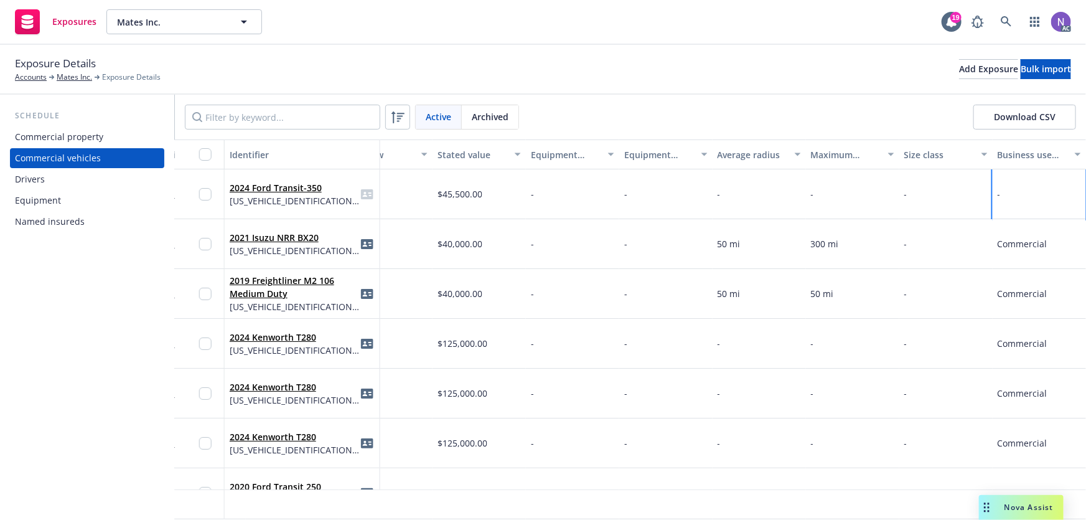
click at [1013, 181] on div "-" at bounding box center [1039, 194] width 93 height 50
click at [888, 139] on select "-- select an option -- Service Retail Commercial" at bounding box center [892, 141] width 156 height 25
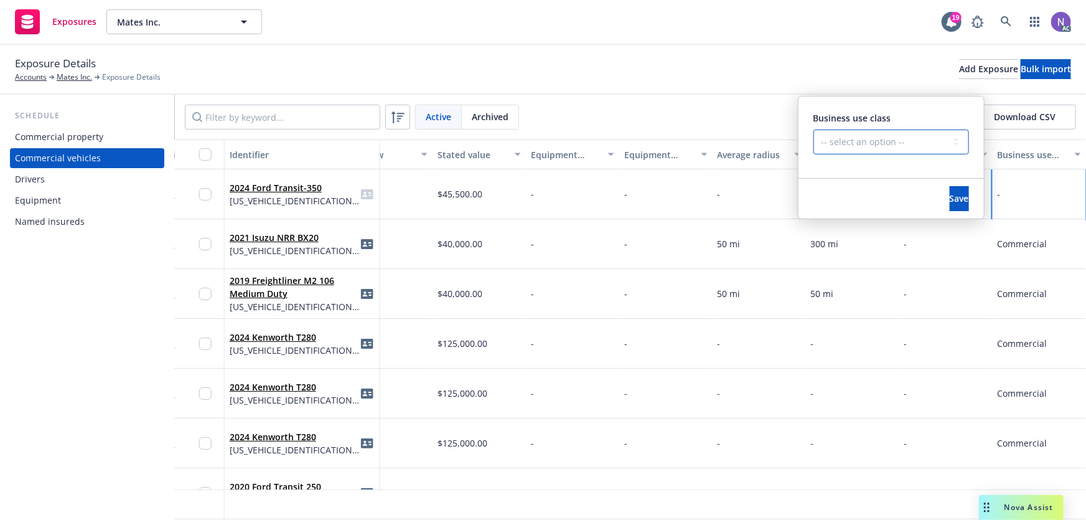
select select "COMMERCIAL"
click at [814, 129] on select "-- select an option -- Service Retail Commercial" at bounding box center [892, 141] width 156 height 25
click at [950, 194] on span "Save" at bounding box center [959, 198] width 19 height 12
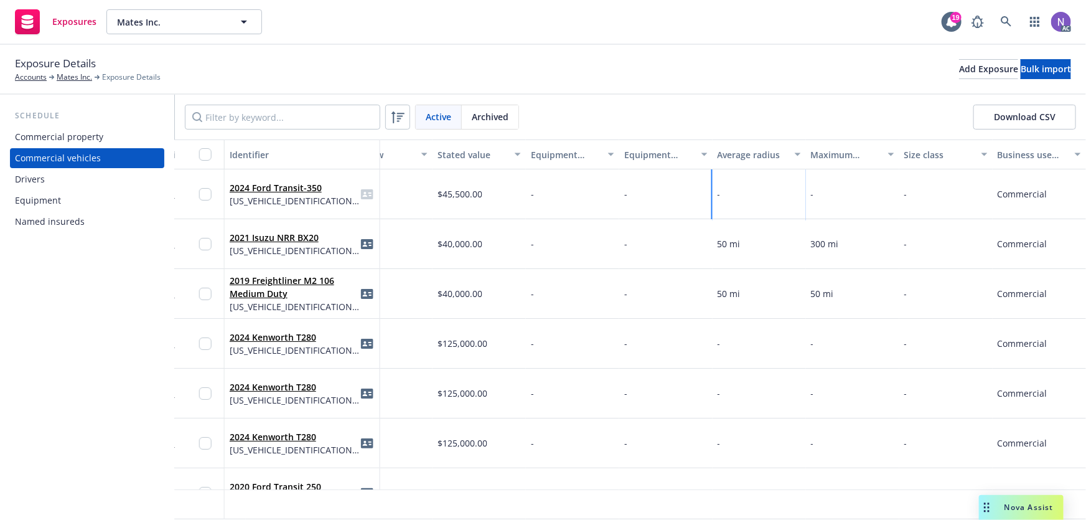
click at [747, 194] on div "-" at bounding box center [759, 194] width 93 height 50
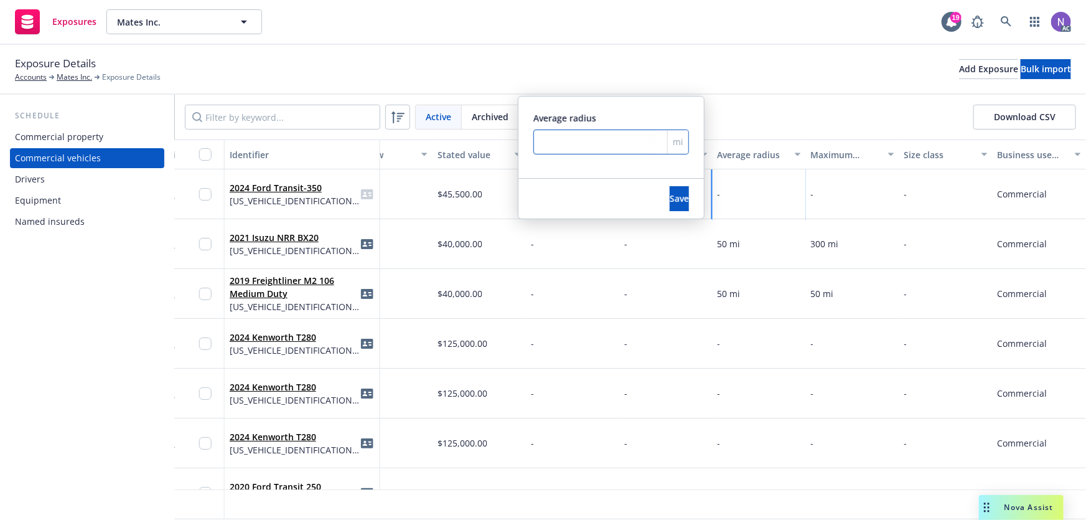
click at [593, 149] on input "number" at bounding box center [611, 141] width 156 height 25
type input "50"
click at [672, 199] on button "Save" at bounding box center [679, 198] width 19 height 25
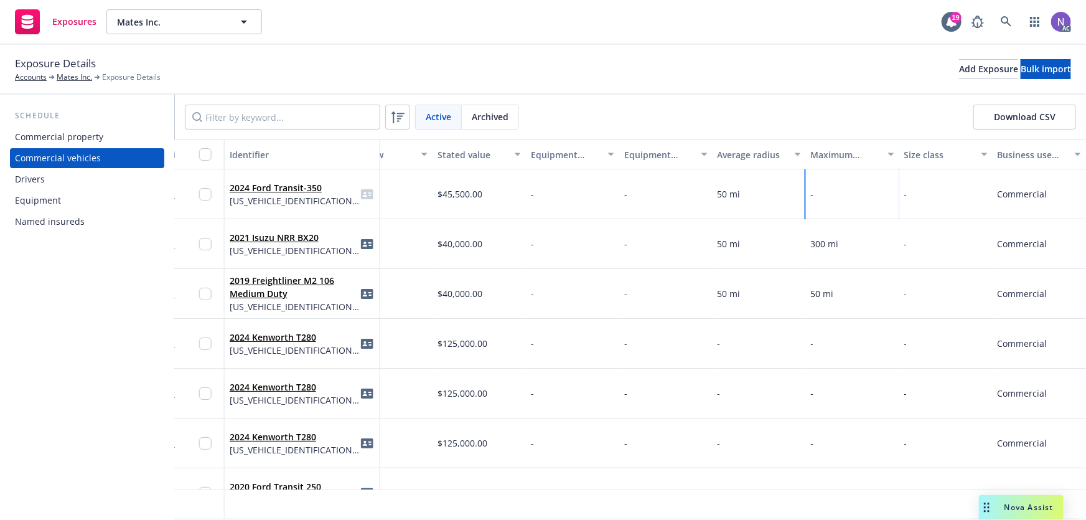
click at [823, 185] on div "-" at bounding box center [852, 194] width 93 height 50
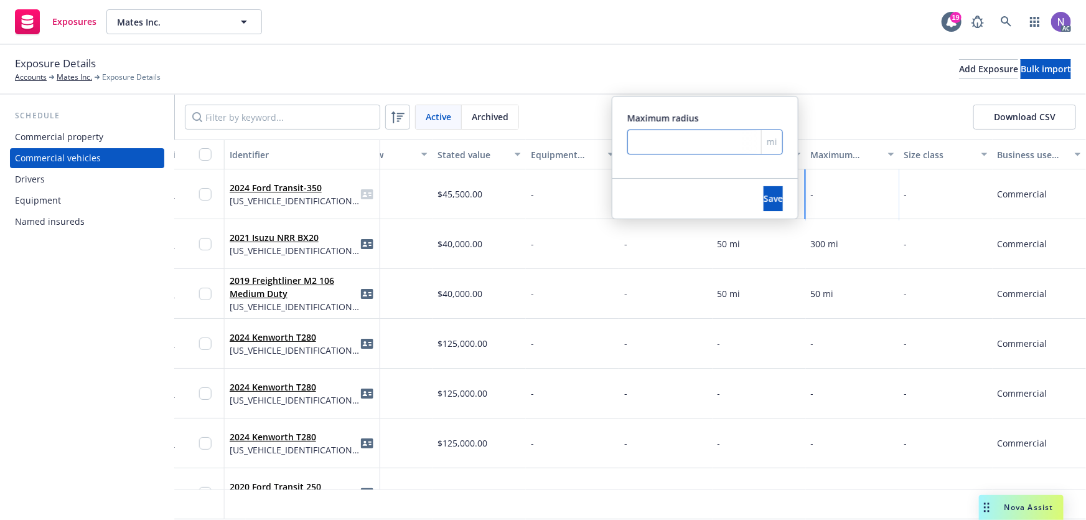
click at [647, 148] on input "number" at bounding box center [705, 141] width 156 height 25
type input "300"
click at [763, 195] on span "Save" at bounding box center [772, 198] width 19 height 12
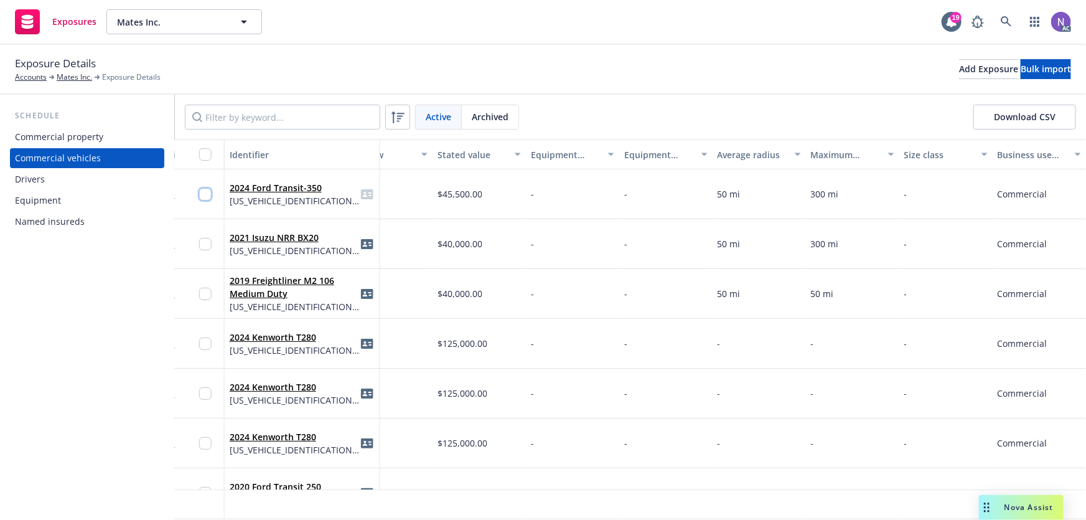
click at [202, 190] on input "checkbox" at bounding box center [205, 194] width 12 height 12
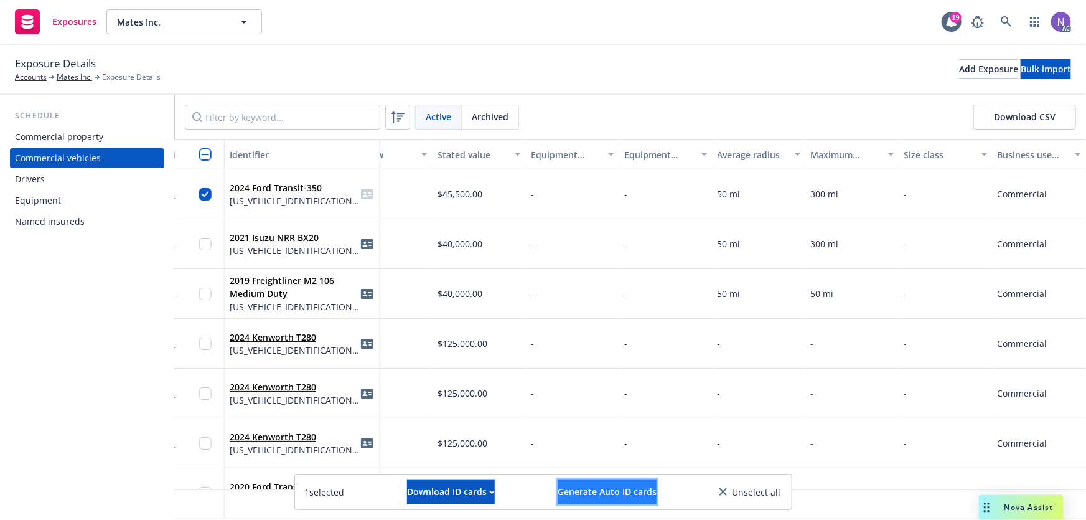
click at [604, 492] on span "Generate Auto ID cards" at bounding box center [607, 491] width 99 height 12
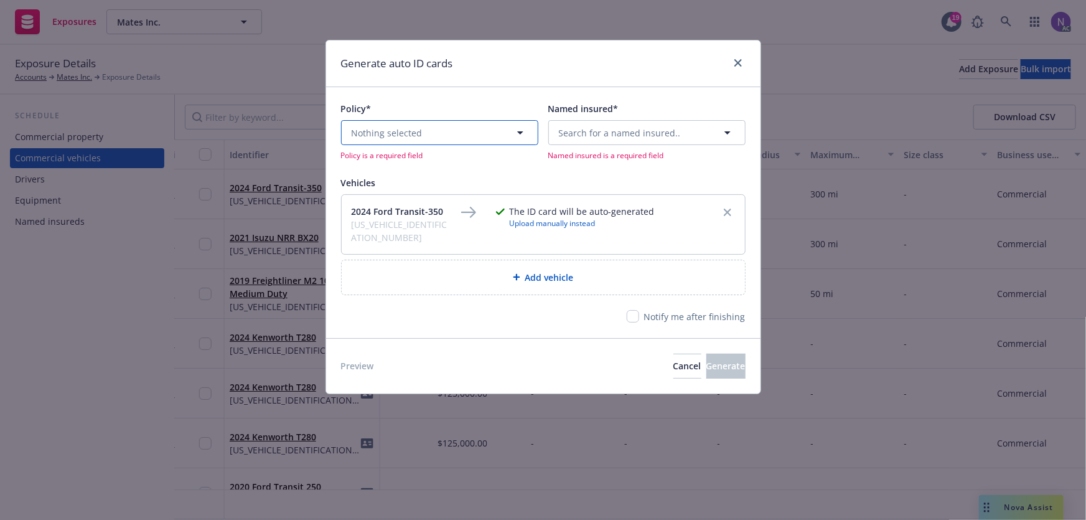
click at [436, 134] on button "Nothing selected" at bounding box center [439, 132] width 197 height 25
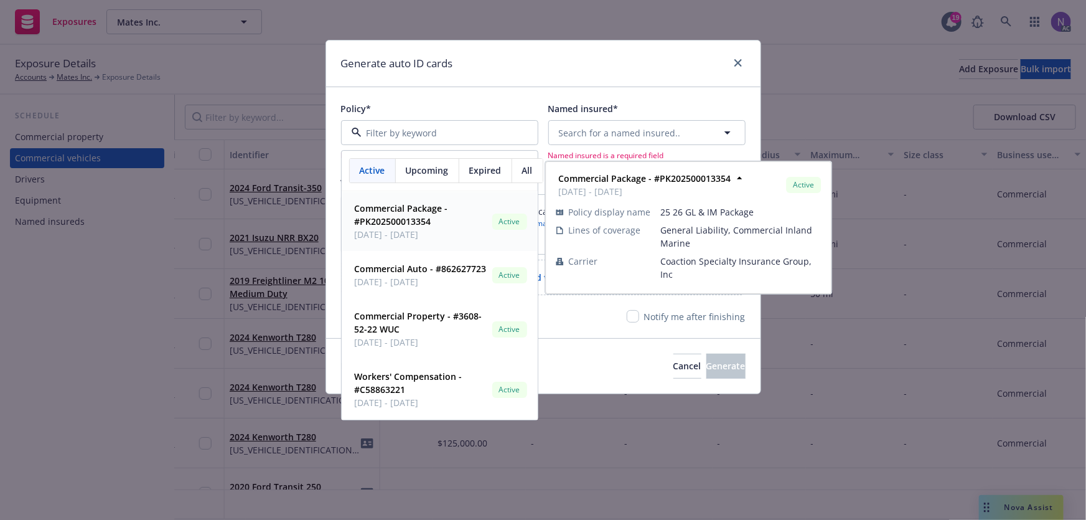
click at [387, 173] on div "Active" at bounding box center [373, 171] width 46 height 24
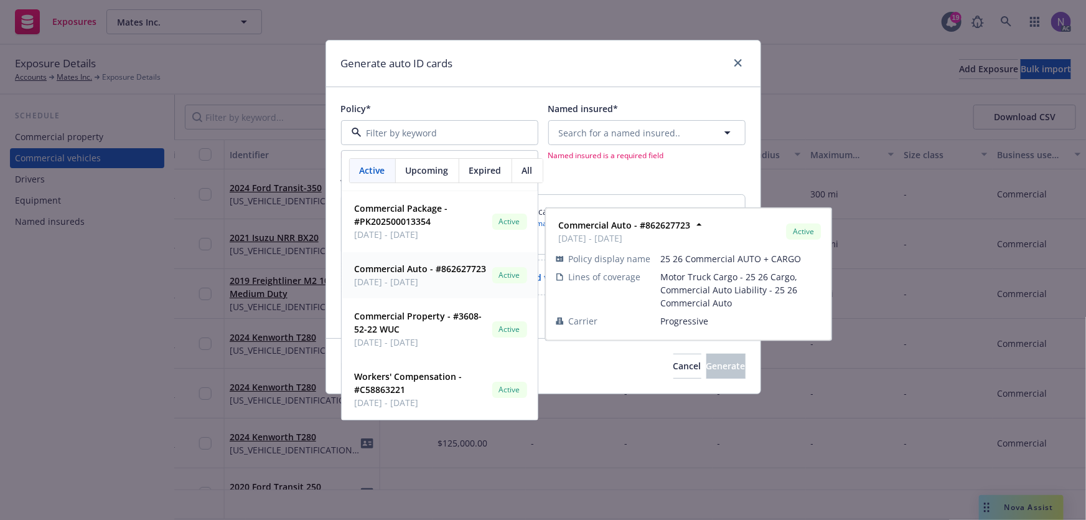
click at [429, 284] on span "09/08/2025 - 09/08/2026" at bounding box center [421, 282] width 132 height 13
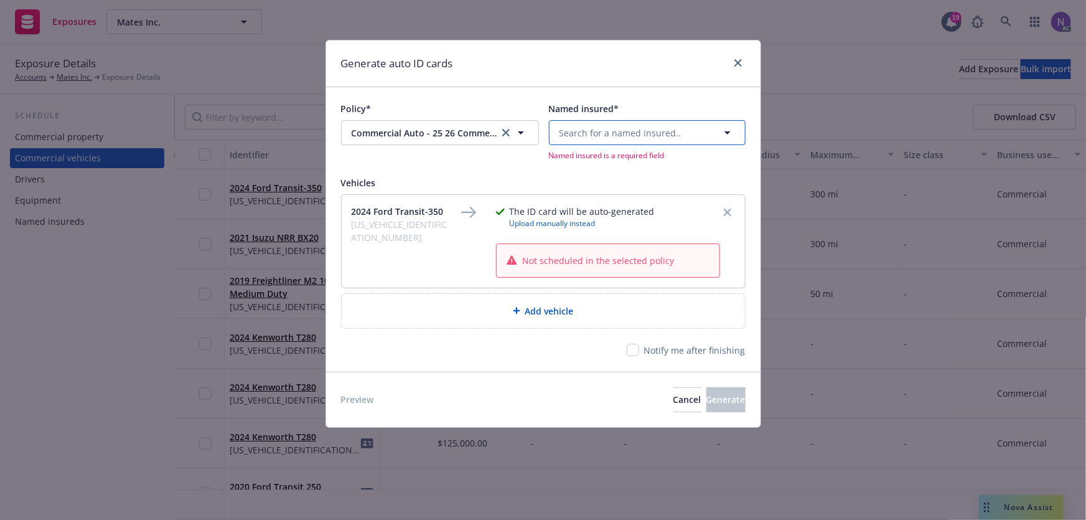
click at [615, 134] on span "Search for a named insured.." at bounding box center [621, 132] width 122 height 13
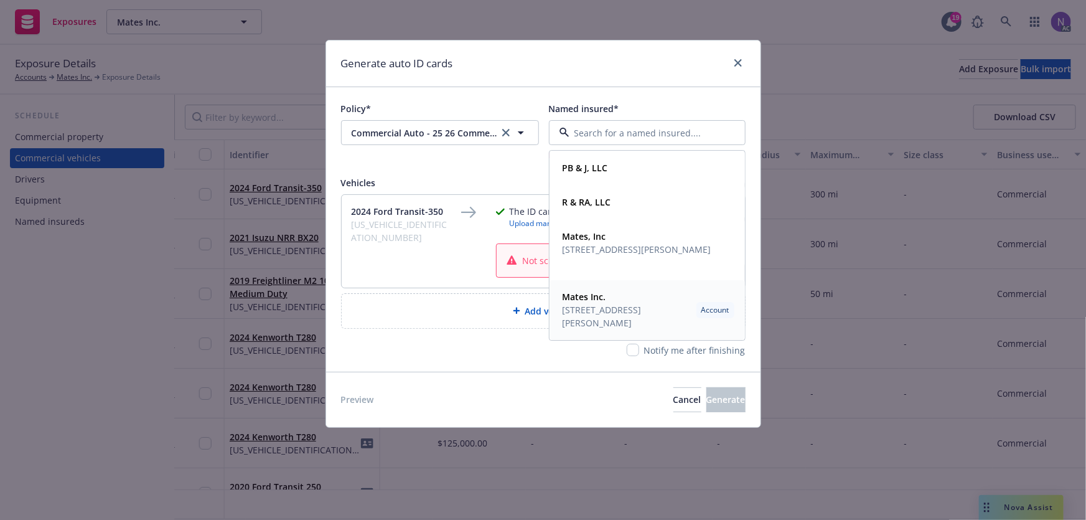
click at [613, 312] on span "5412 Cleon Ave North Hollywood, CA 91601" at bounding box center [627, 317] width 129 height 26
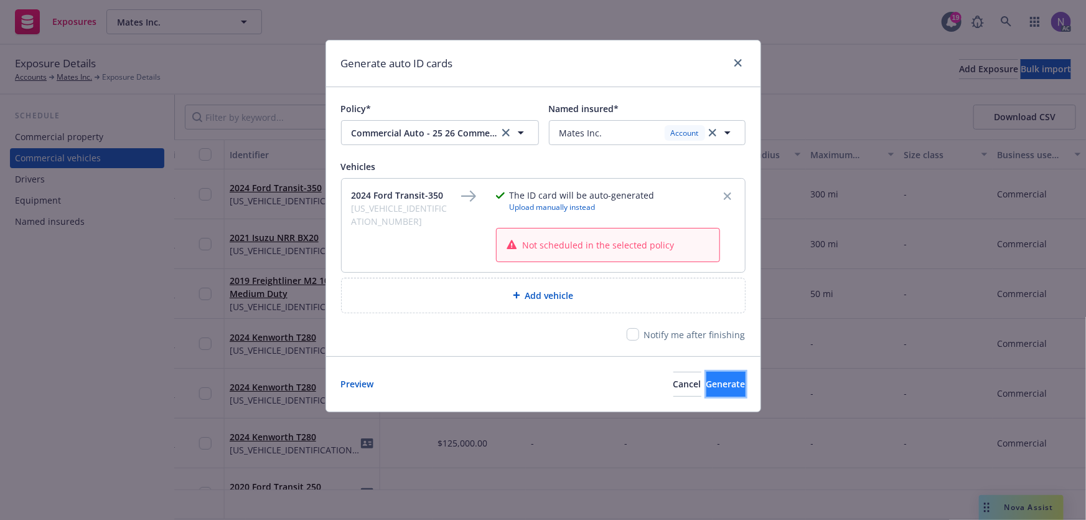
click at [706, 382] on button "Generate" at bounding box center [725, 384] width 39 height 25
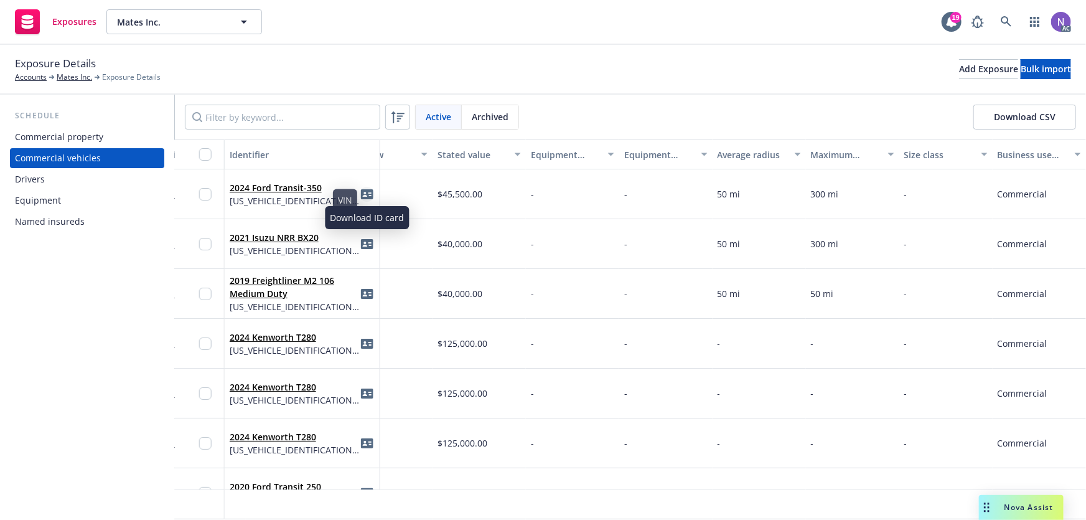
click at [370, 188] on icon "idCard" at bounding box center [367, 194] width 12 height 12
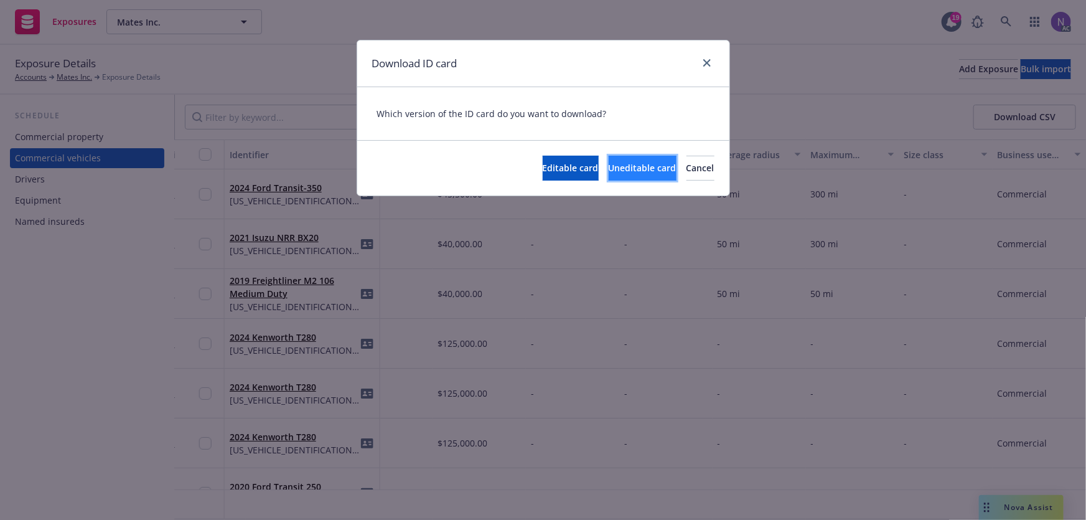
click at [609, 172] on span "Uneditable card" at bounding box center [643, 168] width 68 height 12
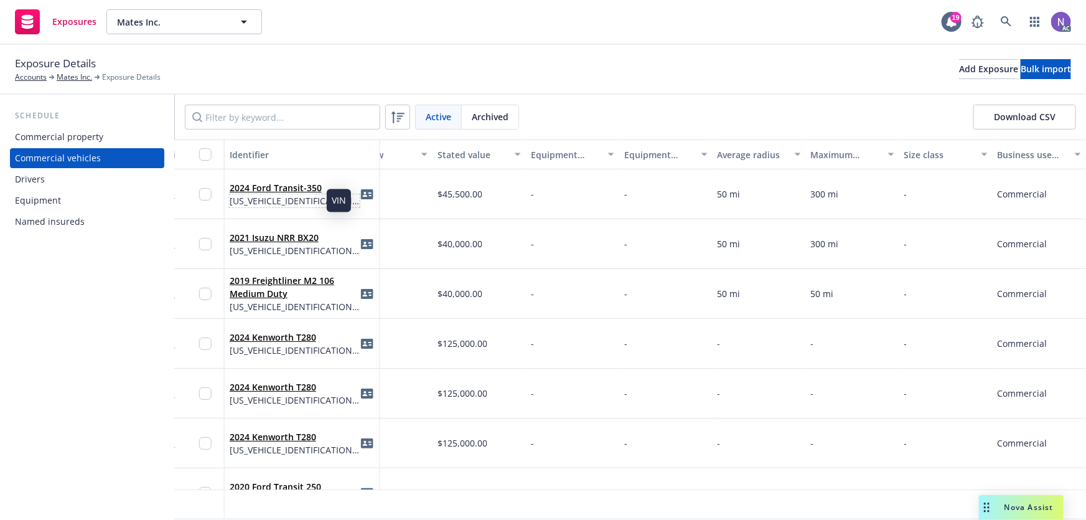
click at [317, 202] on span "1FTLW9C88RKA08267" at bounding box center [295, 200] width 130 height 13
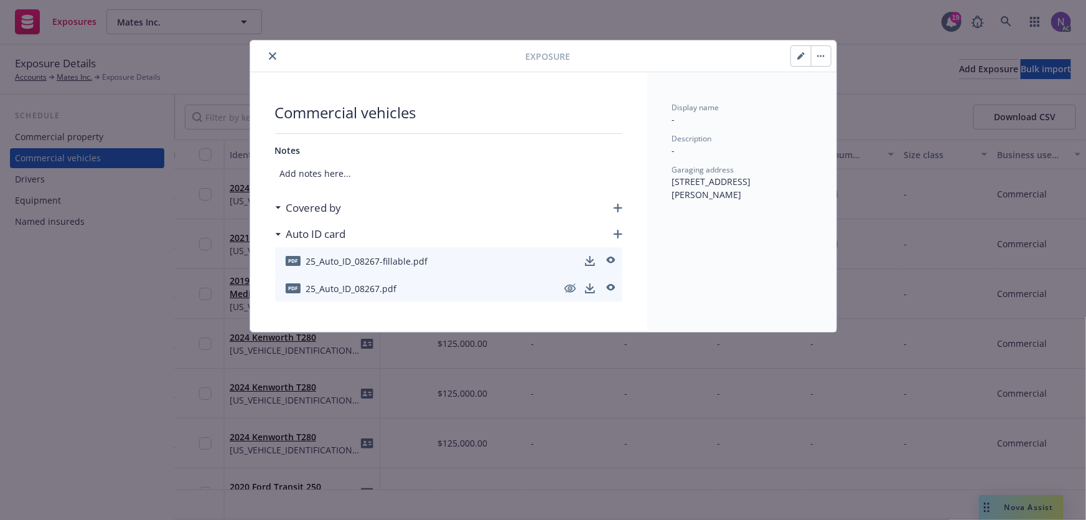
click at [803, 58] on icon "button" at bounding box center [800, 55] width 7 height 7
select select "CA"
select select "COMMERCIAL"
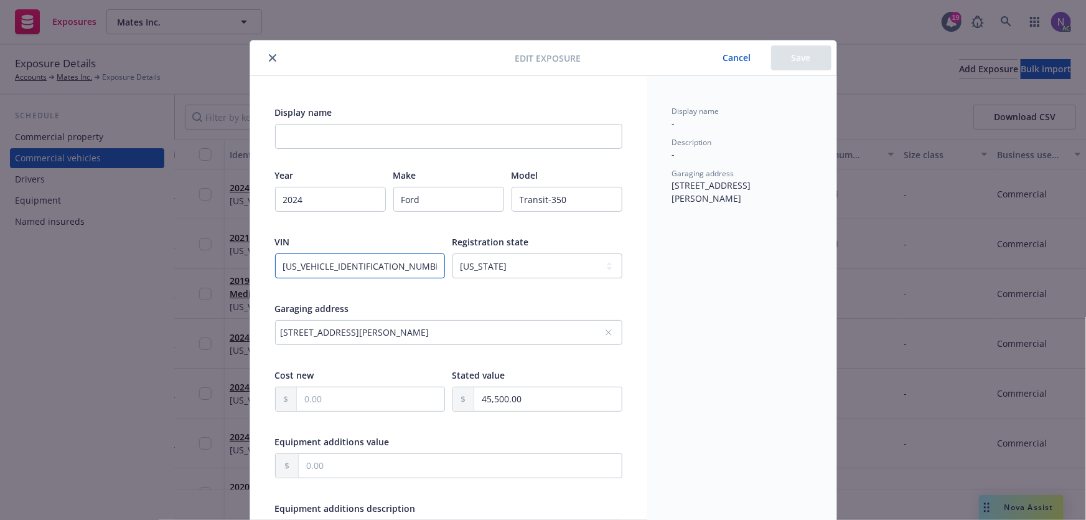
drag, startPoint x: 372, startPoint y: 271, endPoint x: 349, endPoint y: 272, distance: 23.0
click at [349, 272] on input "1FTLW9C88RKA08267" at bounding box center [360, 265] width 170 height 25
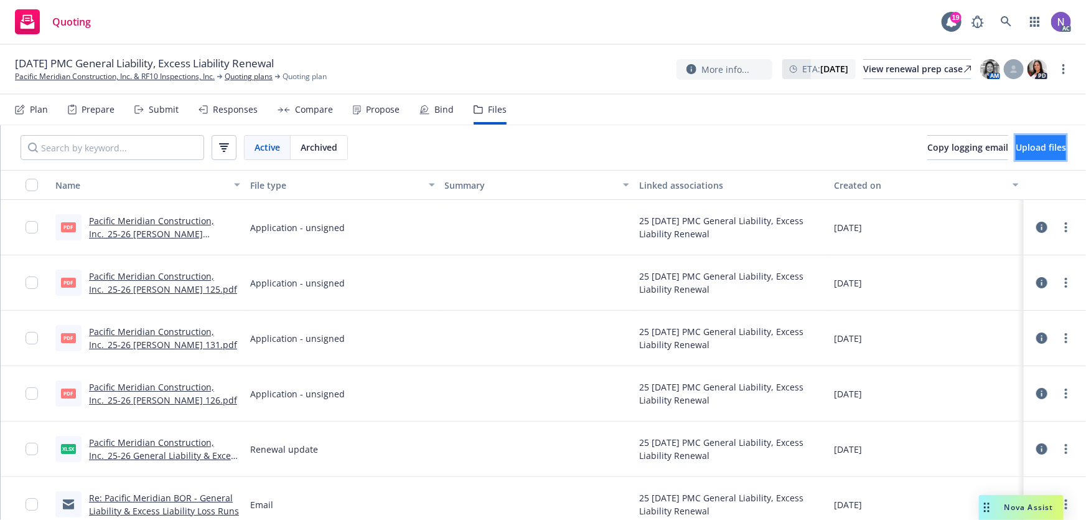
click at [1025, 147] on span "Upload files" at bounding box center [1041, 147] width 50 height 12
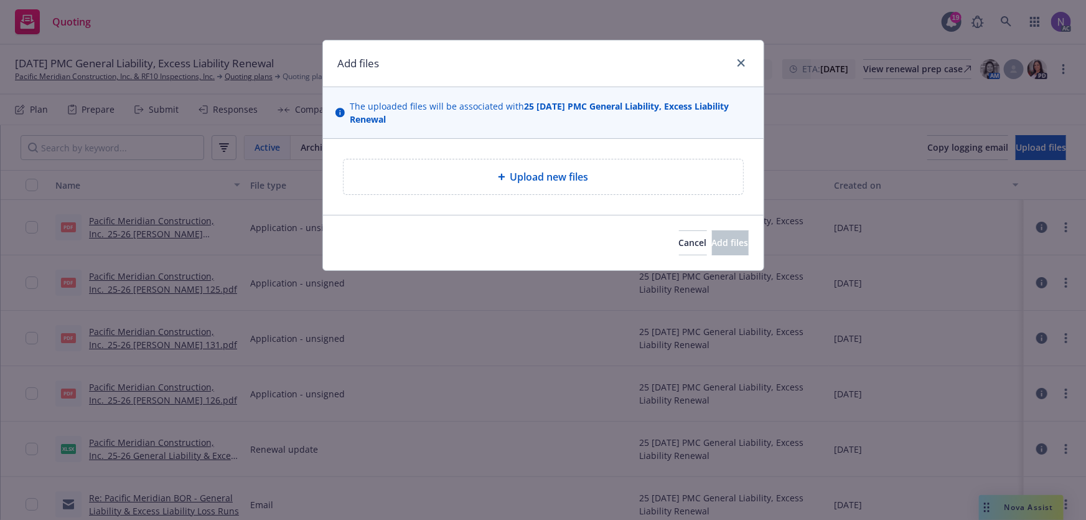
click at [457, 182] on div "Upload new files" at bounding box center [544, 176] width 380 height 15
type textarea "x"
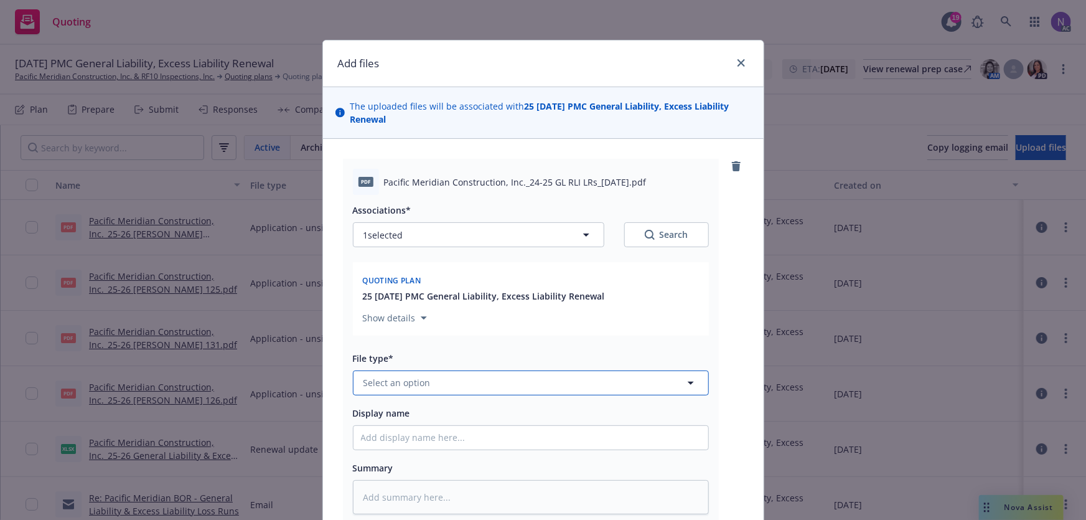
click at [491, 384] on button "Select an option" at bounding box center [531, 382] width 356 height 25
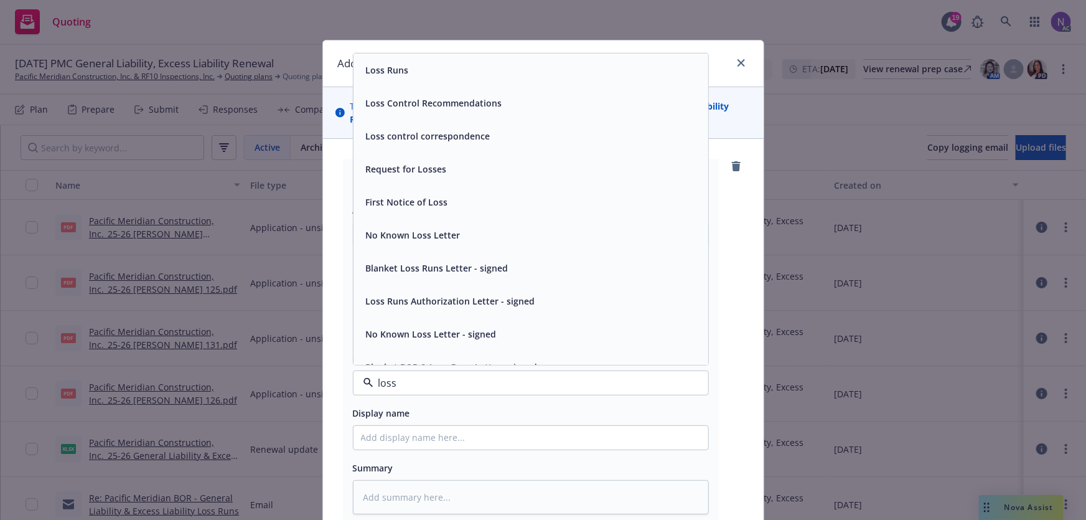
type input "loss"
click at [463, 72] on div "Loss Runs" at bounding box center [531, 70] width 340 height 18
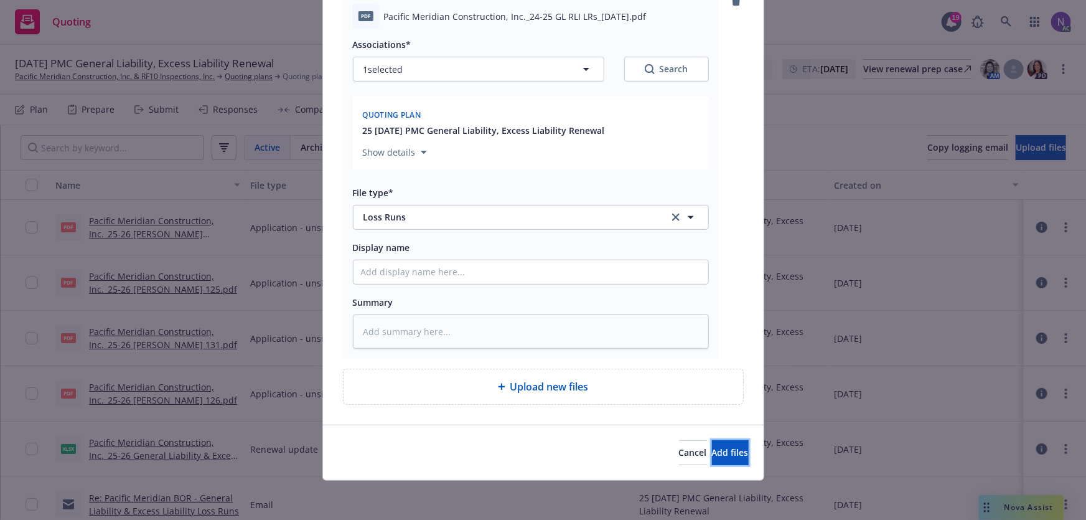
drag, startPoint x: 703, startPoint y: 456, endPoint x: 688, endPoint y: 436, distance: 24.9
click at [712, 455] on span "Add files" at bounding box center [730, 452] width 37 height 12
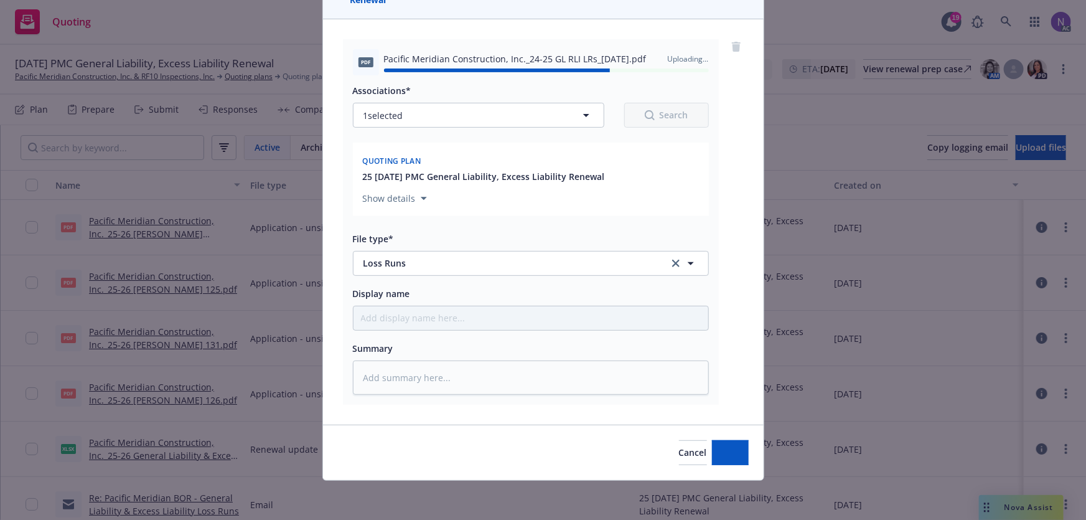
type textarea "x"
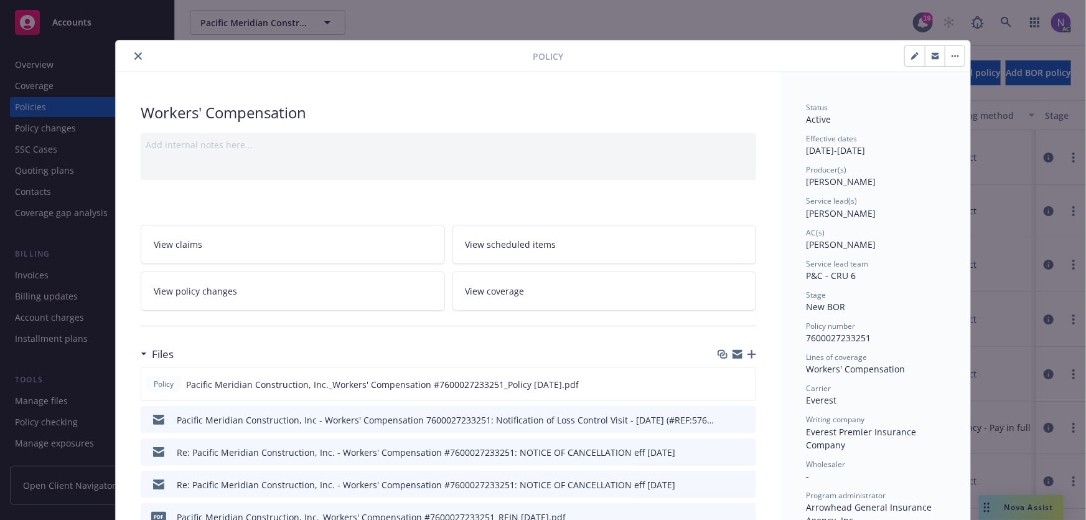
click at [134, 52] on icon "close" at bounding box center [137, 55] width 7 height 7
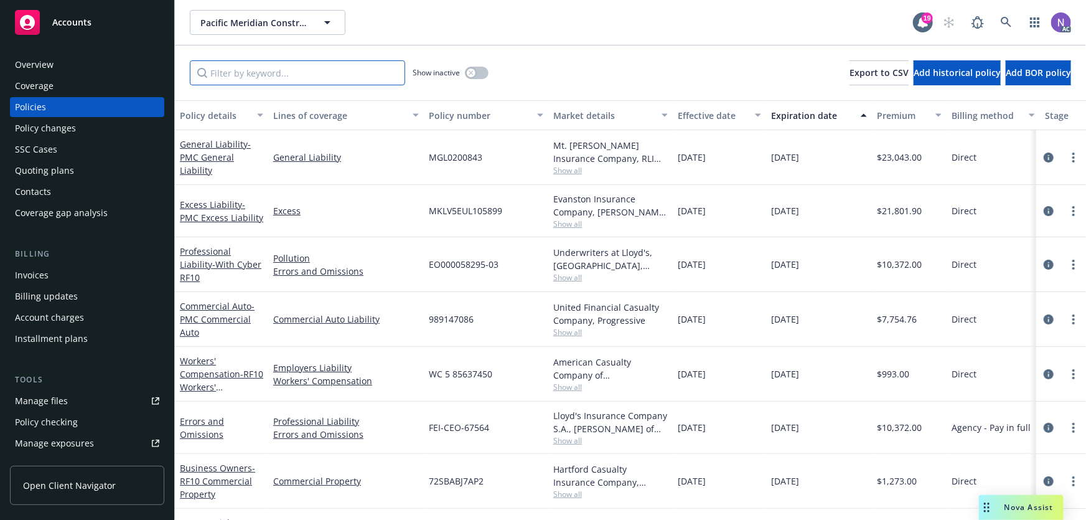
click at [321, 82] on input "Filter by keyword..." at bounding box center [297, 72] width 215 height 25
paste input "MGL0200843"
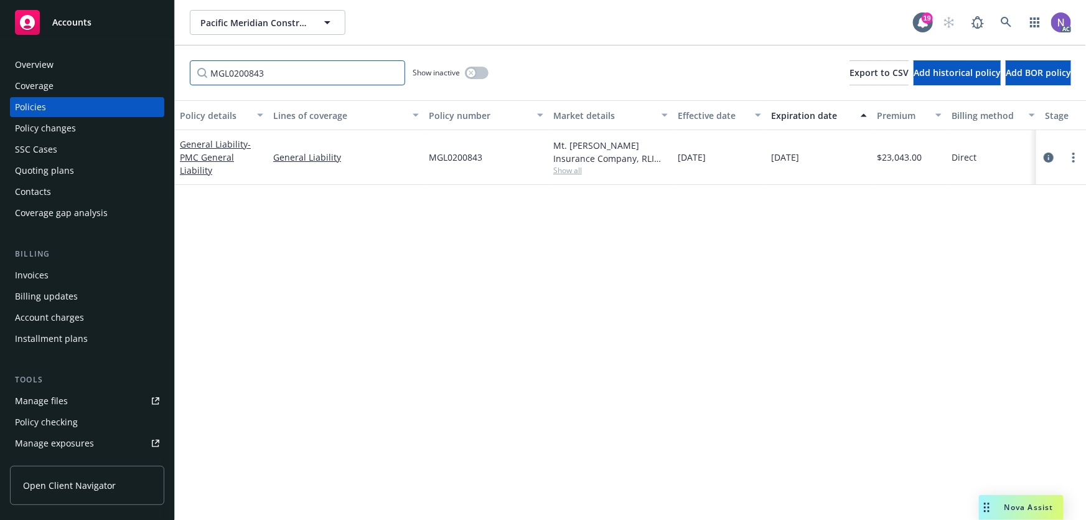
type input "MGL0200843"
